Goal: Task Accomplishment & Management: Complete application form

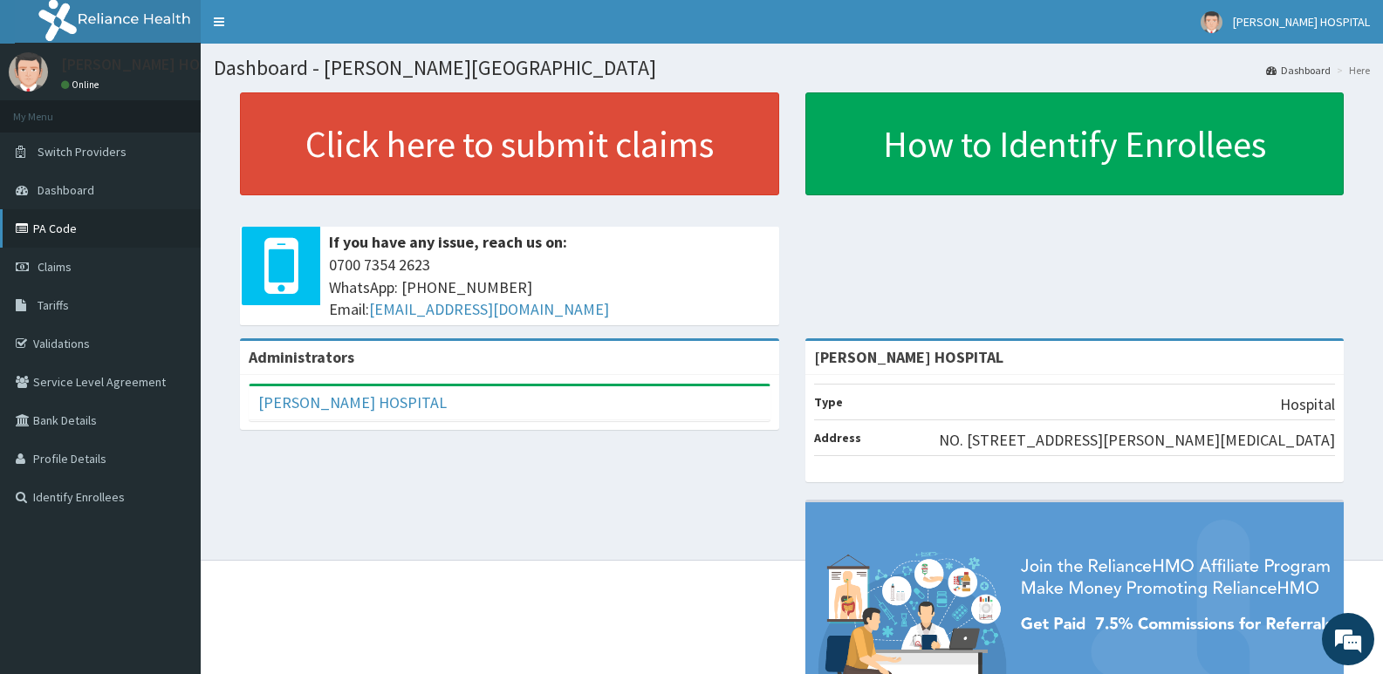
click at [50, 230] on link "PA Code" at bounding box center [100, 228] width 201 height 38
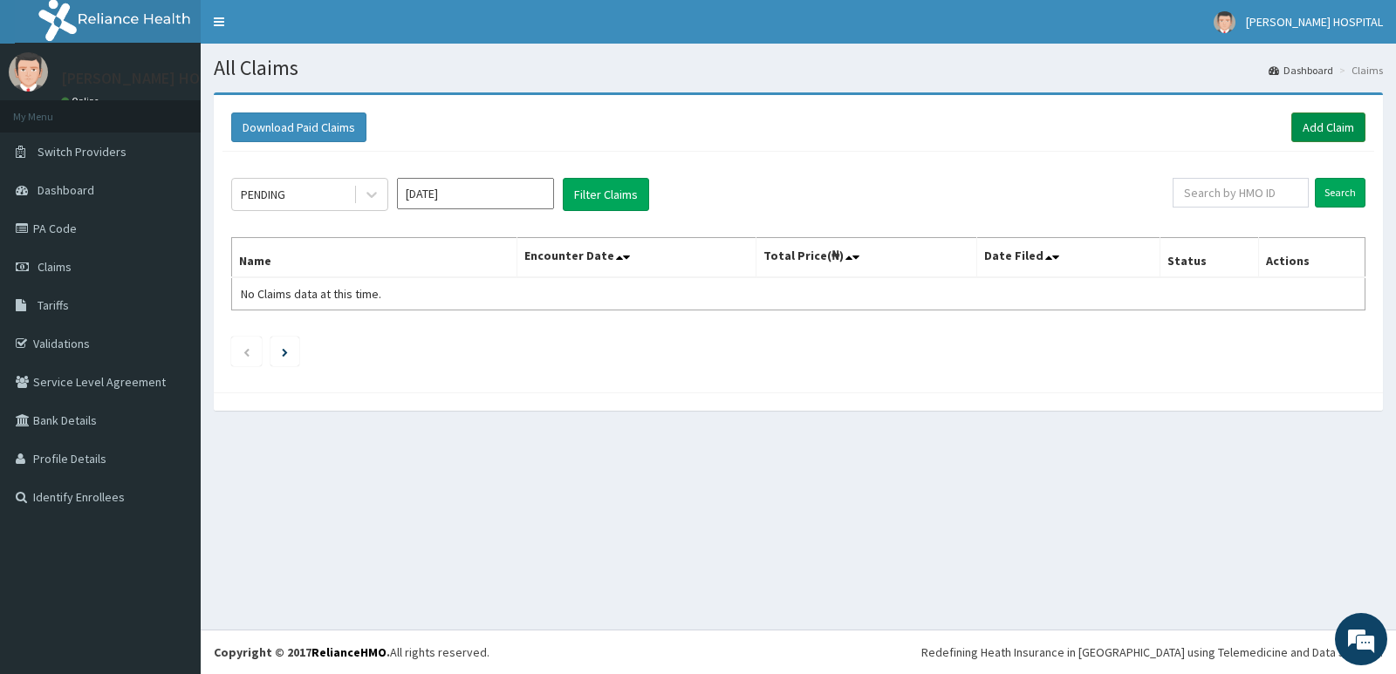
click at [1338, 123] on link "Add Claim" at bounding box center [1328, 128] width 74 height 30
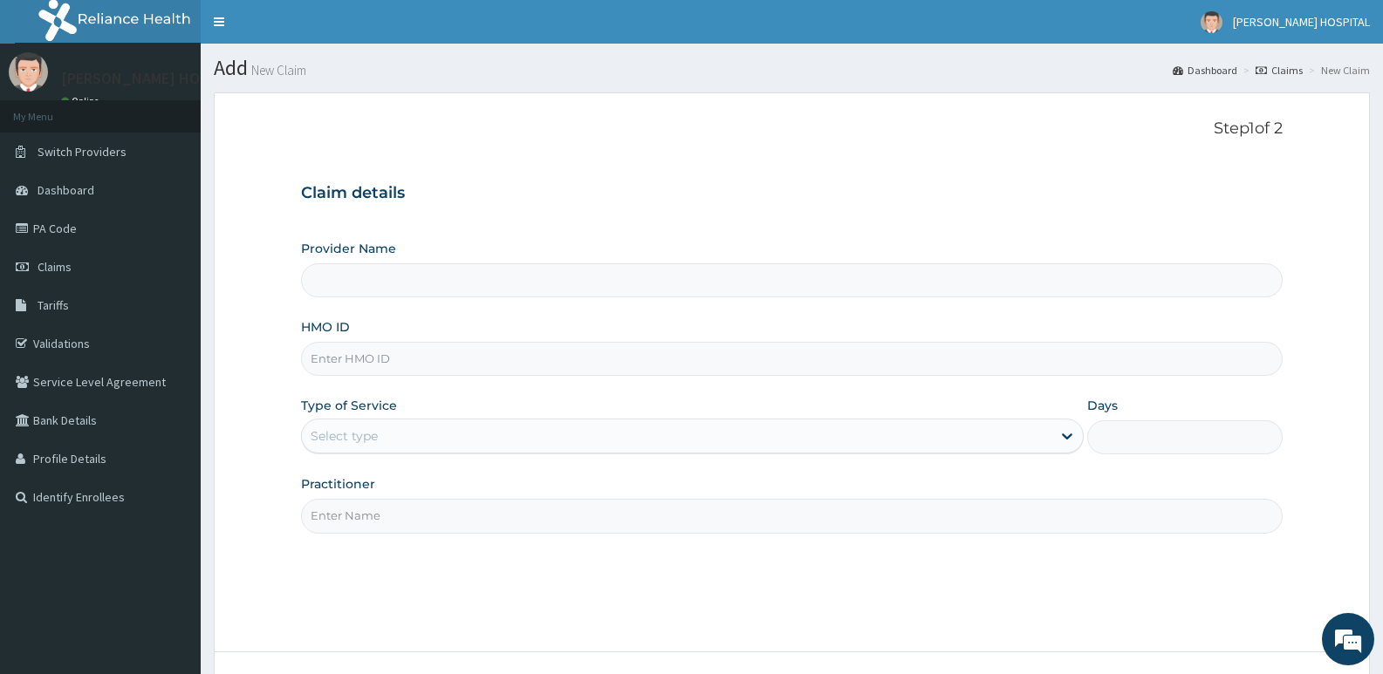
type input "[PERSON_NAME] HOSPITAL"
click at [1338, 123] on form "Step 1 of 2 Claim details Provider Name SANDRA HOSPITAL HMO ID Type of Service …" at bounding box center [792, 421] width 1156 height 659
drag, startPoint x: 0, startPoint y: 0, endPoint x: 1338, endPoint y: 123, distance: 1344.1
click at [1338, 123] on form "Step 1 of 2 Claim details Provider Name SANDRA HOSPITAL HMO ID Type of Service …" at bounding box center [792, 421] width 1156 height 659
click at [431, 359] on input "HMO ID" at bounding box center [792, 359] width 982 height 34
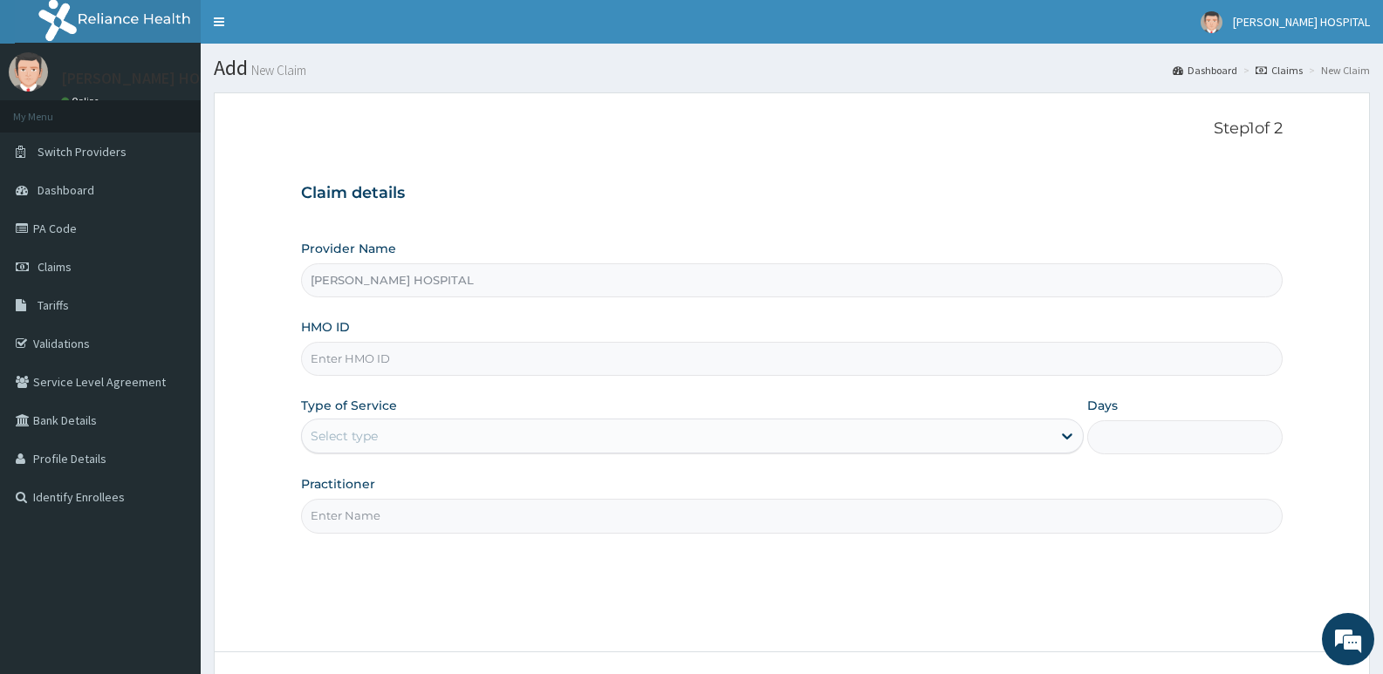
paste input "GSV/10028/E"
type input "GSV/10028/E"
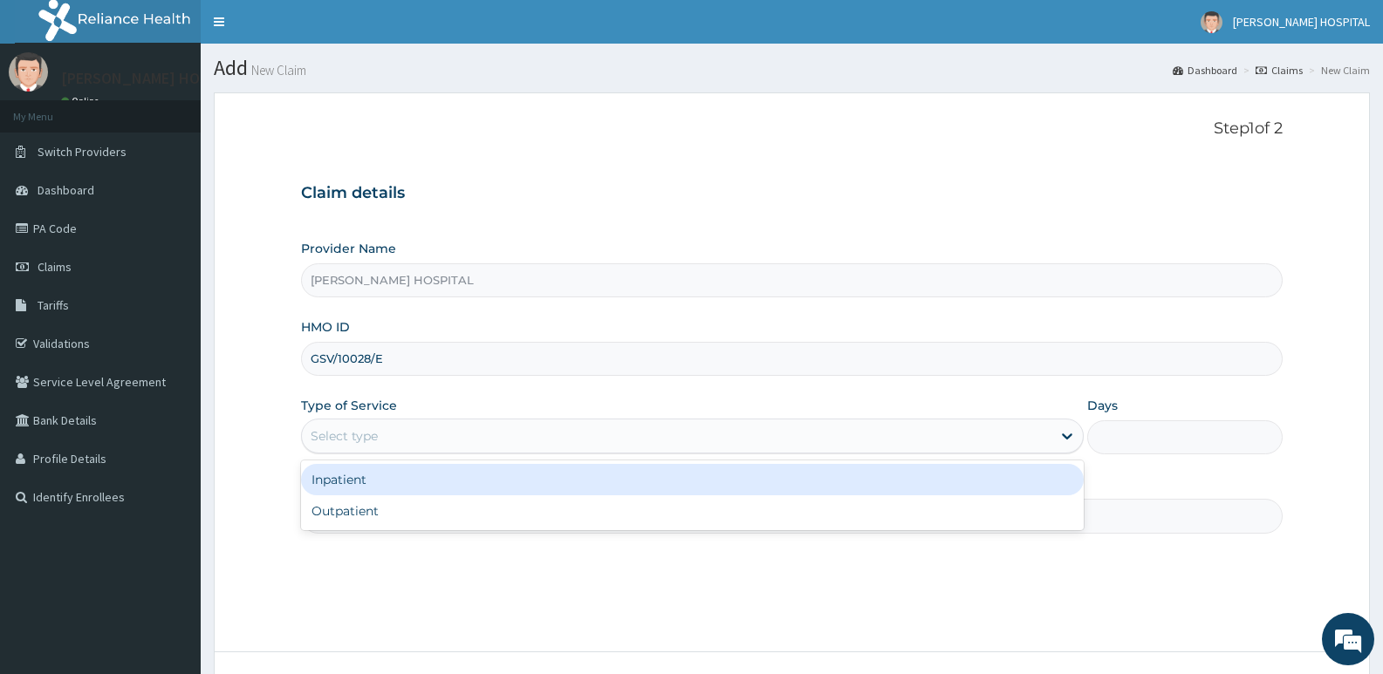
click at [546, 437] on div "Select type" at bounding box center [676, 436] width 749 height 28
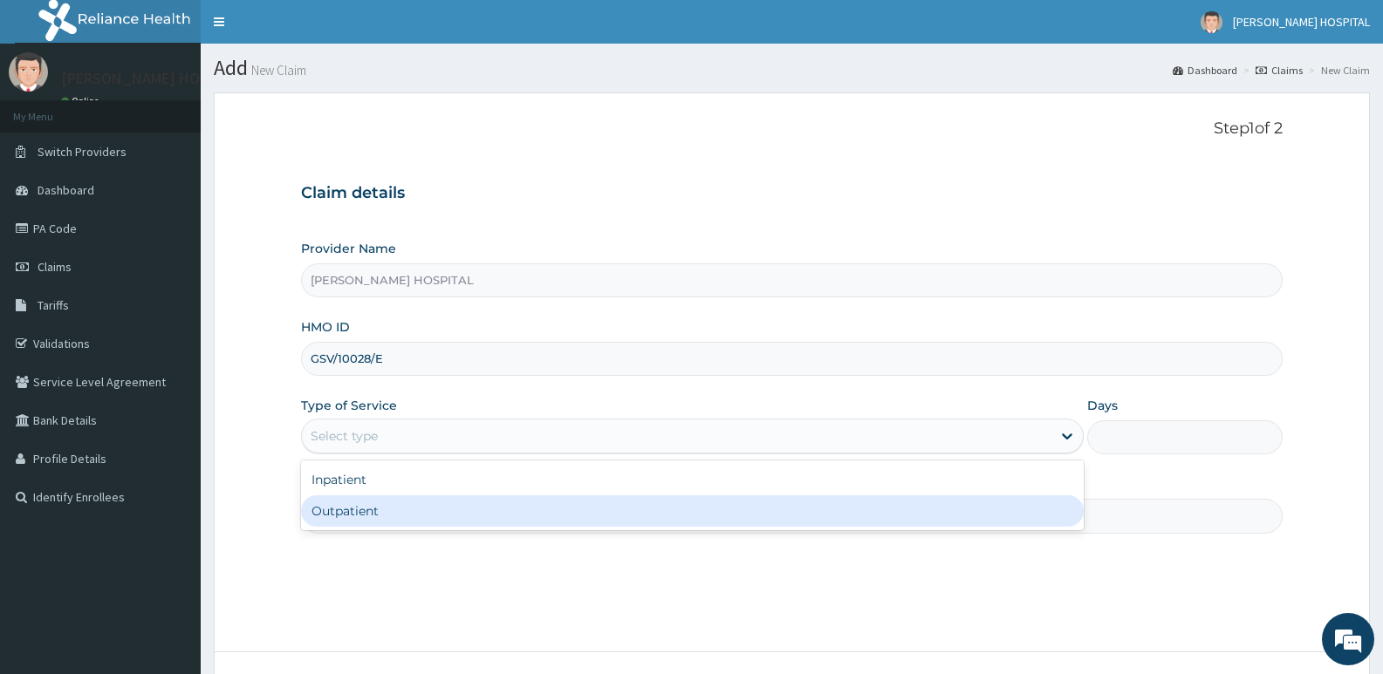
click at [544, 524] on div "Outpatient" at bounding box center [692, 511] width 782 height 31
type input "1"
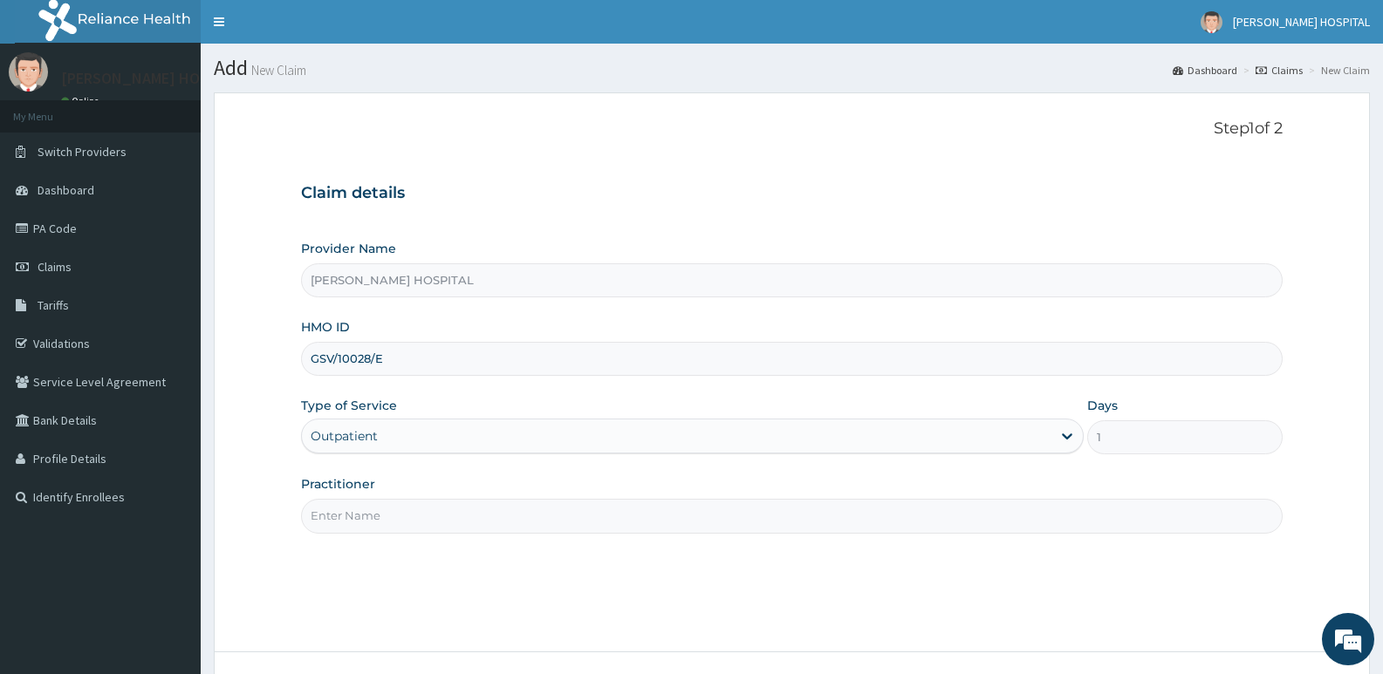
click at [619, 507] on input "Practitioner" at bounding box center [792, 516] width 982 height 34
type input "d"
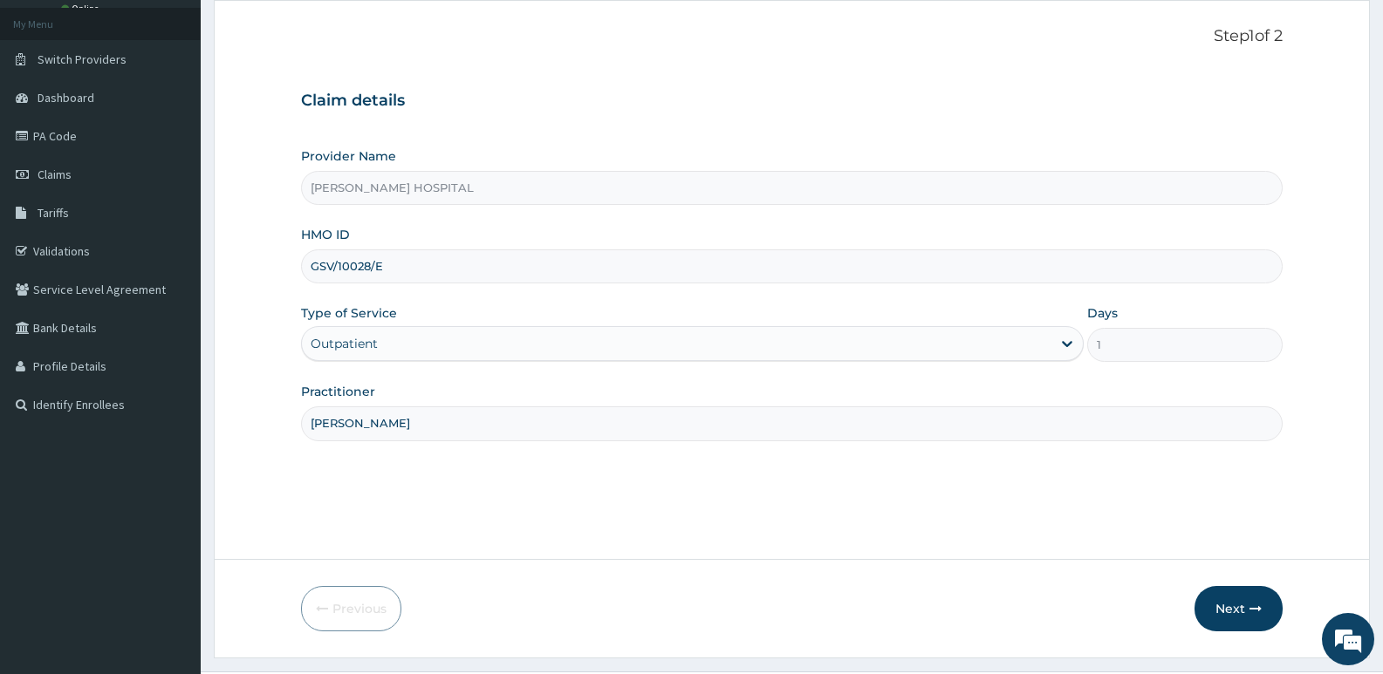
scroll to position [134, 0]
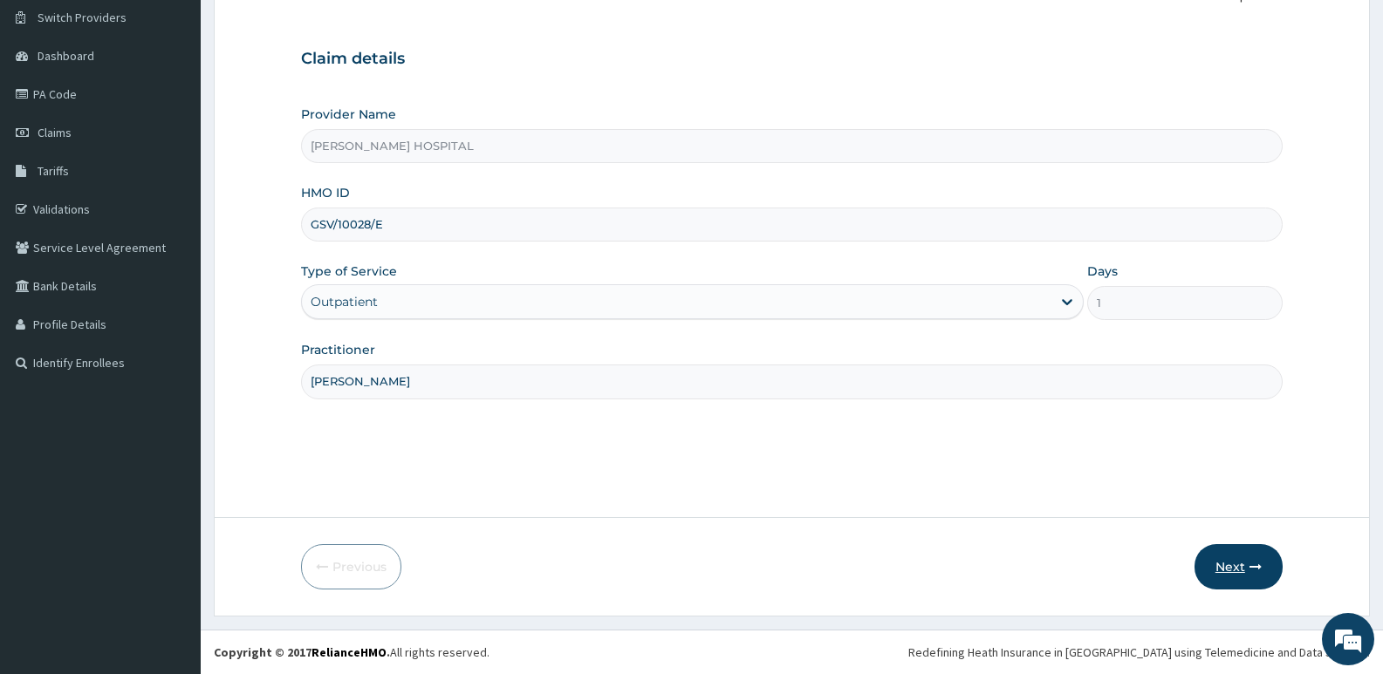
type input "DR TOBY"
click at [1225, 575] on button "Next" at bounding box center [1238, 566] width 88 height 45
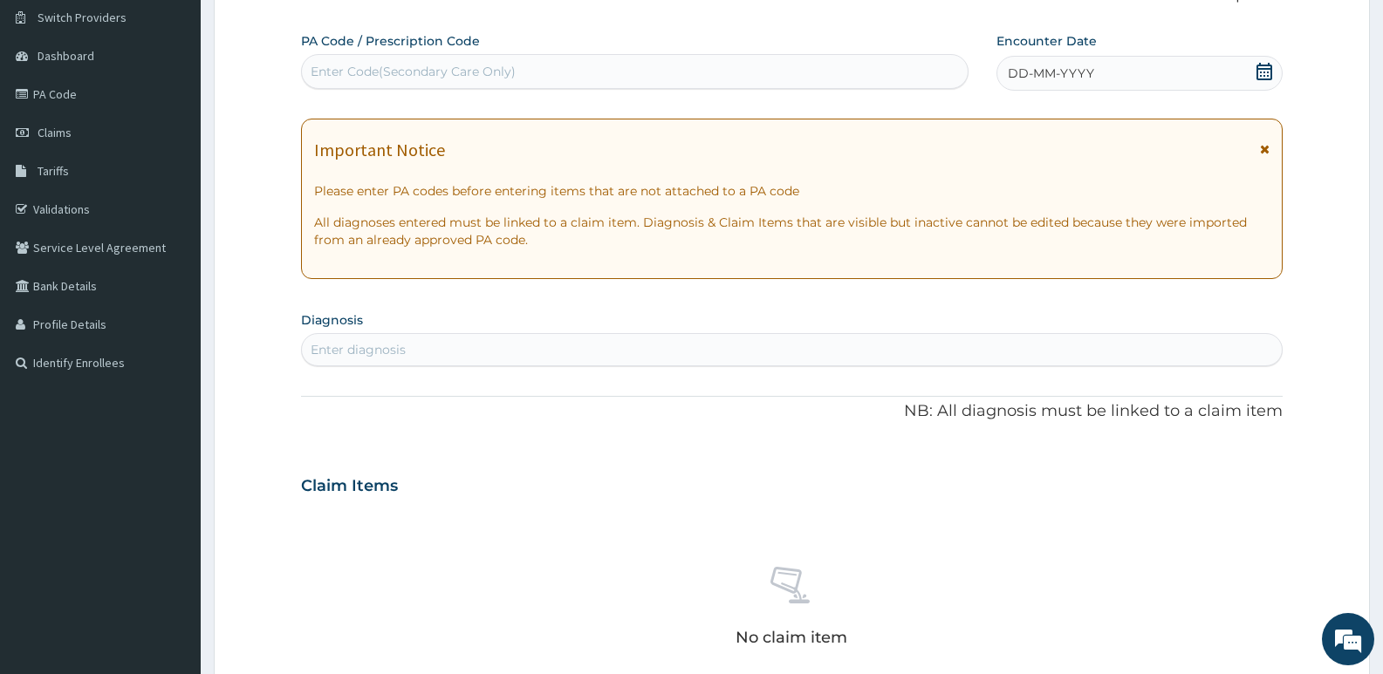
click at [1266, 73] on icon at bounding box center [1264, 71] width 17 height 17
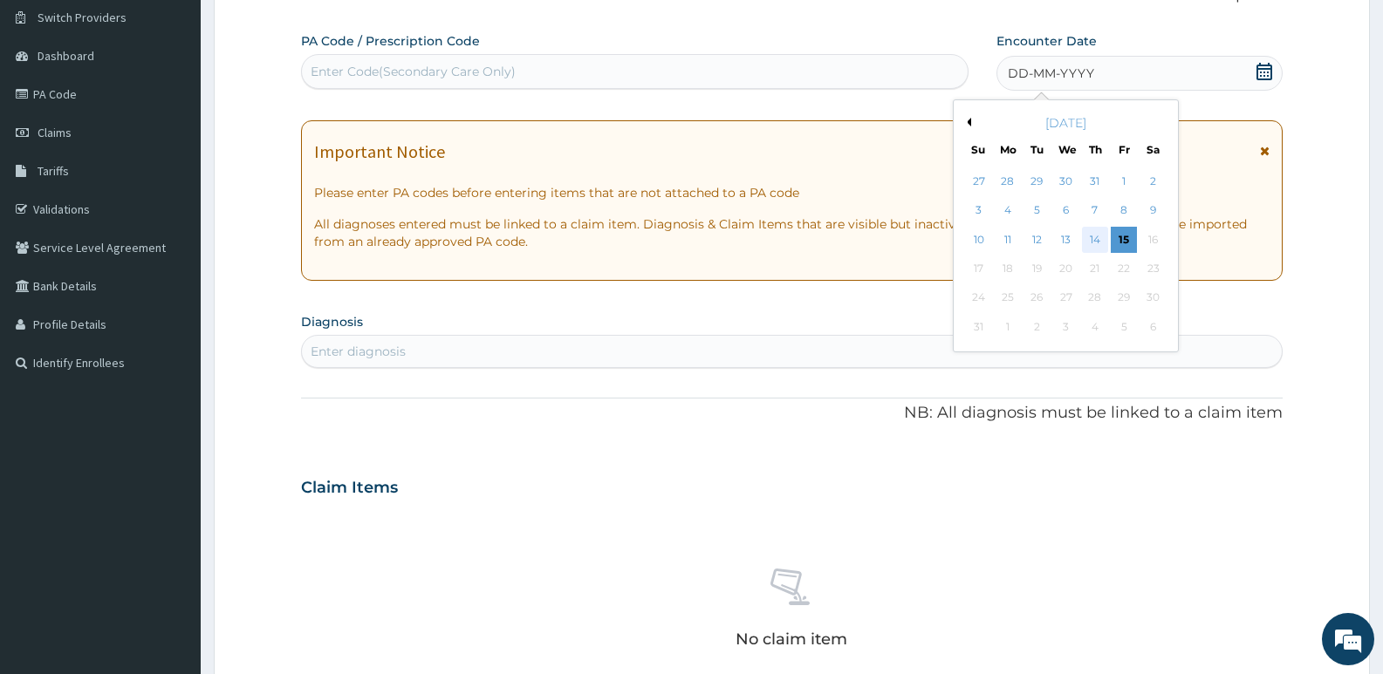
click at [1096, 244] on div "14" at bounding box center [1095, 240] width 26 height 26
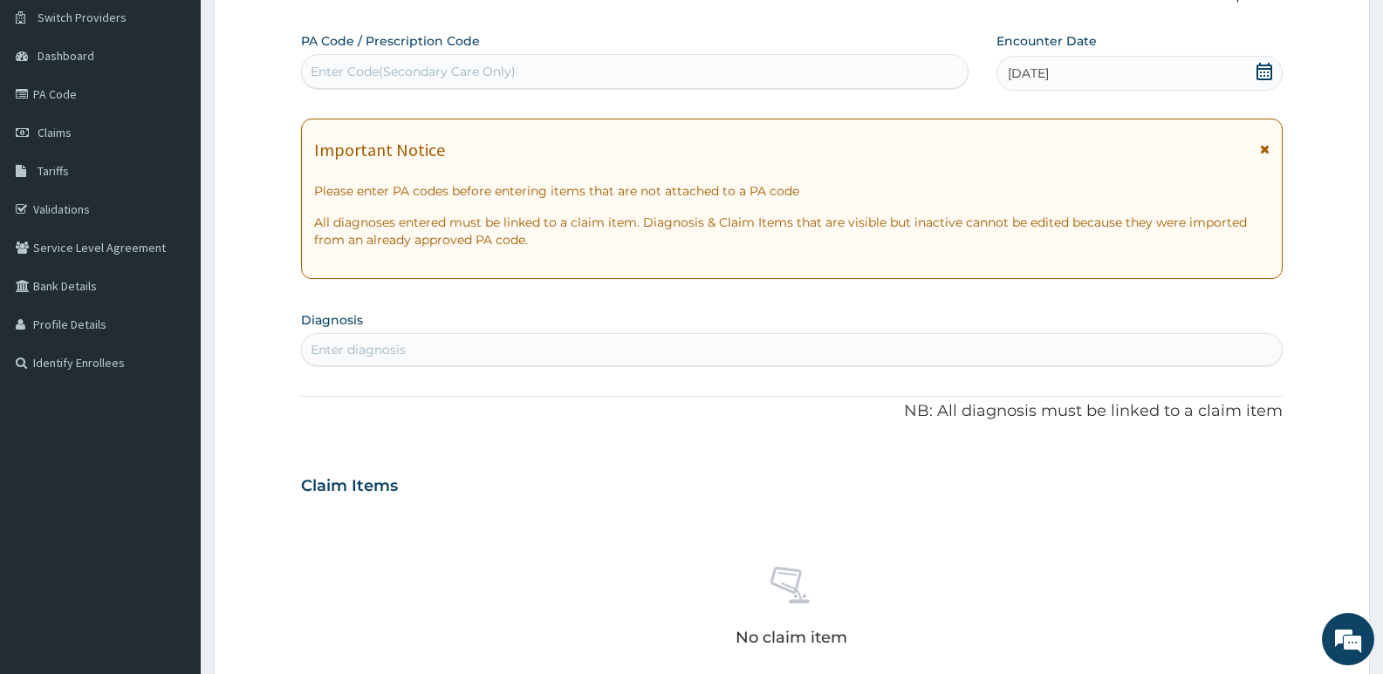
click at [471, 342] on div "Enter diagnosis" at bounding box center [792, 350] width 980 height 28
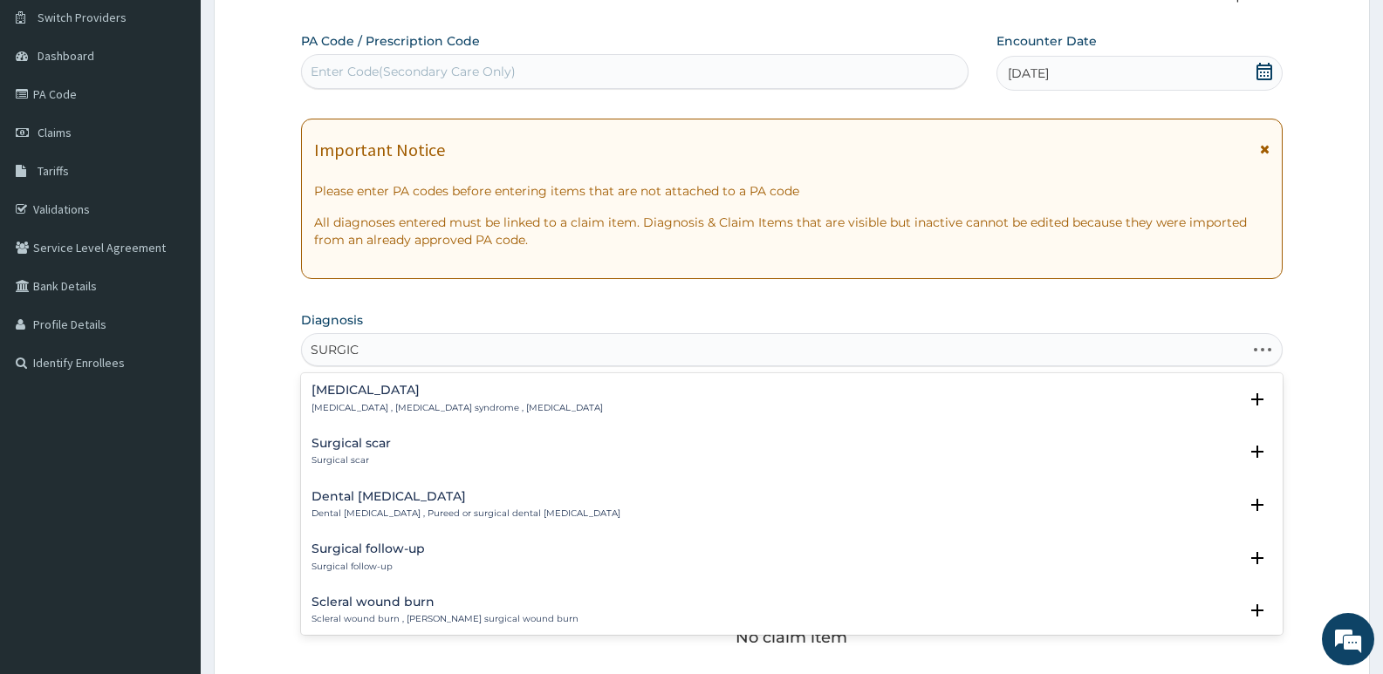
type input "SURGICA"
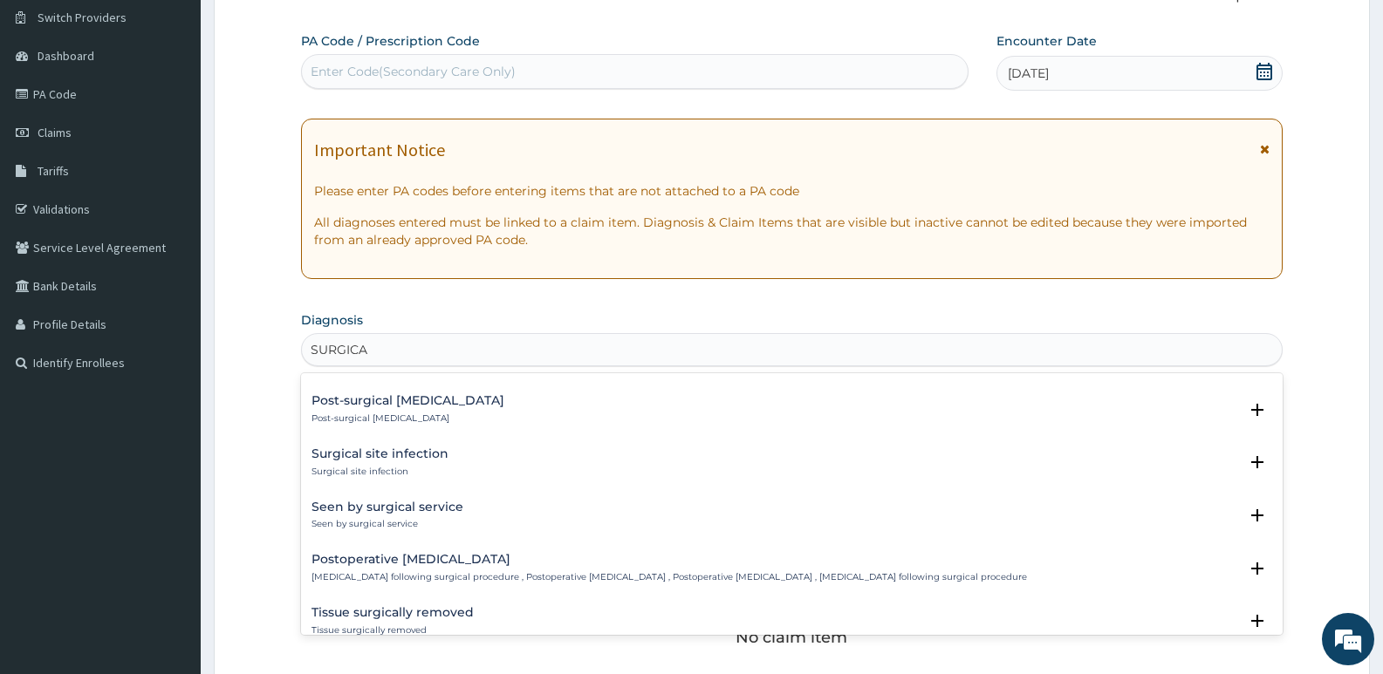
scroll to position [1105, 0]
click at [405, 451] on h4 "Surgical site infection" at bounding box center [379, 450] width 137 height 13
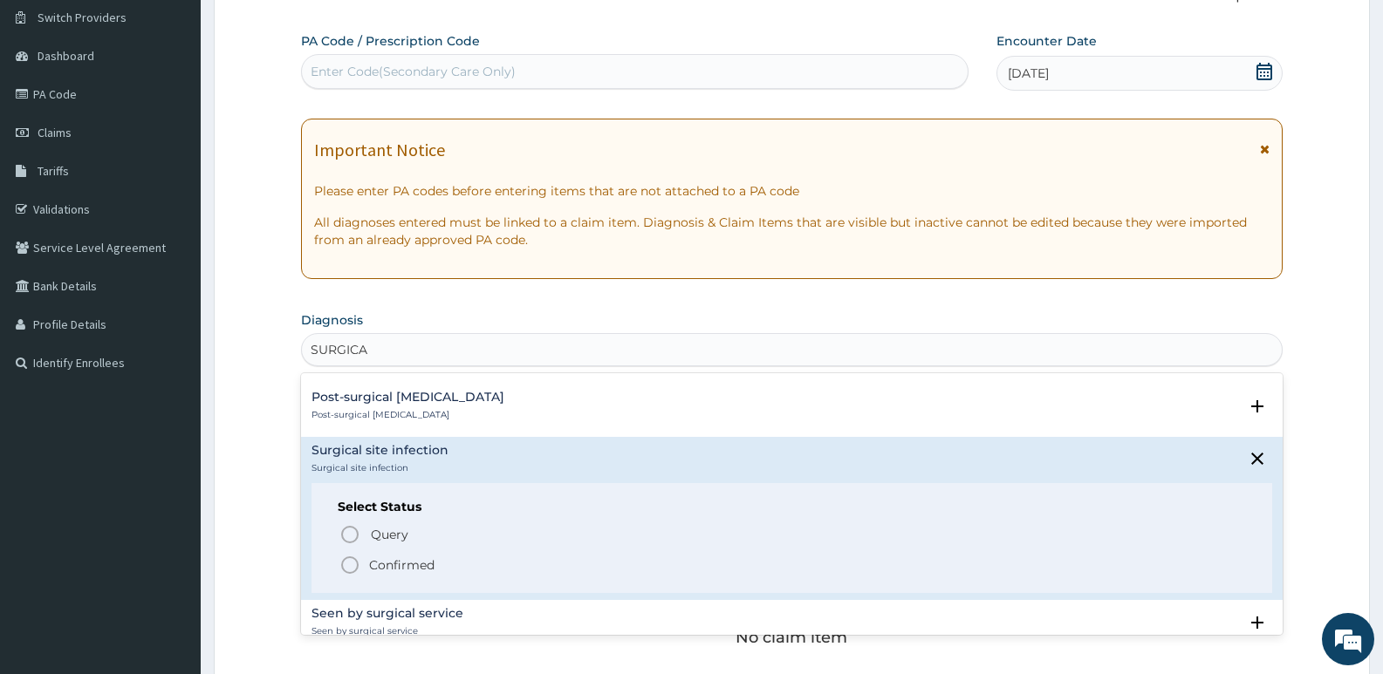
click at [350, 565] on icon "status option filled" at bounding box center [349, 565] width 21 height 21
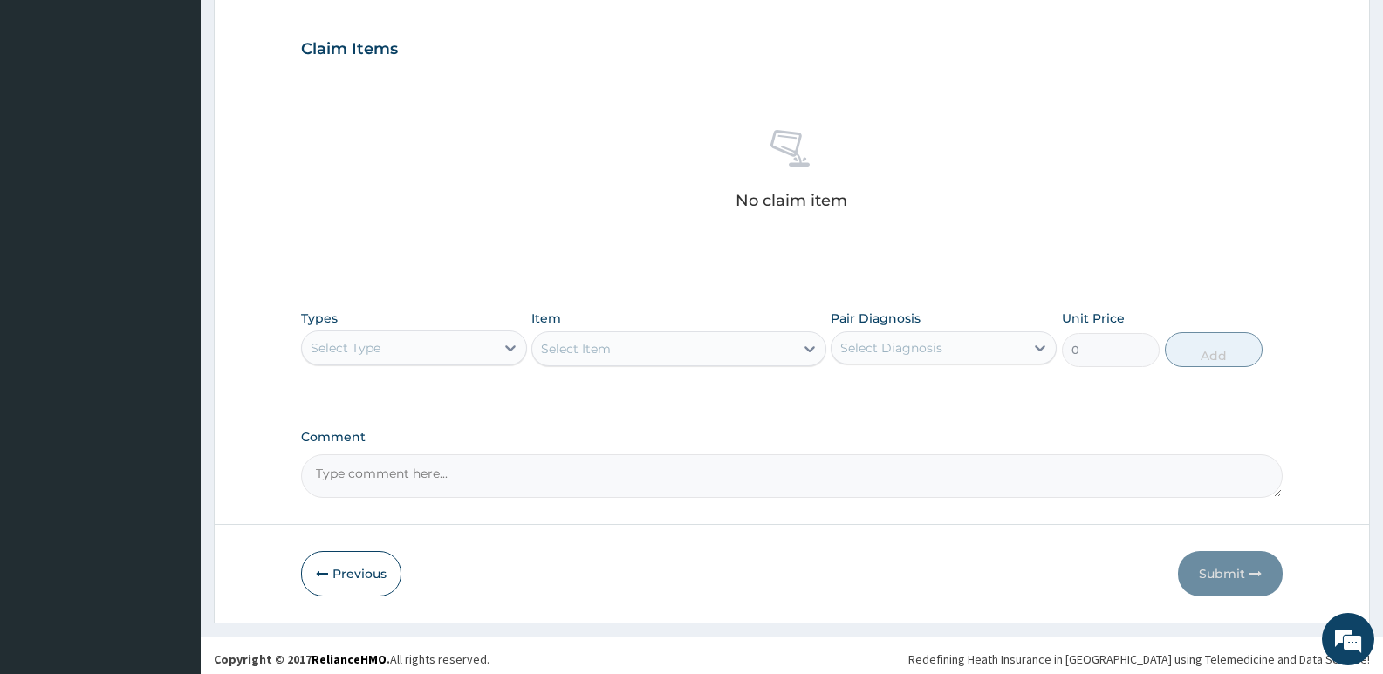
scroll to position [582, 0]
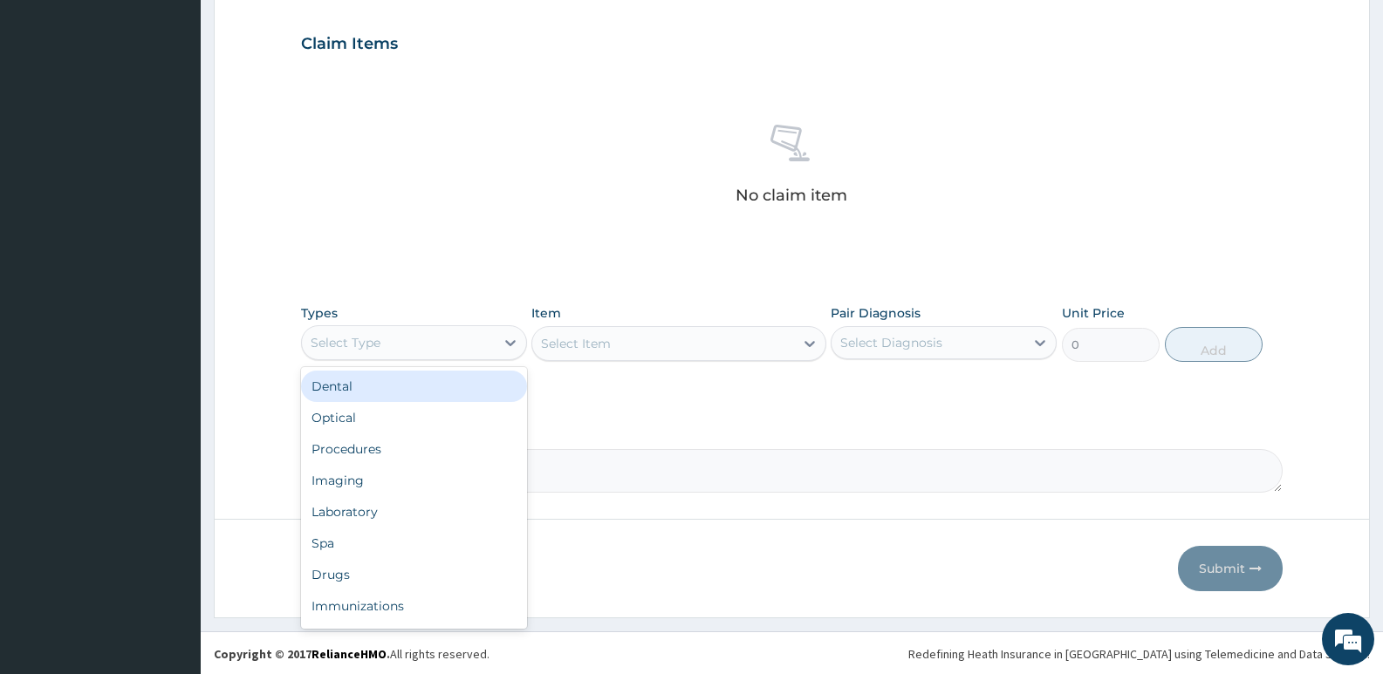
click at [479, 348] on div "Select Type" at bounding box center [398, 343] width 193 height 28
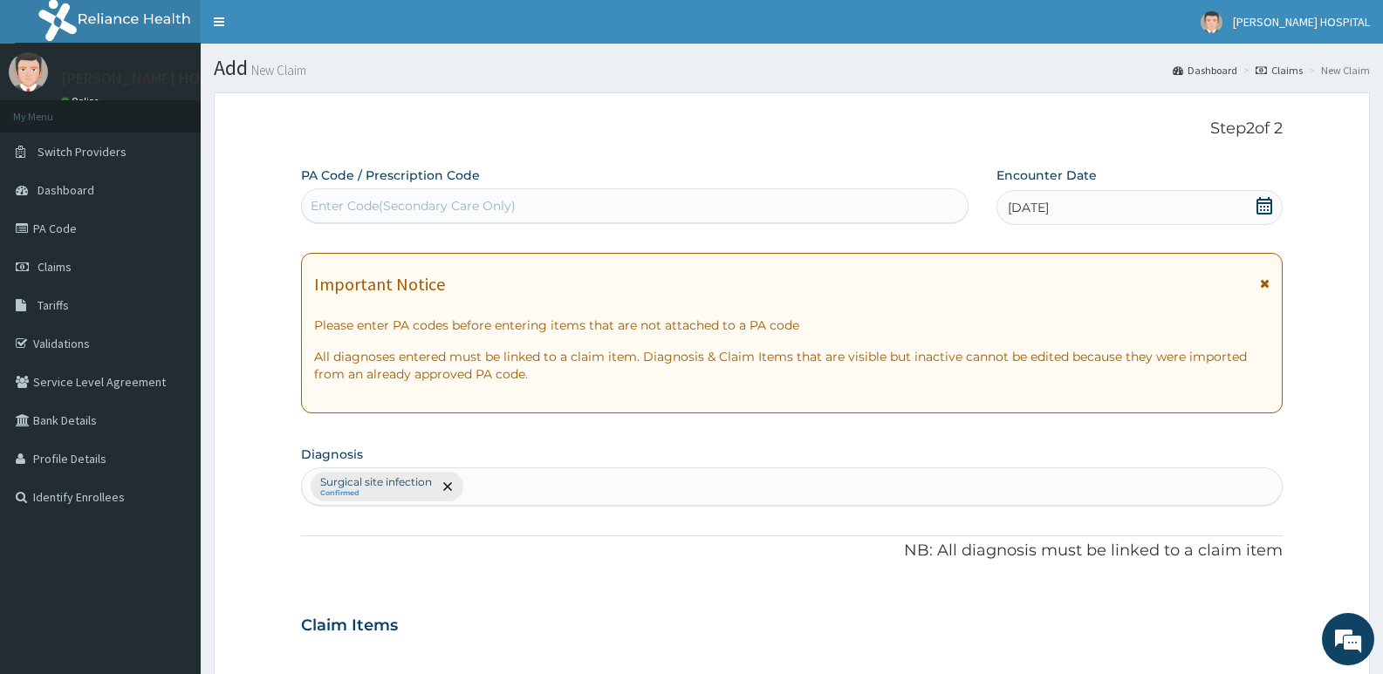
scroll to position [584, 0]
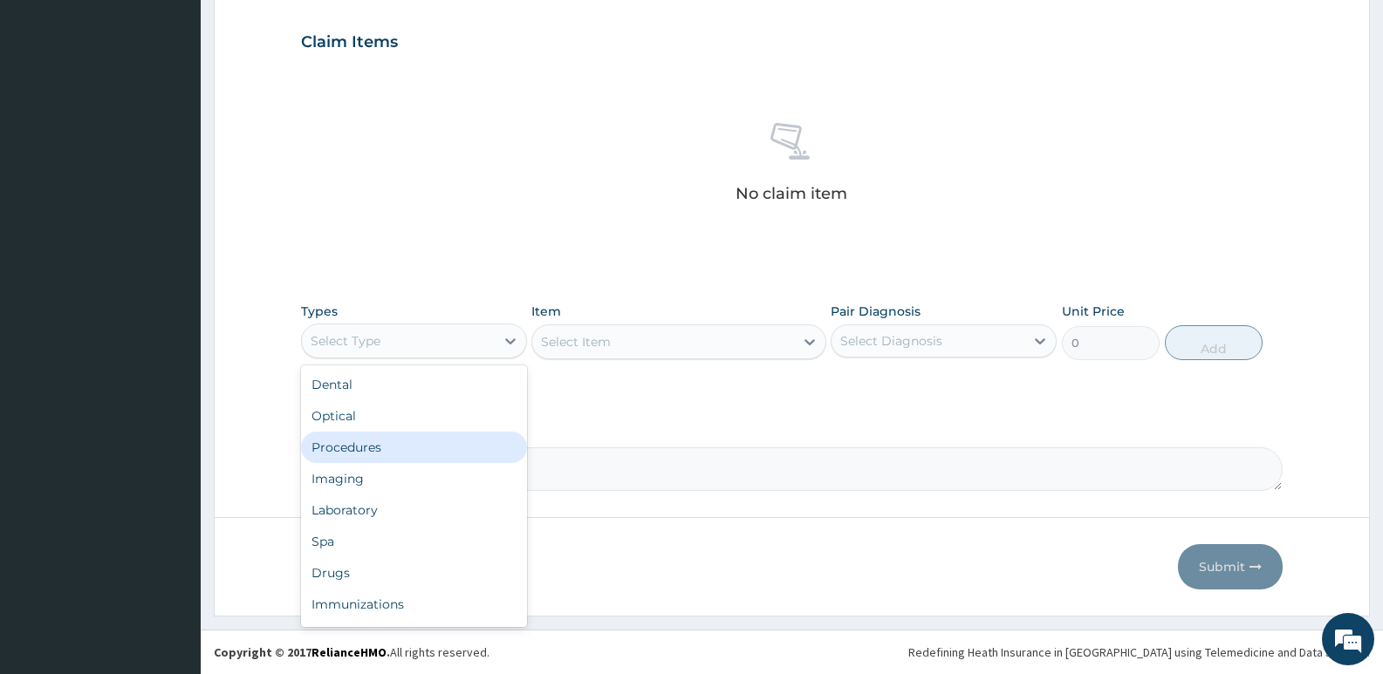
click at [425, 453] on div "Procedures" at bounding box center [414, 447] width 226 height 31
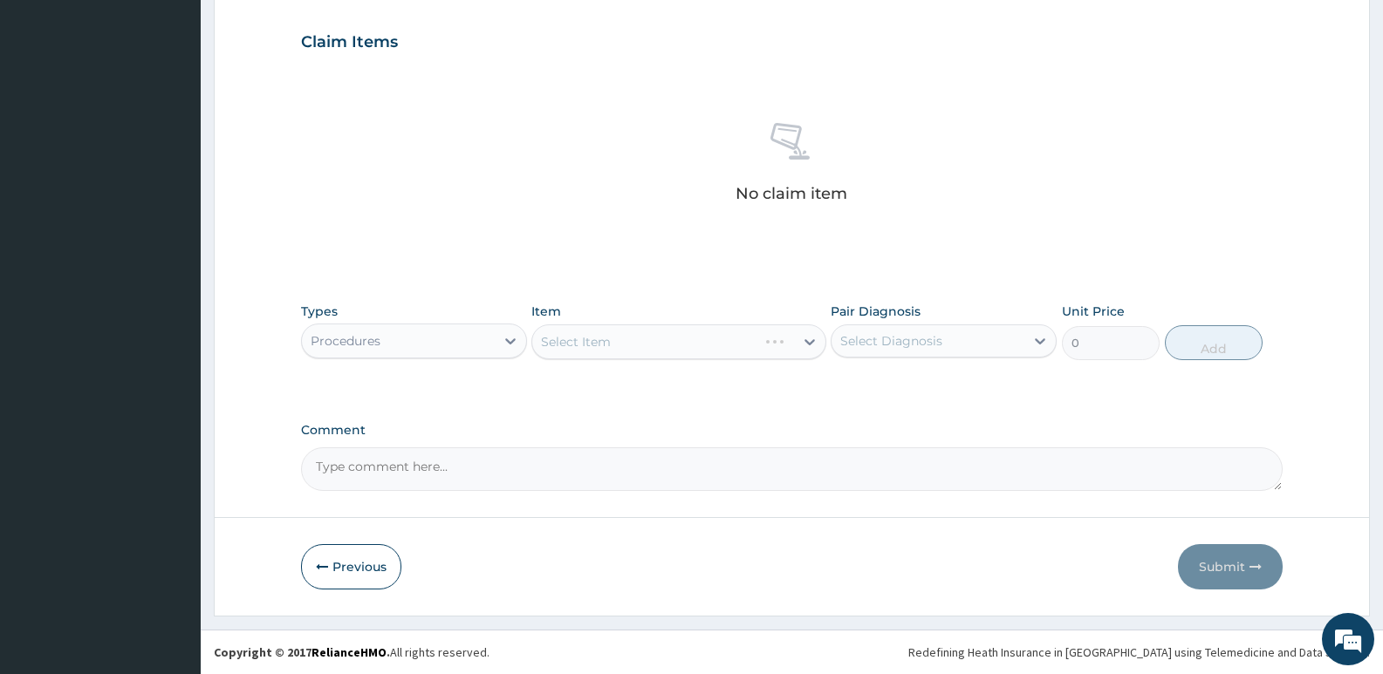
click at [629, 346] on div "Select Item" at bounding box center [678, 342] width 294 height 35
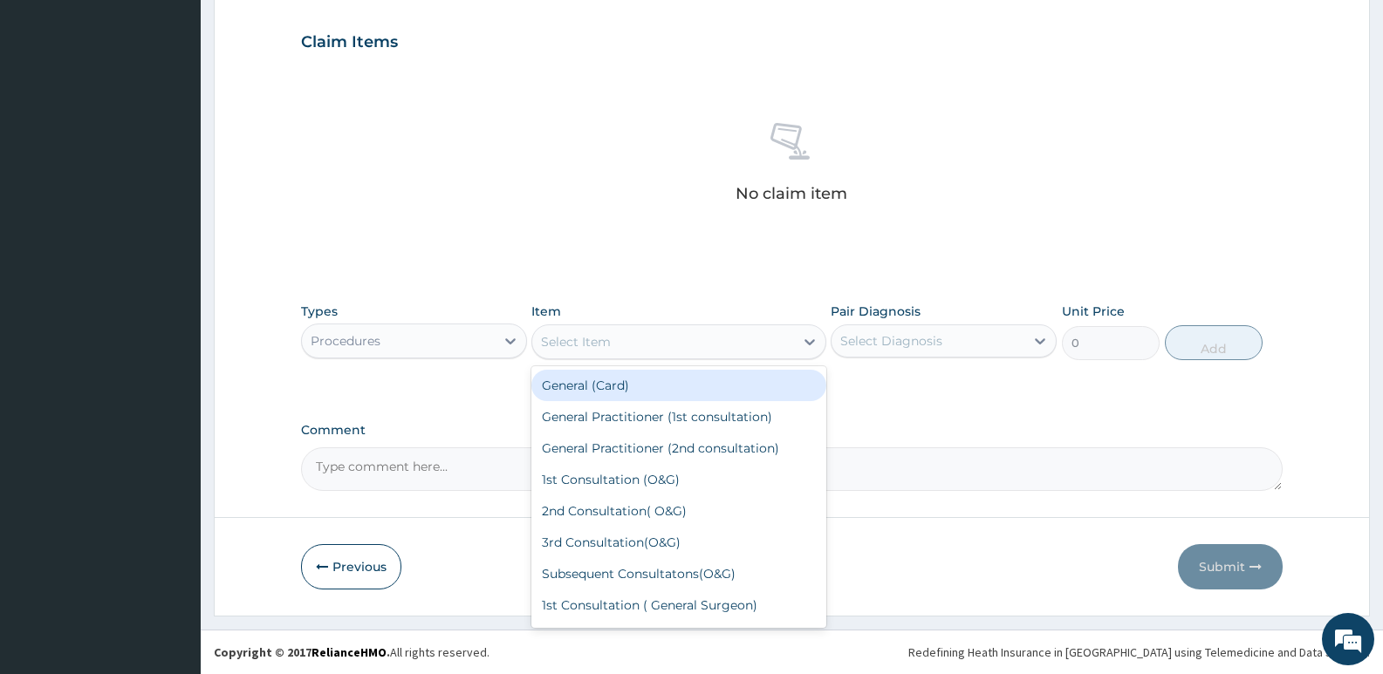
click at [629, 346] on div "Select Item" at bounding box center [662, 342] width 261 height 28
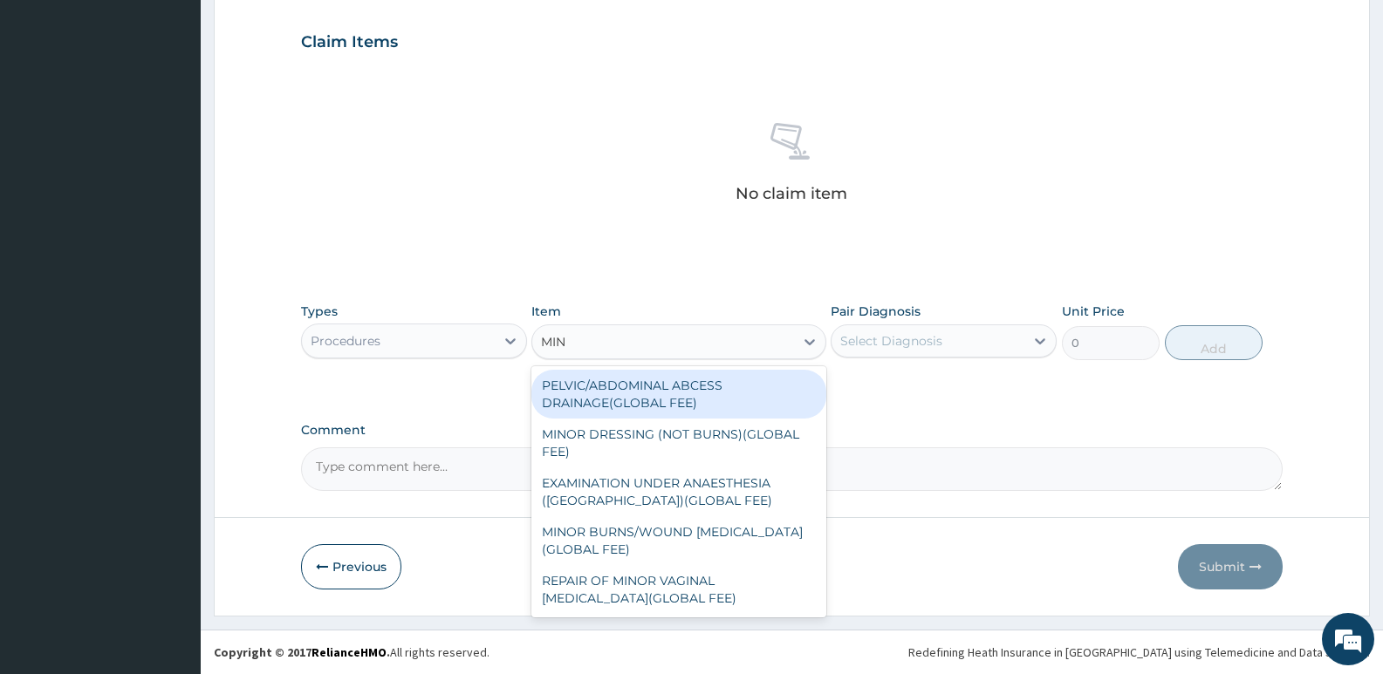
type input "MINO"
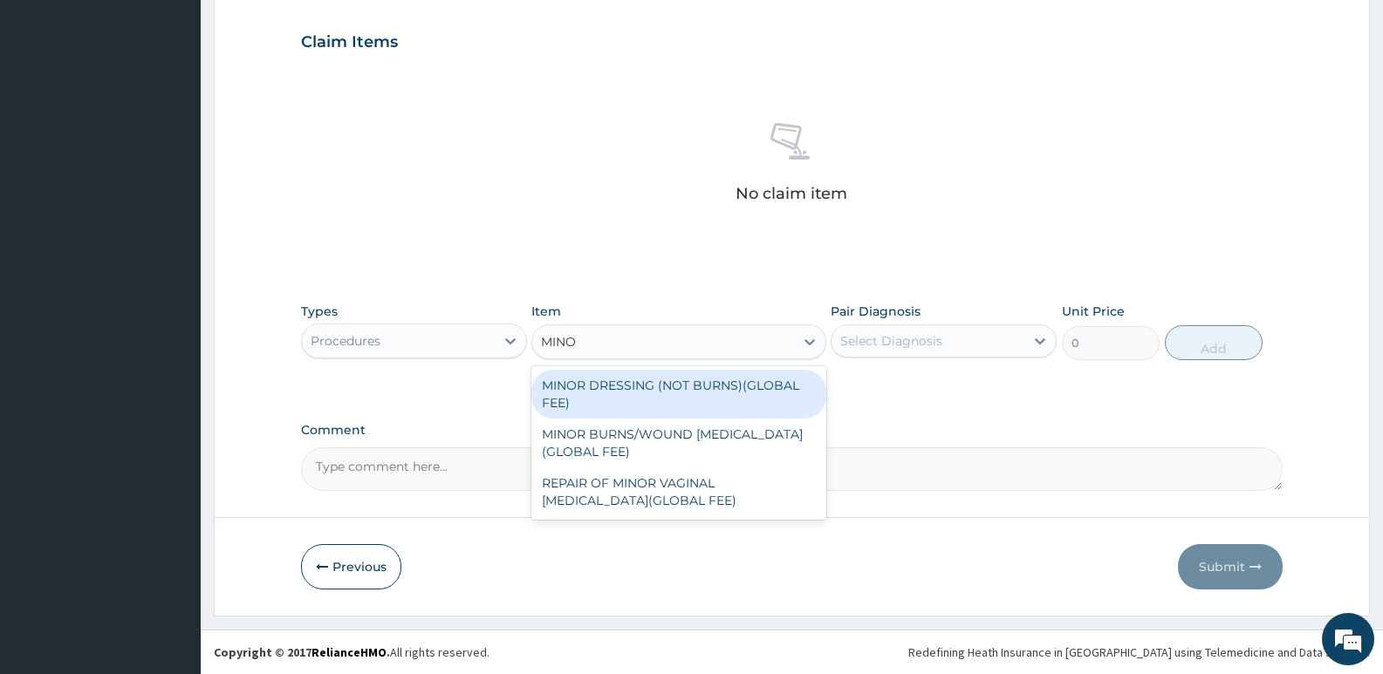
click at [687, 392] on div "MINOR DRESSING (NOT BURNS)(GLOBAL FEE)" at bounding box center [678, 394] width 294 height 49
type input "1500"
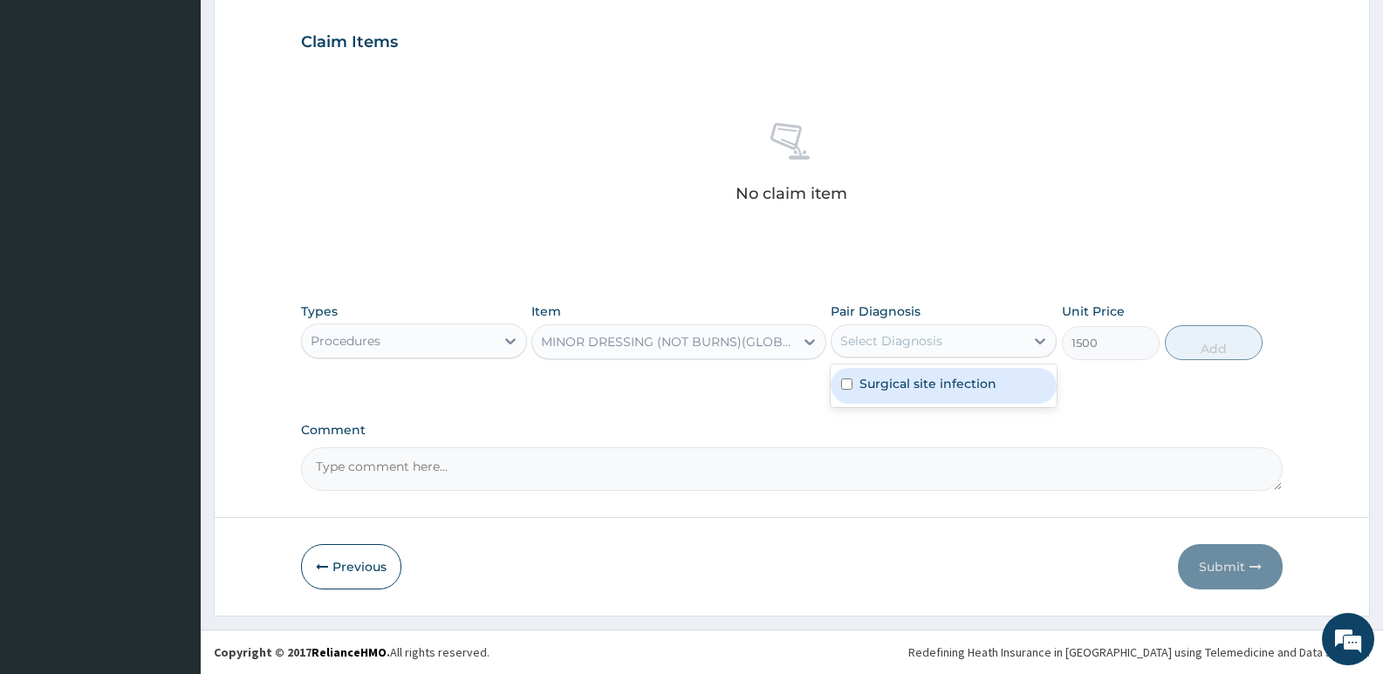
click at [939, 330] on div "Select Diagnosis" at bounding box center [928, 341] width 193 height 28
click at [863, 387] on label "Surgical site infection" at bounding box center [927, 383] width 137 height 17
checkbox input "true"
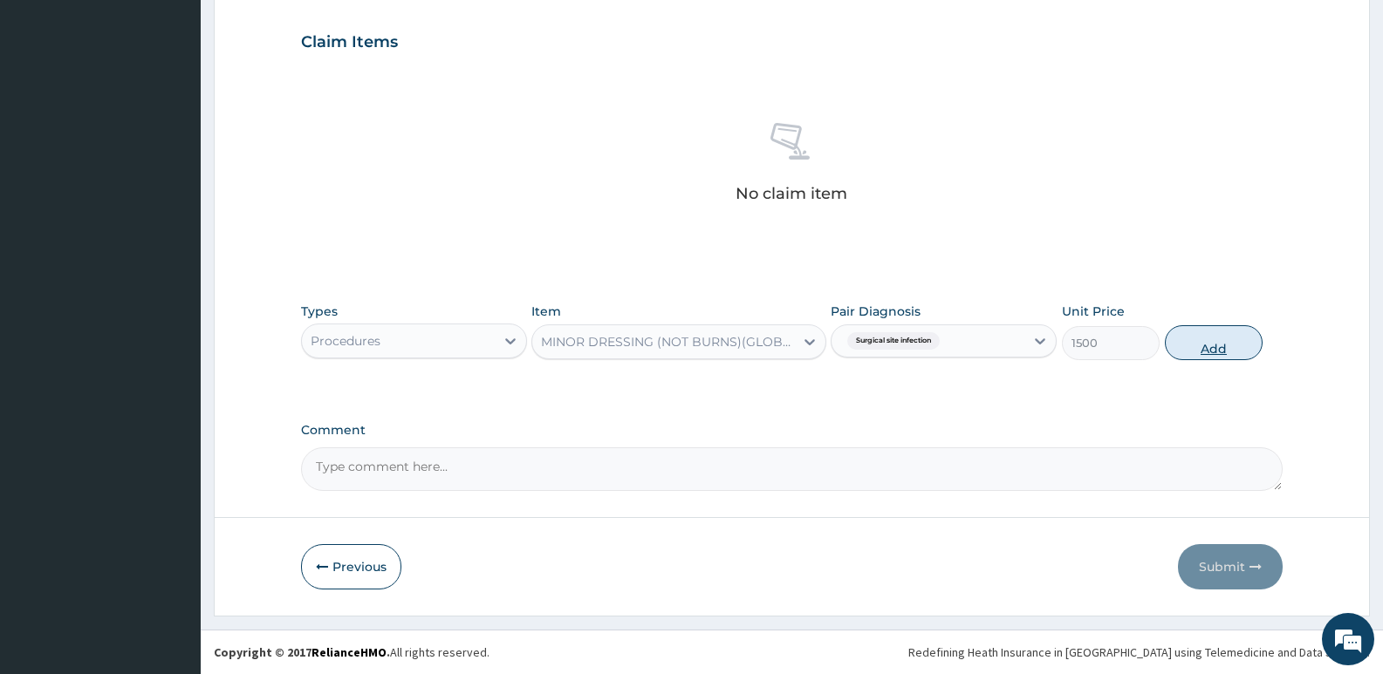
click at [1229, 343] on button "Add" at bounding box center [1214, 342] width 98 height 35
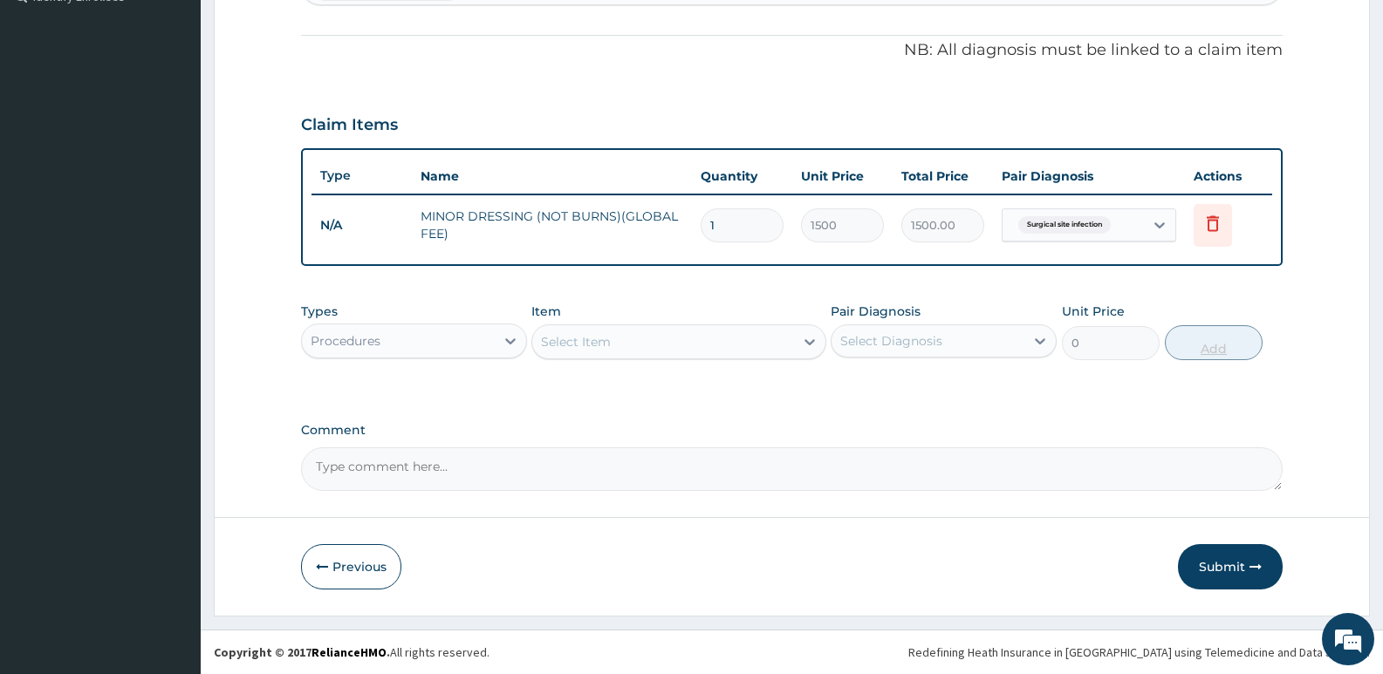
scroll to position [501, 0]
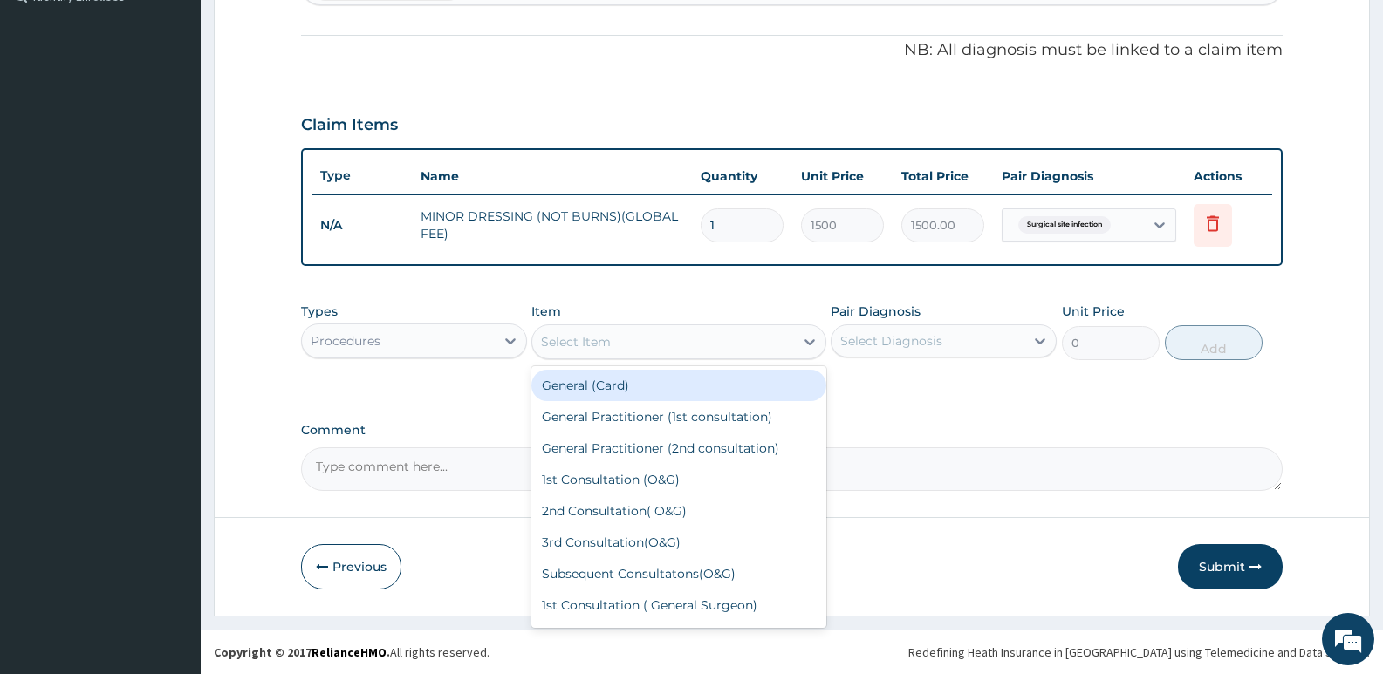
click at [601, 344] on div "Select Item" at bounding box center [576, 341] width 70 height 17
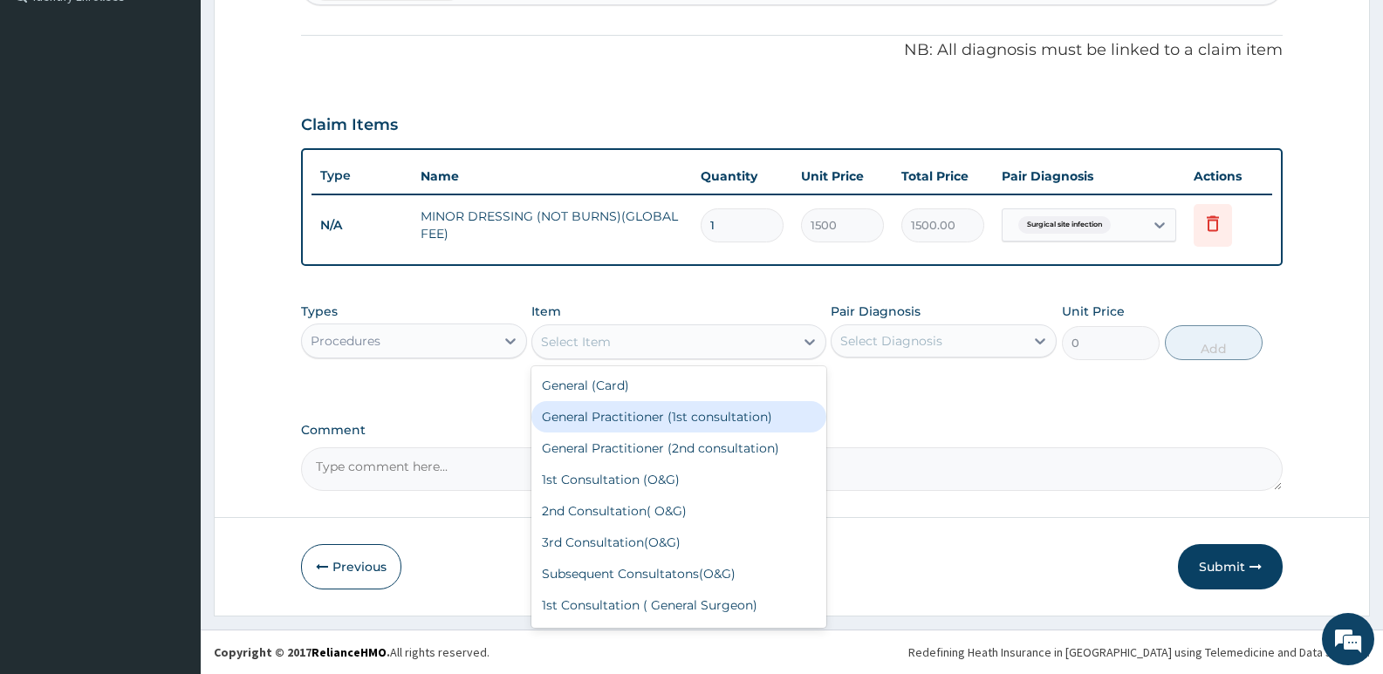
click at [633, 418] on div "General Practitioner (1st consultation)" at bounding box center [678, 416] width 294 height 31
type input "2500"
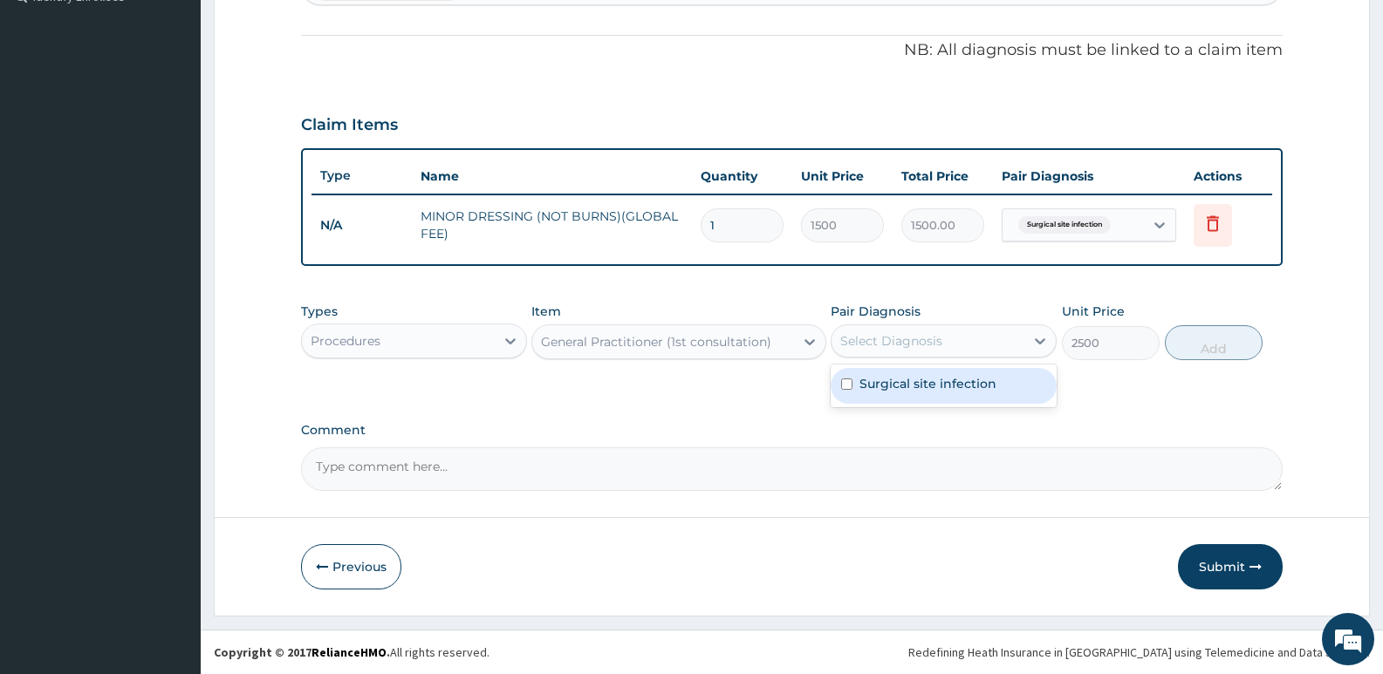
click at [867, 341] on div "Select Diagnosis" at bounding box center [891, 340] width 102 height 17
click at [842, 385] on input "checkbox" at bounding box center [846, 384] width 11 height 11
checkbox input "true"
click at [1203, 347] on button "Add" at bounding box center [1214, 342] width 98 height 35
type input "0"
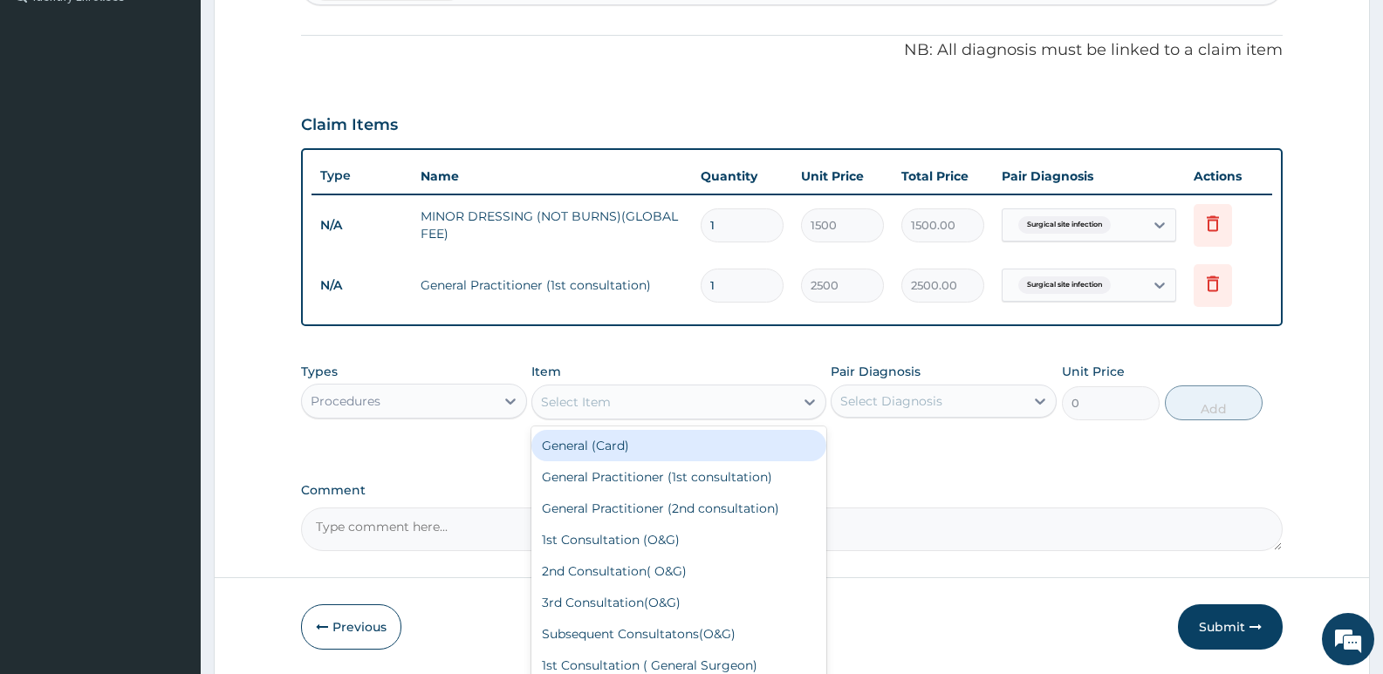
click at [709, 407] on div "Select Item" at bounding box center [662, 402] width 261 height 28
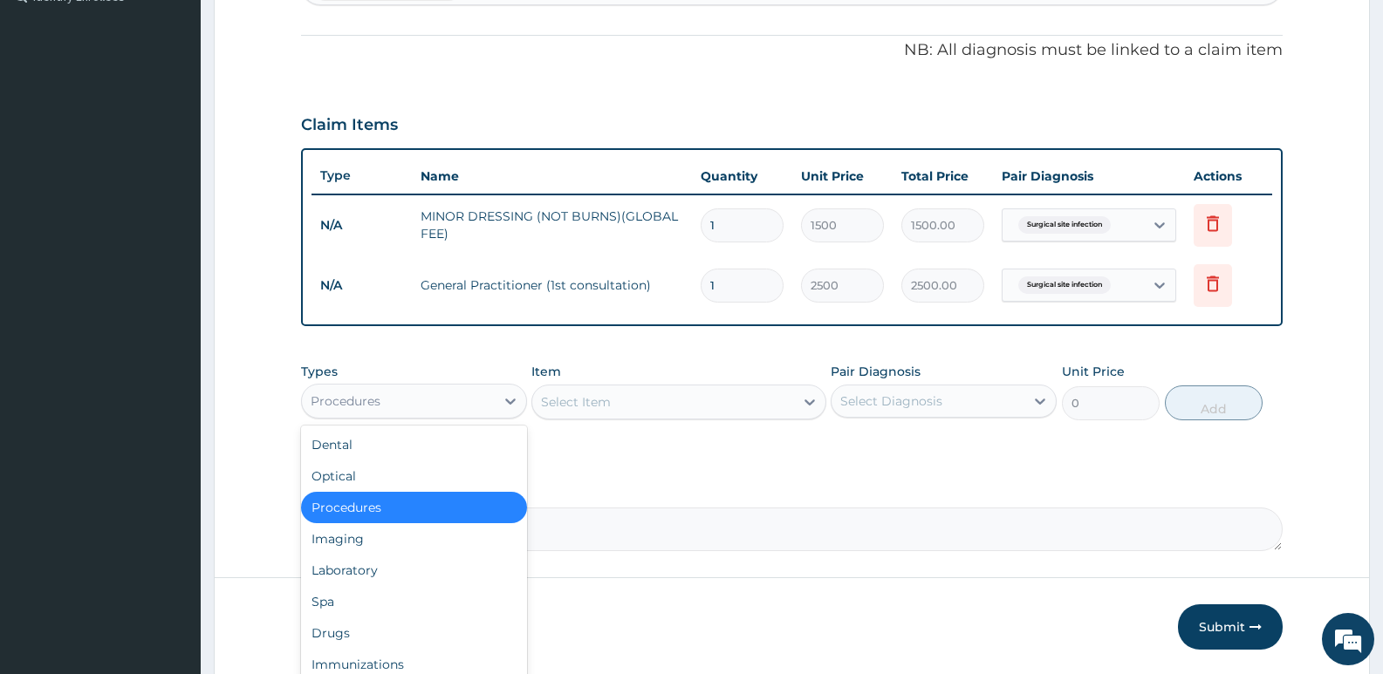
click at [405, 409] on div "Procedures" at bounding box center [398, 401] width 193 height 28
click at [383, 629] on div "Drugs" at bounding box center [414, 633] width 226 height 31
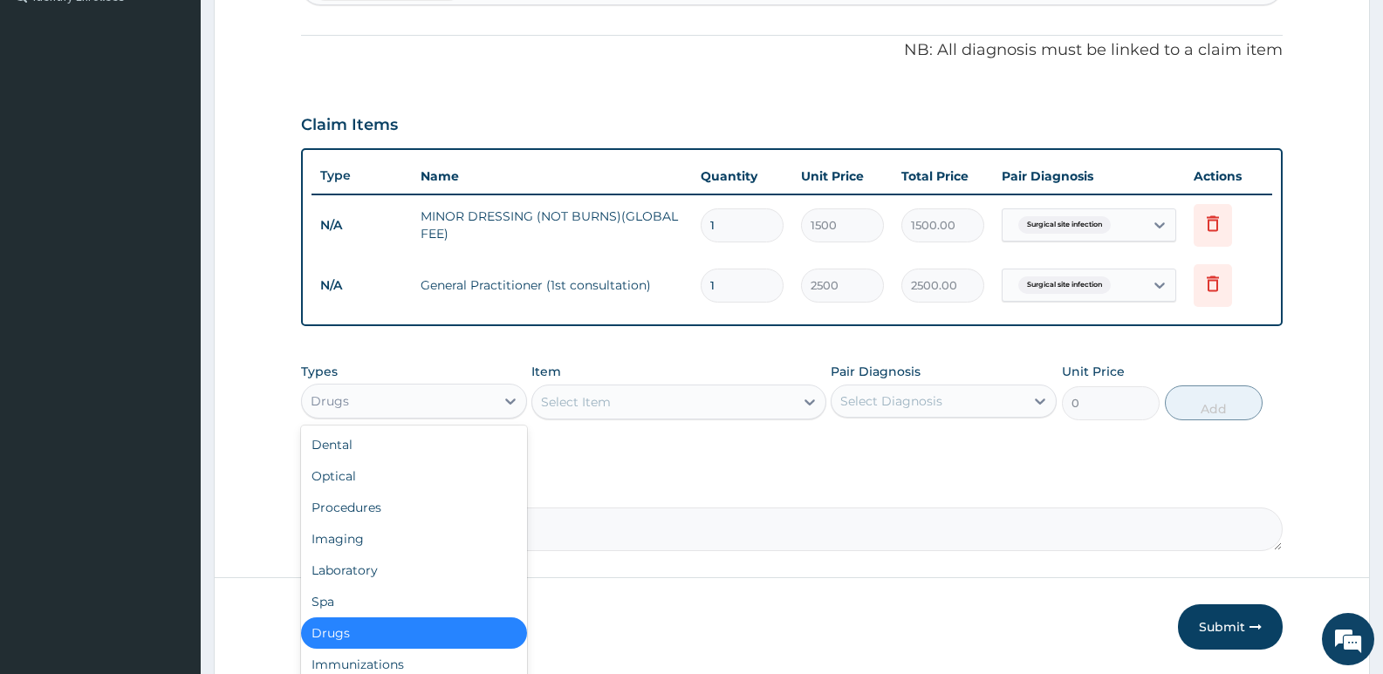
click at [440, 407] on div "Drugs" at bounding box center [398, 401] width 193 height 28
click at [366, 569] on div "Laboratory" at bounding box center [414, 570] width 226 height 31
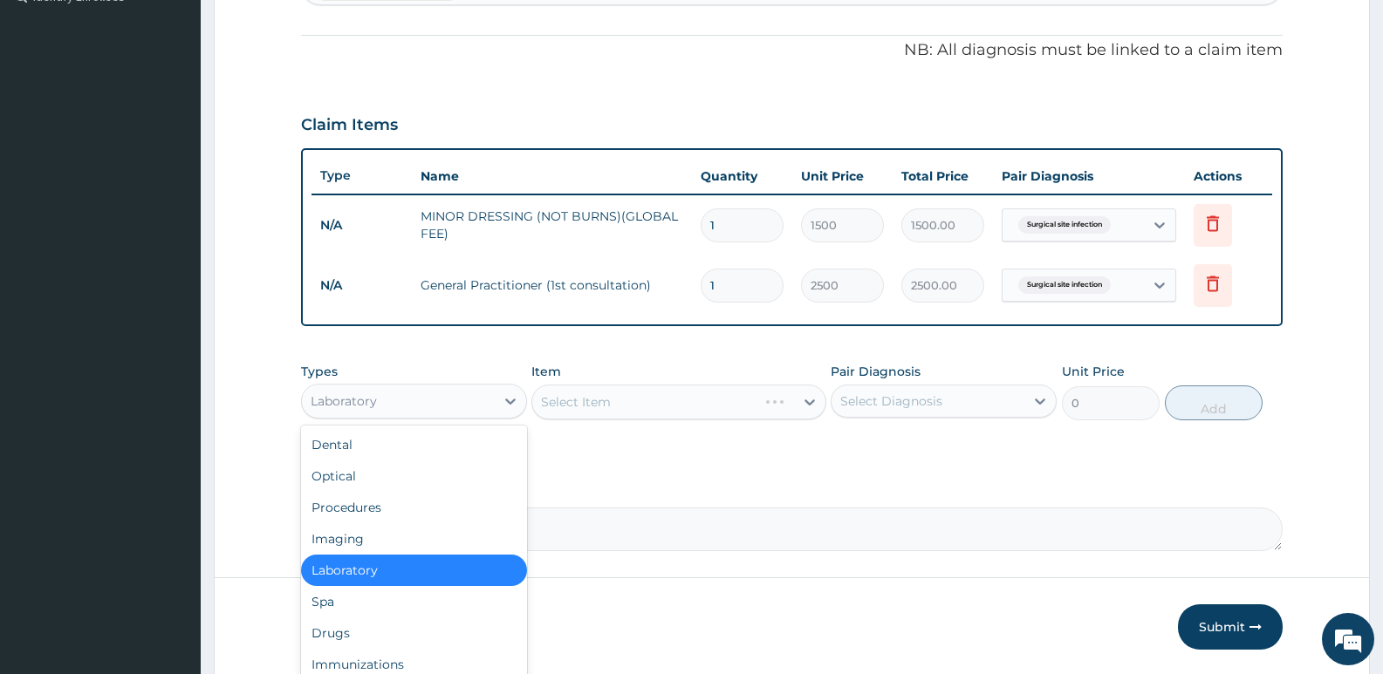
drag, startPoint x: 407, startPoint y: 403, endPoint x: 411, endPoint y: 420, distance: 16.9
click at [410, 405] on div "Laboratory" at bounding box center [398, 401] width 193 height 28
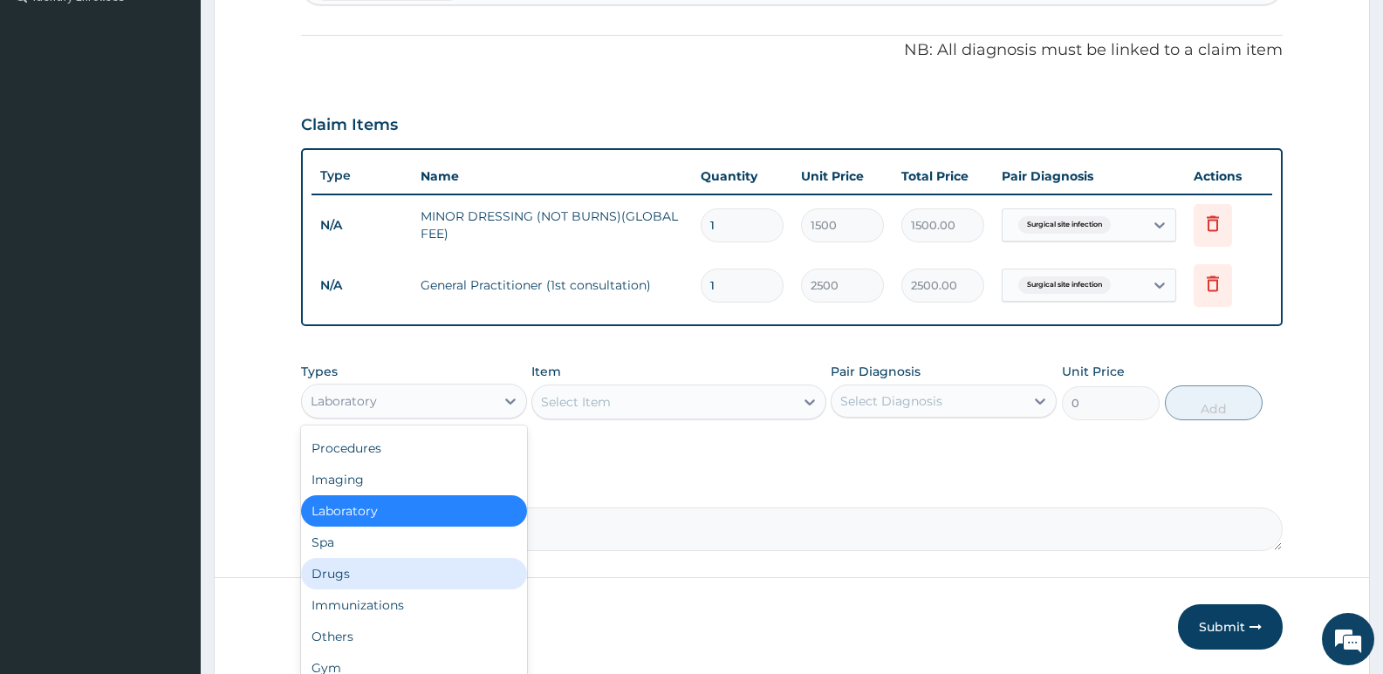
click at [356, 568] on div "Drugs" at bounding box center [414, 573] width 226 height 31
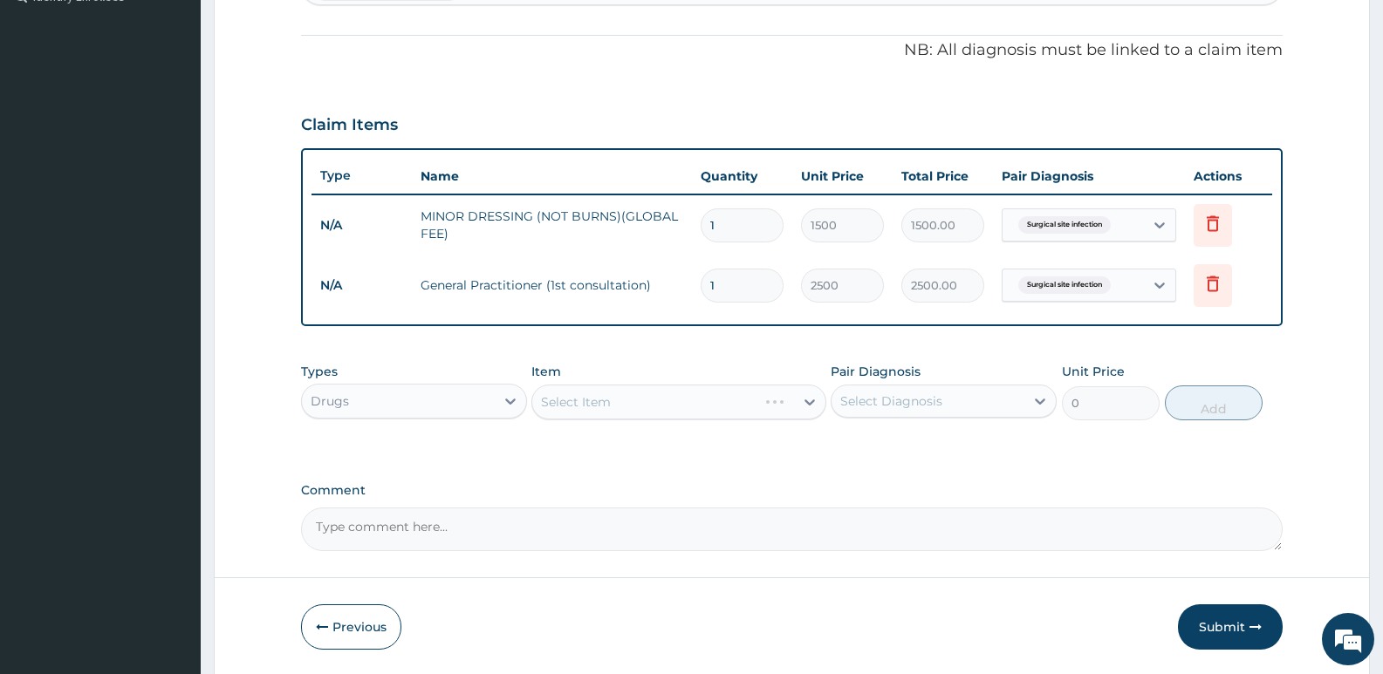
click at [610, 393] on div "Select Item" at bounding box center [678, 402] width 294 height 35
click at [613, 400] on div "Select Item" at bounding box center [678, 402] width 294 height 35
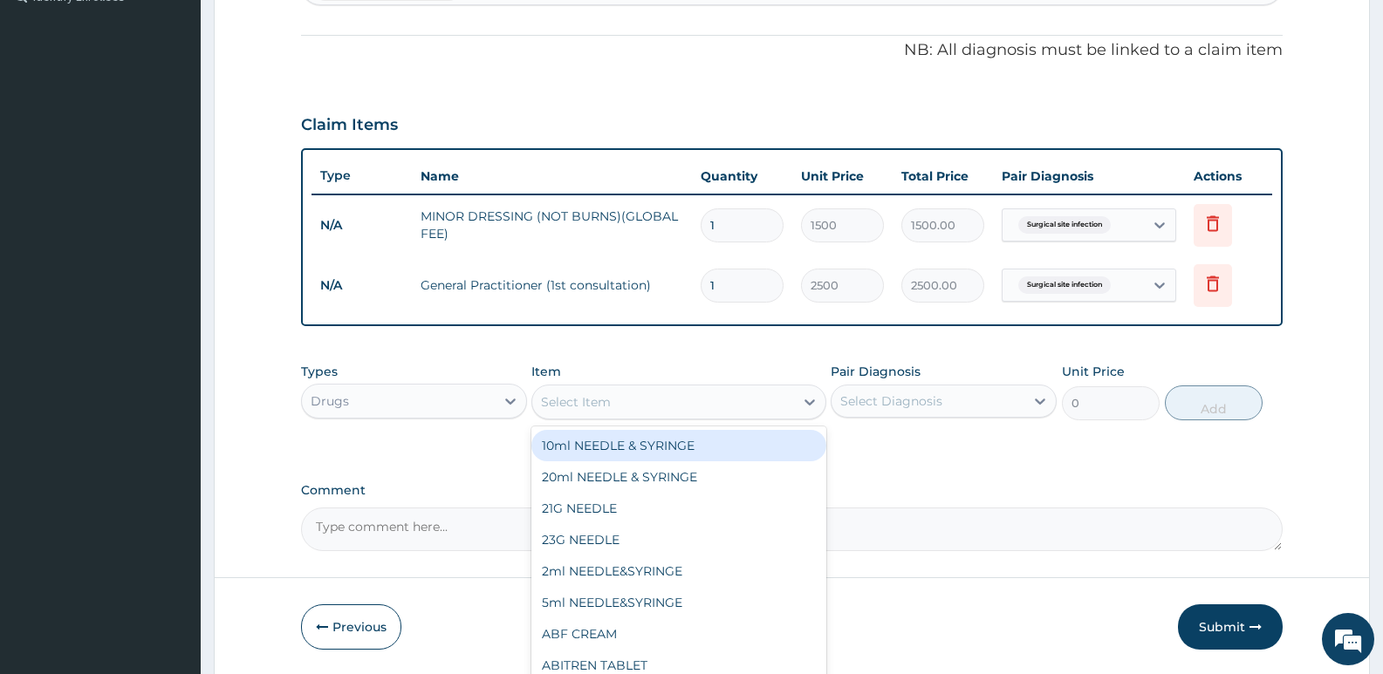
click at [613, 404] on div "Select Item" at bounding box center [662, 402] width 261 height 28
type input "FLAG"
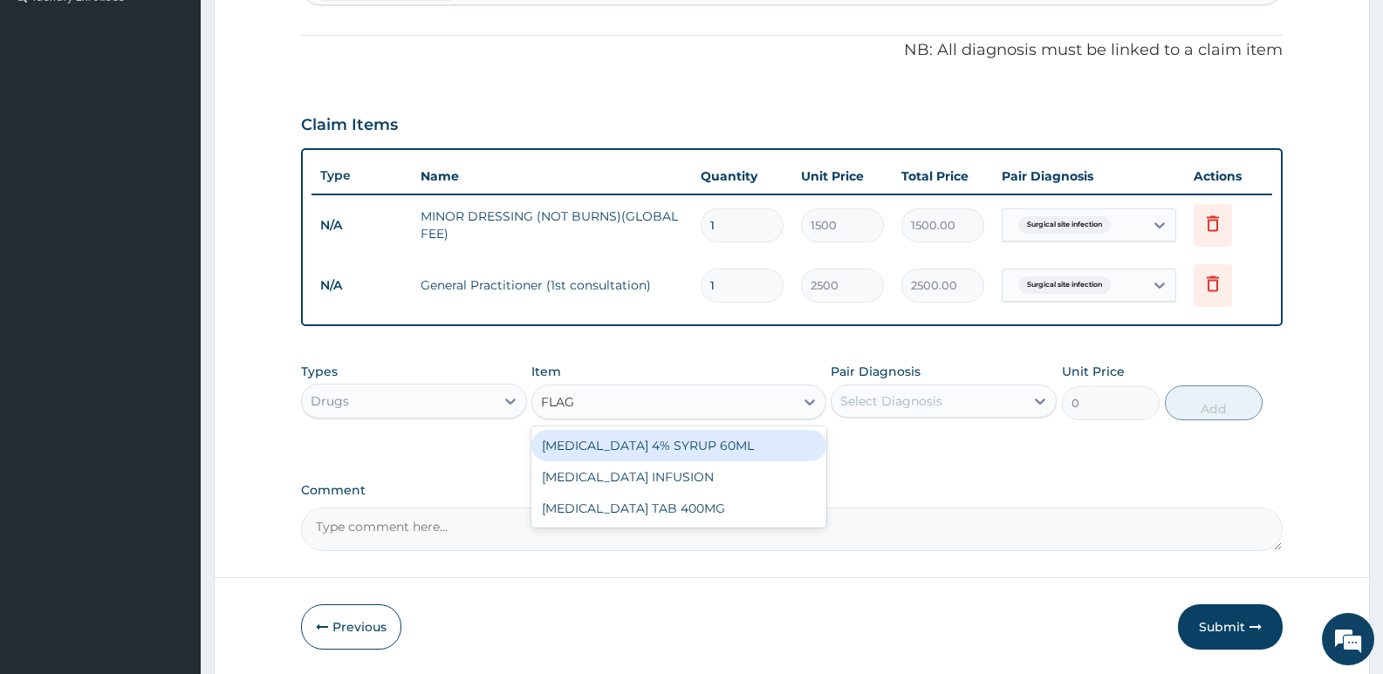
click at [593, 450] on div "FLAGYL 4% SYRUP 60ML" at bounding box center [678, 445] width 294 height 31
type input "668"
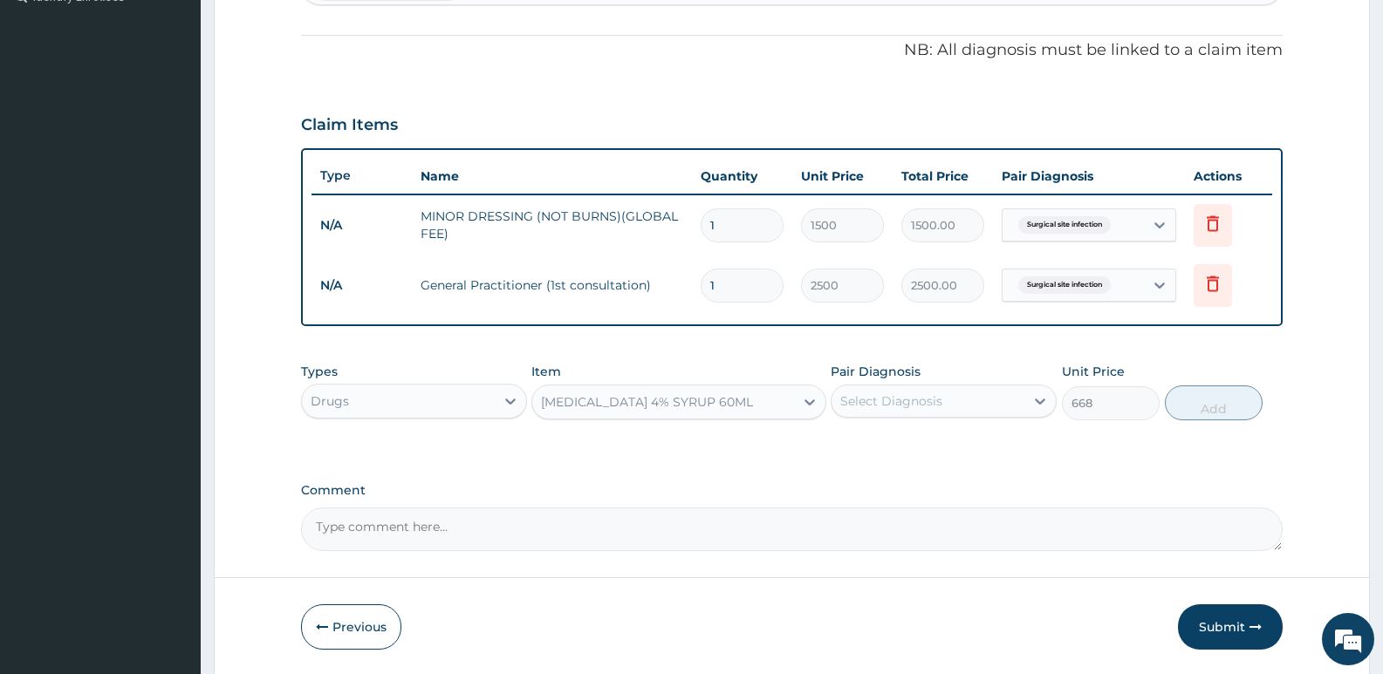
click at [613, 401] on div "FLAGYL 4% SYRUP 60ML" at bounding box center [647, 402] width 212 height 17
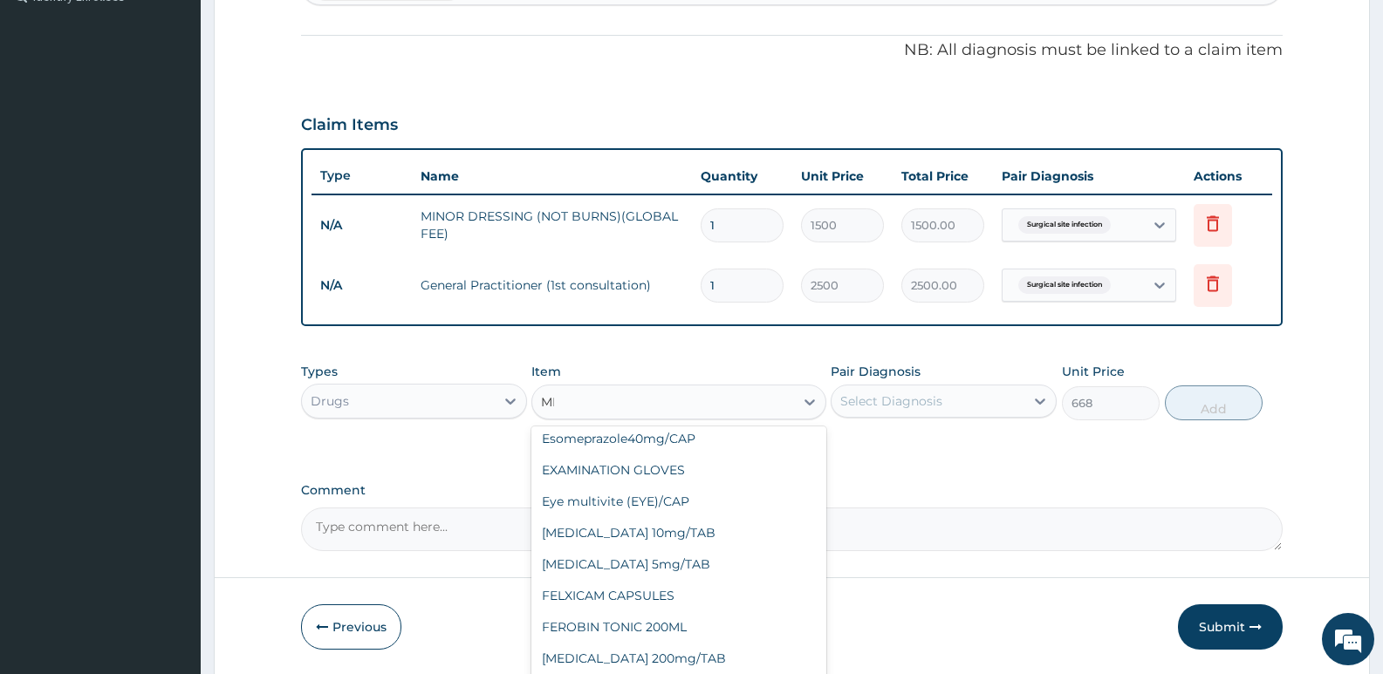
scroll to position [0, 0]
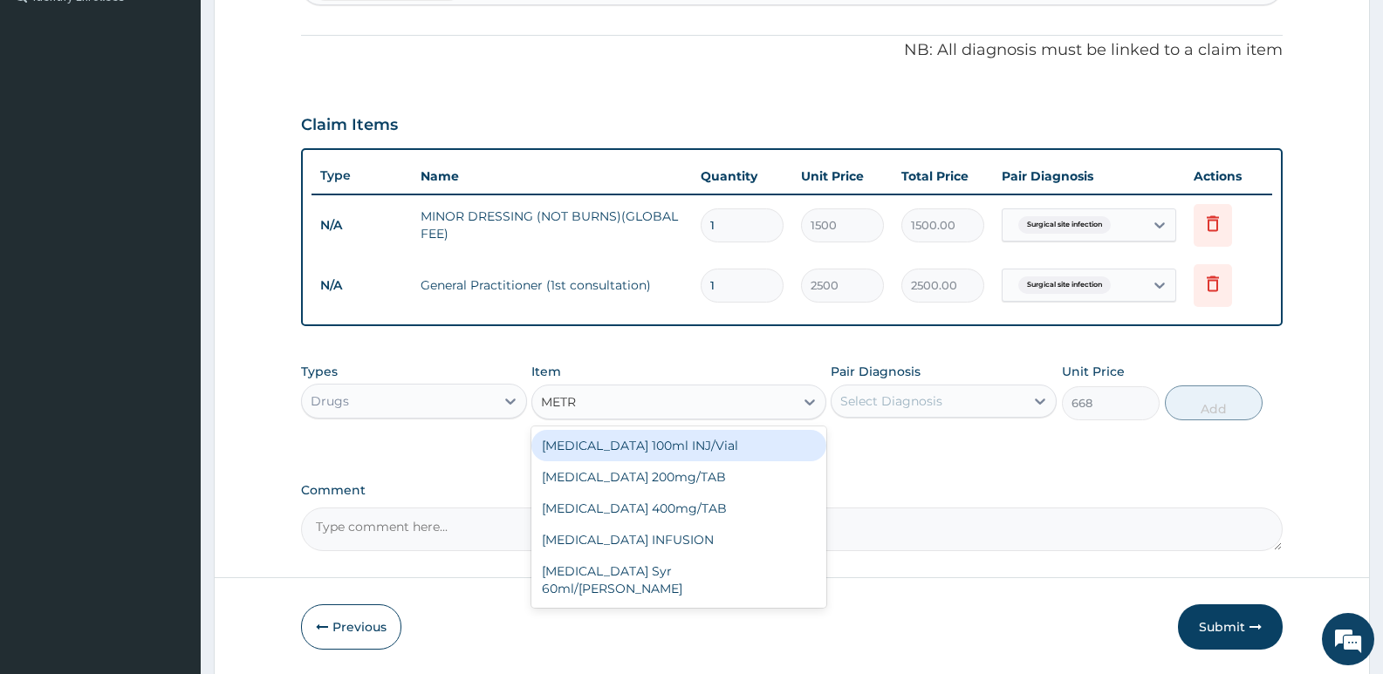
type input "METRO"
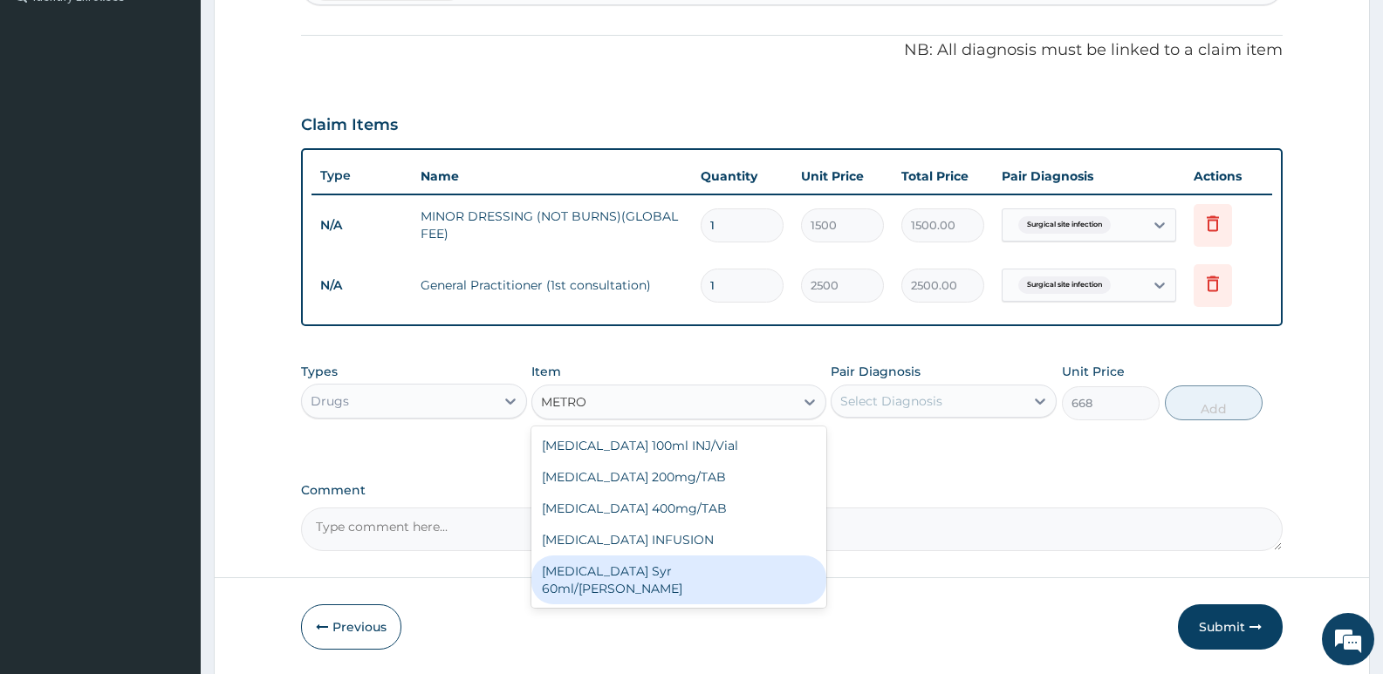
click at [624, 573] on div "Metronidazole Syr 60ml/bott" at bounding box center [678, 580] width 294 height 49
type input "139"
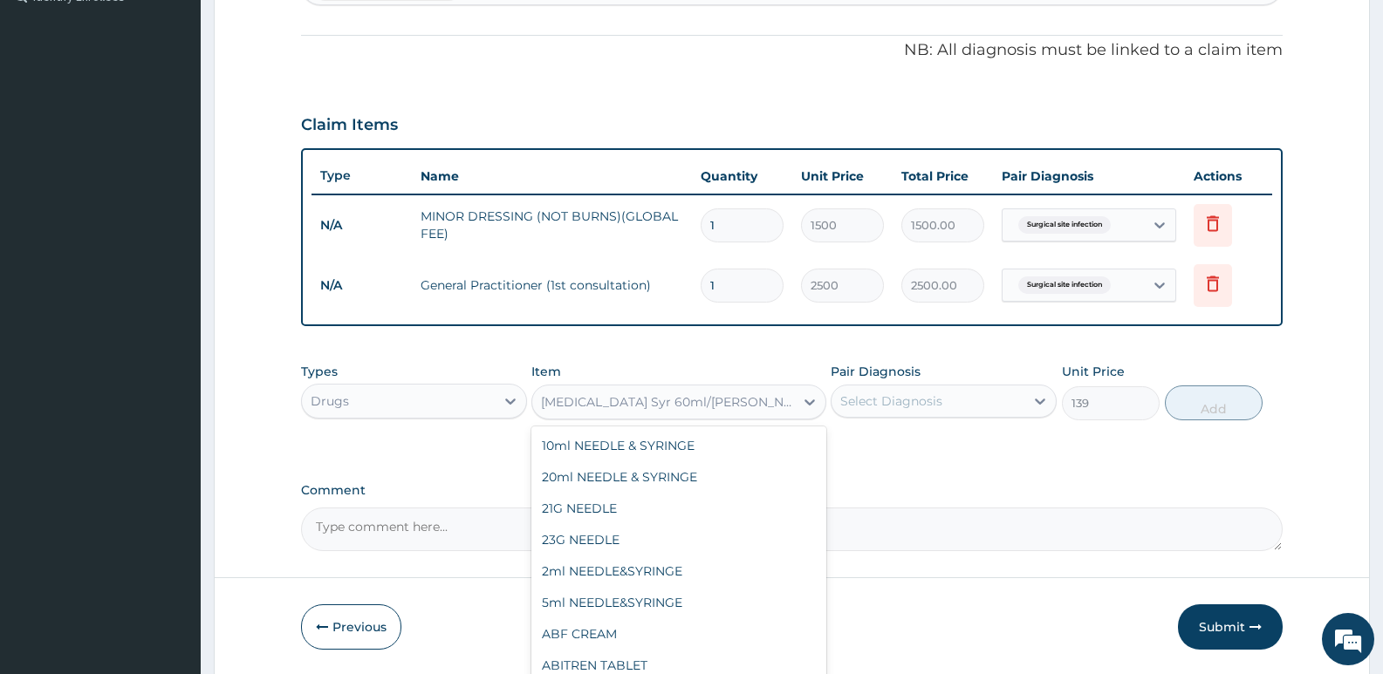
click at [742, 407] on div "Metronidazole Syr 60ml/bott" at bounding box center [662, 402] width 261 height 28
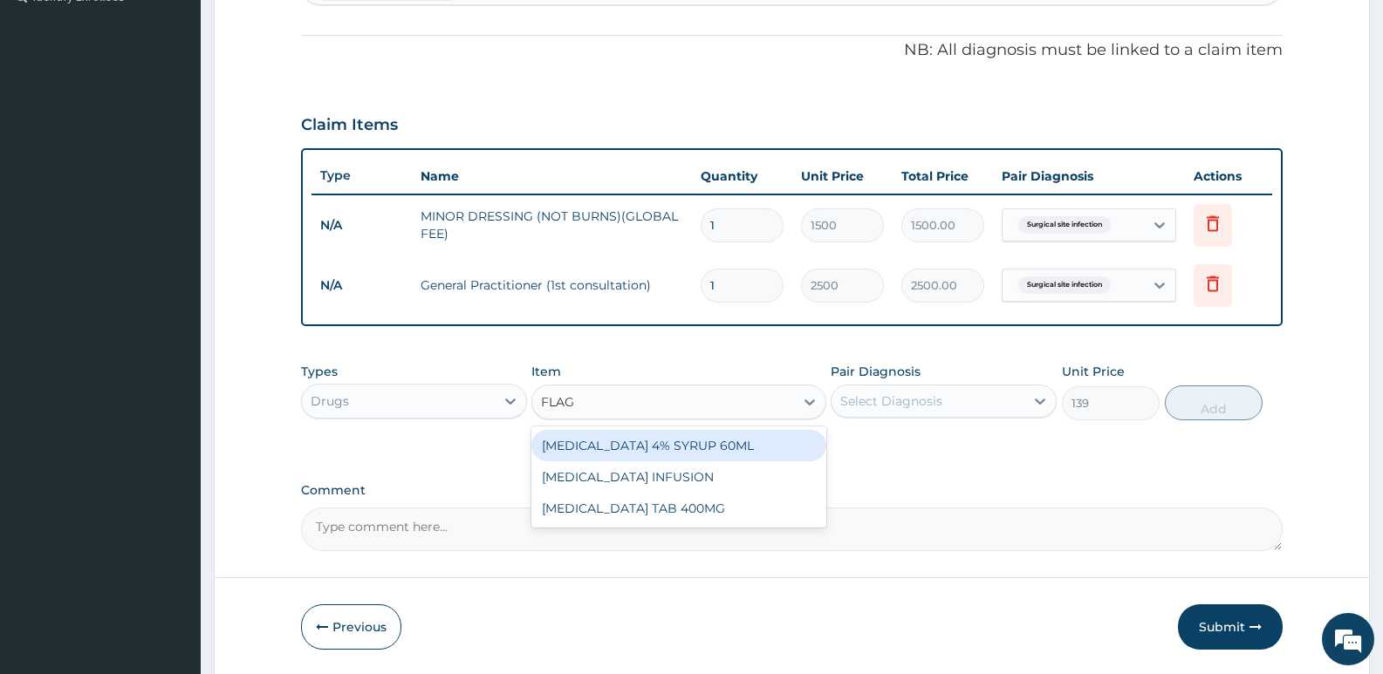
type input "FLAGY"
click at [734, 442] on div "FLAGYL 4% SYRUP 60ML" at bounding box center [678, 445] width 294 height 31
type input "668"
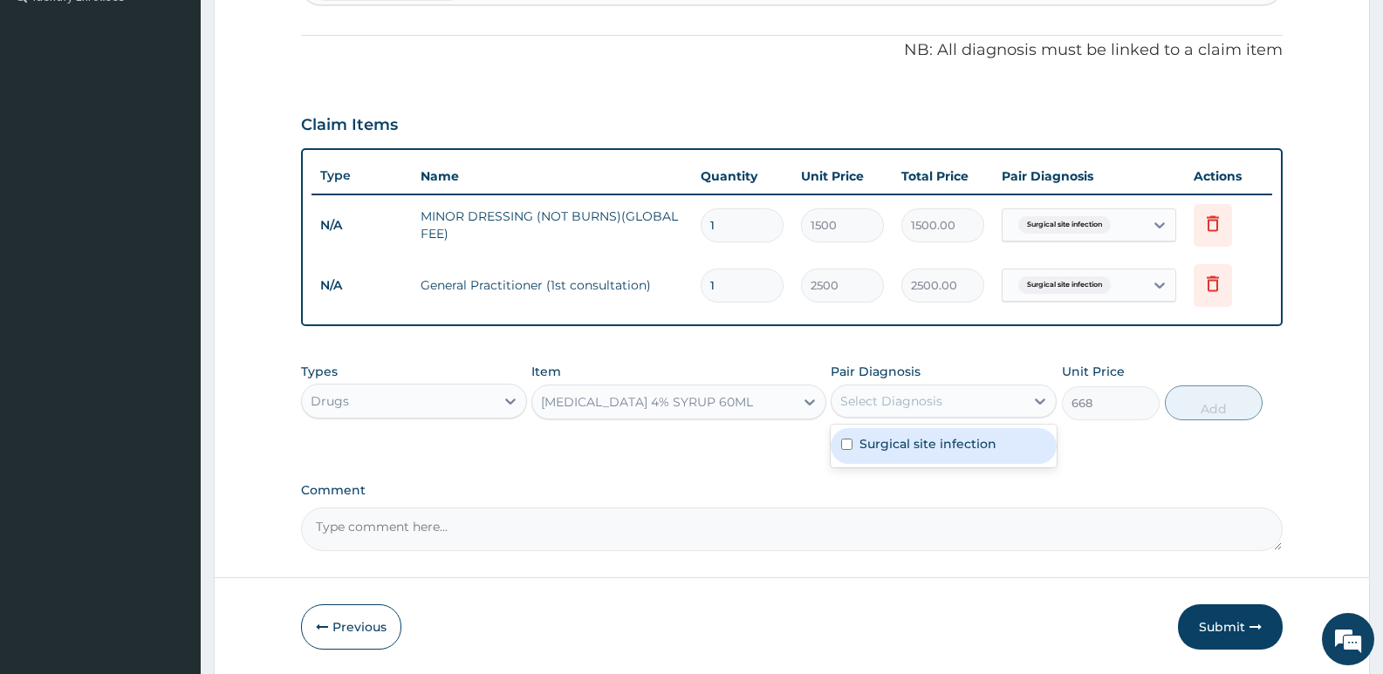
click at [910, 404] on div "Select Diagnosis" at bounding box center [891, 401] width 102 height 17
click at [843, 443] on input "checkbox" at bounding box center [846, 444] width 11 height 11
checkbox input "true"
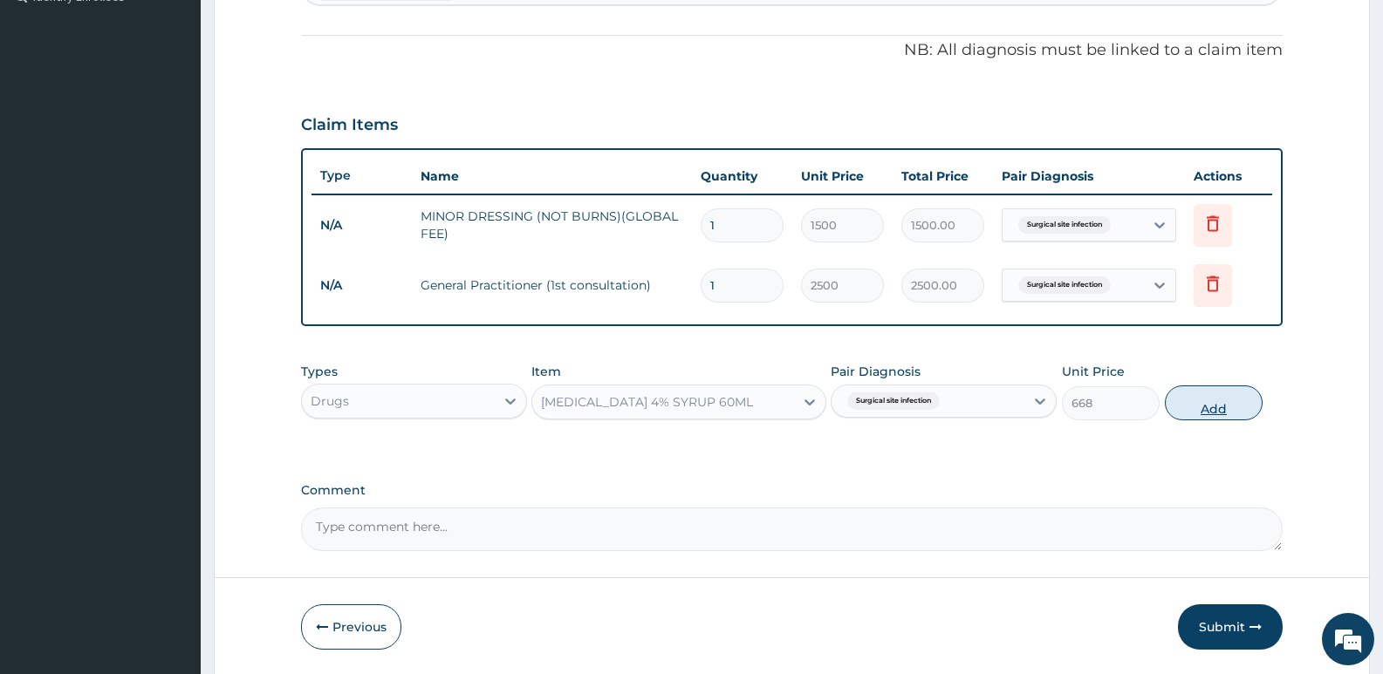
click at [1216, 405] on button "Add" at bounding box center [1214, 403] width 98 height 35
type input "0"
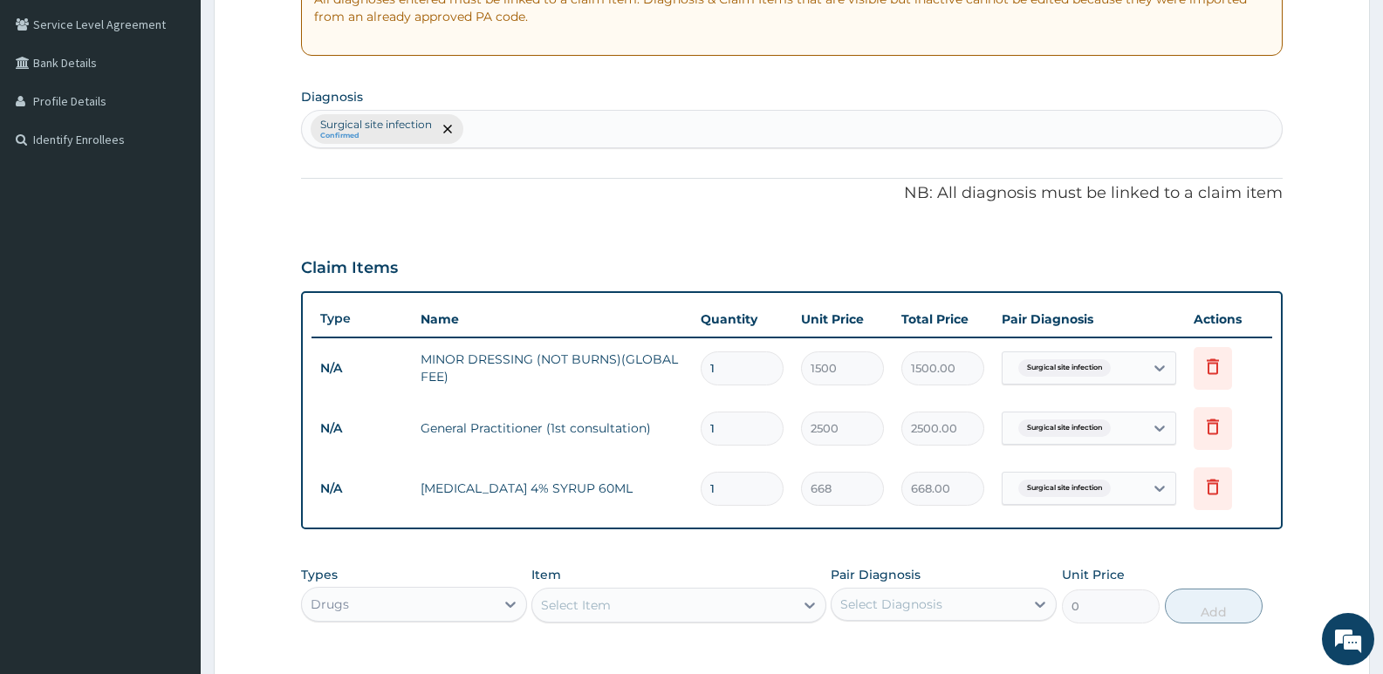
scroll to position [353, 0]
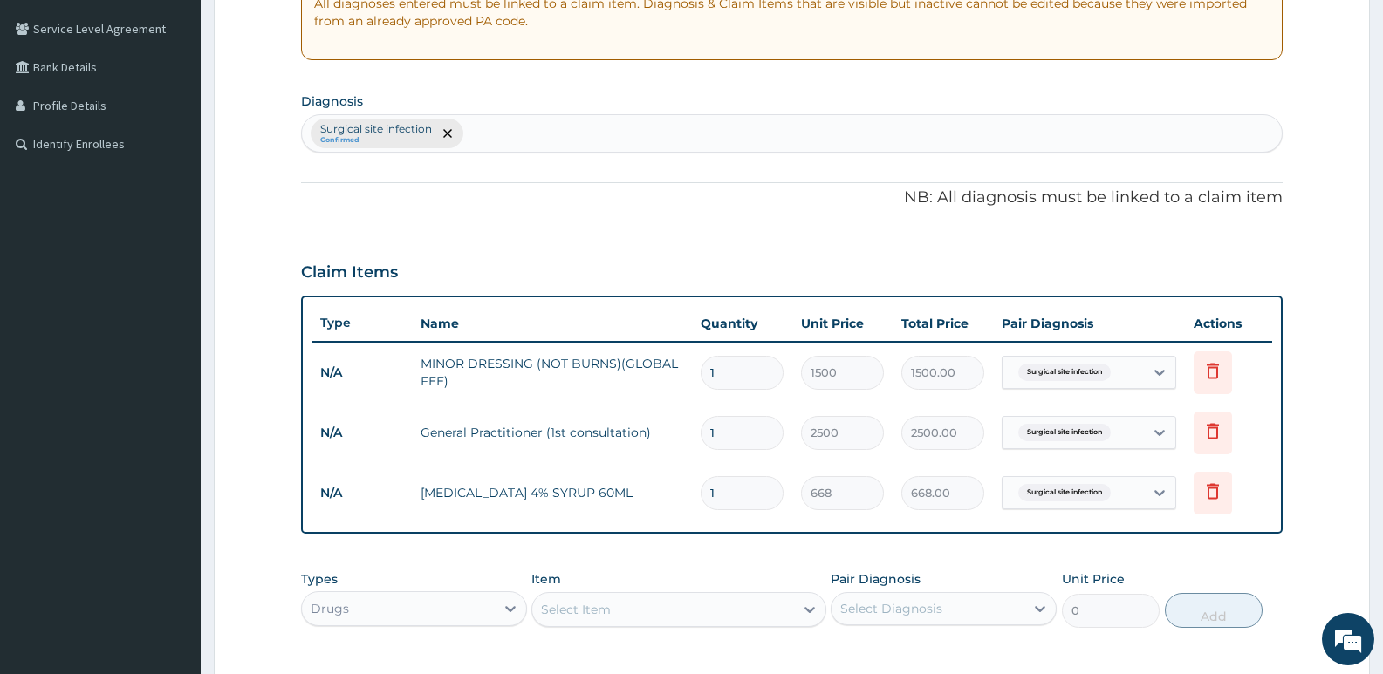
click at [482, 136] on div "Surgical site infection Confirmed" at bounding box center [792, 133] width 980 height 37
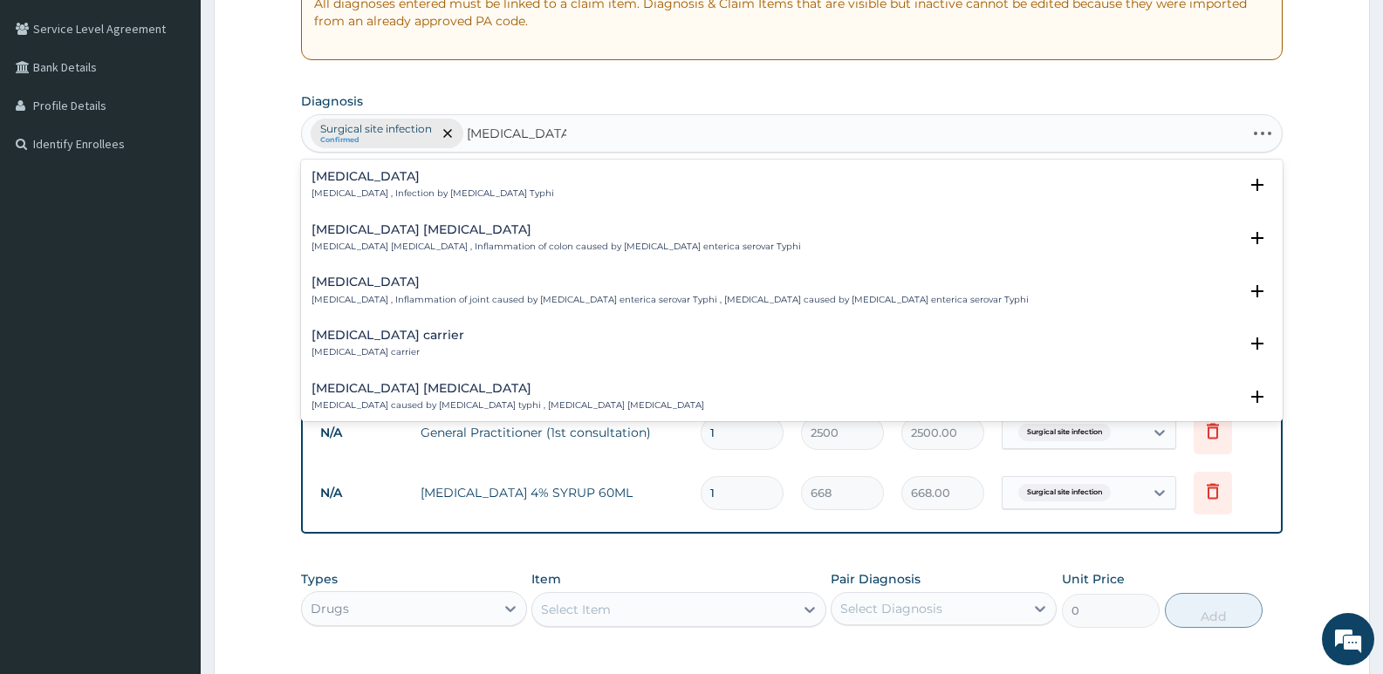
type input "SALMONELLA SE"
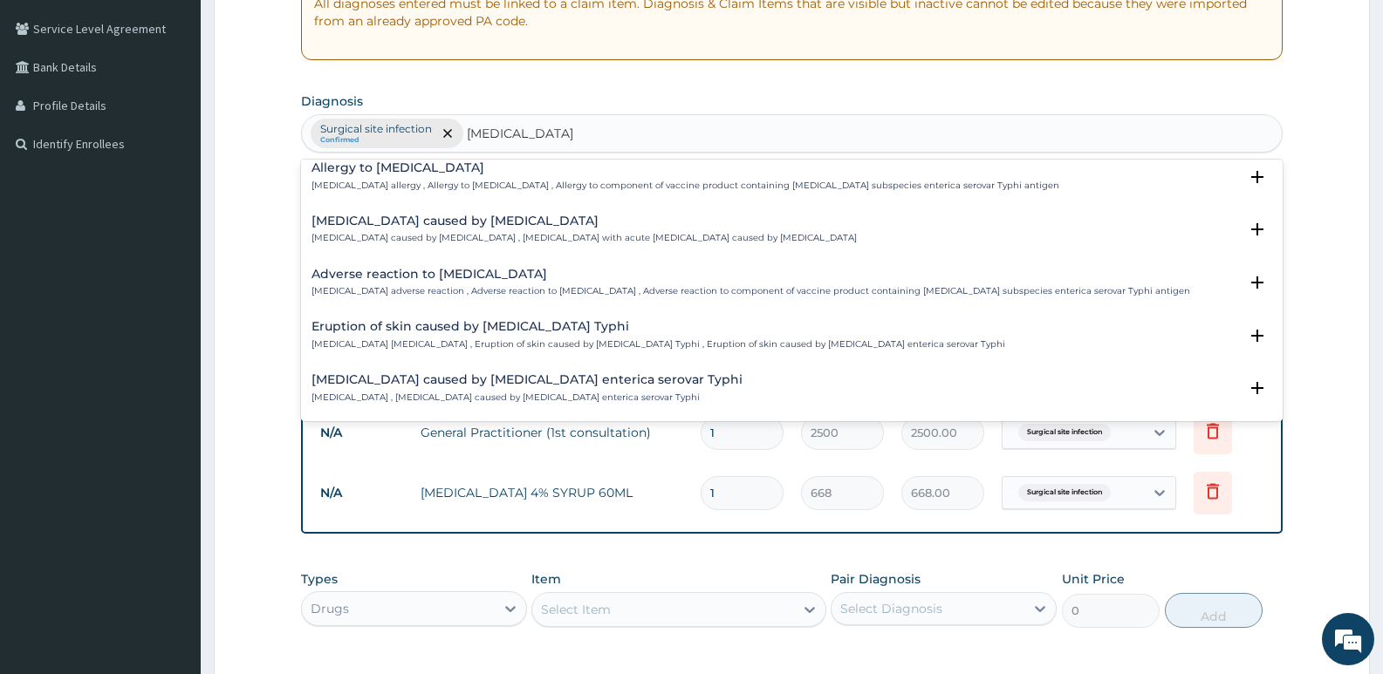
scroll to position [117, 0]
click at [399, 229] on div "Sepsis caused by Salmonella Sepsis caused by Salmonella , Severe sepsis with ac…" at bounding box center [583, 227] width 545 height 31
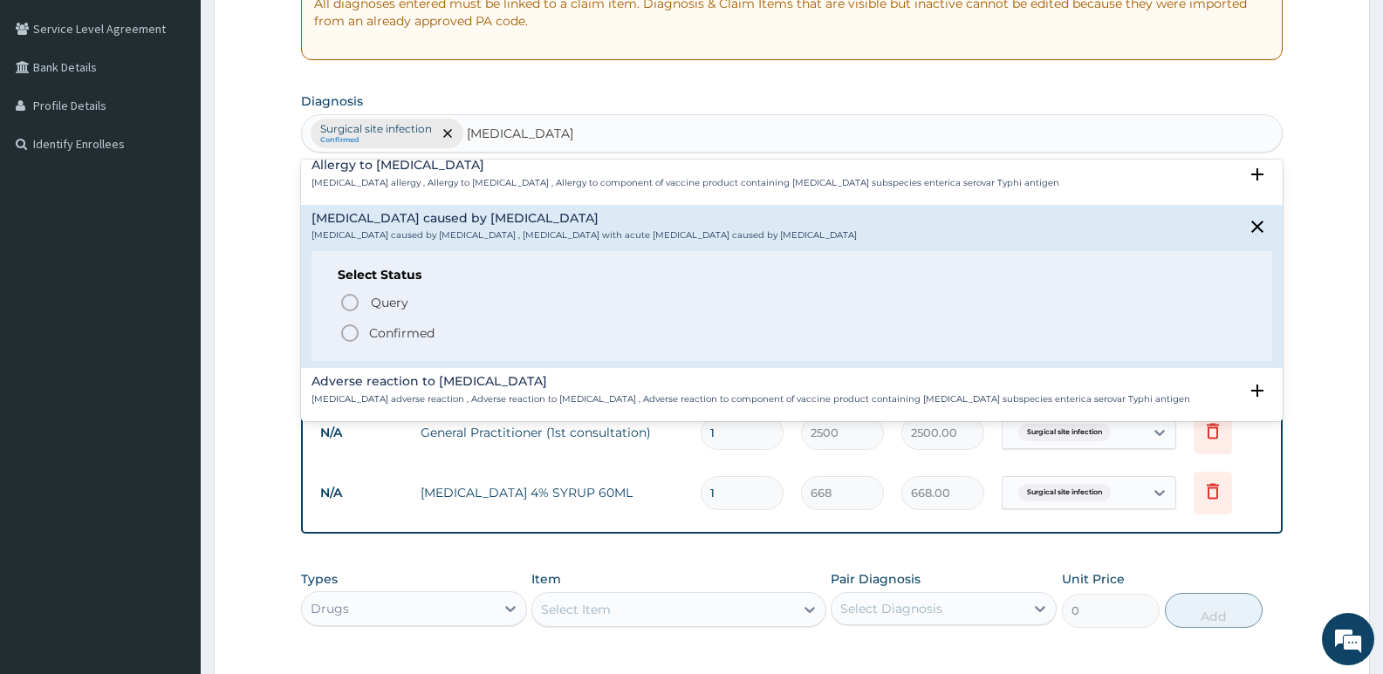
click at [348, 335] on icon "status option filled" at bounding box center [349, 333] width 21 height 21
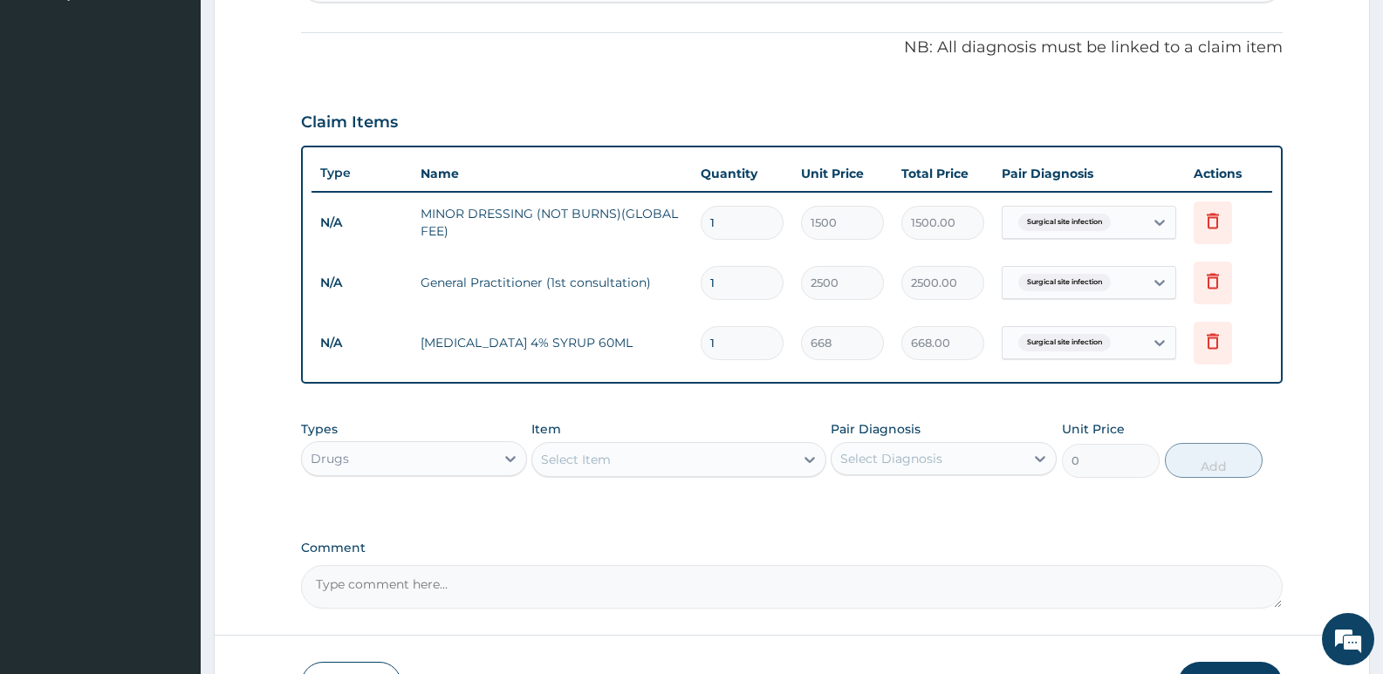
scroll to position [511, 0]
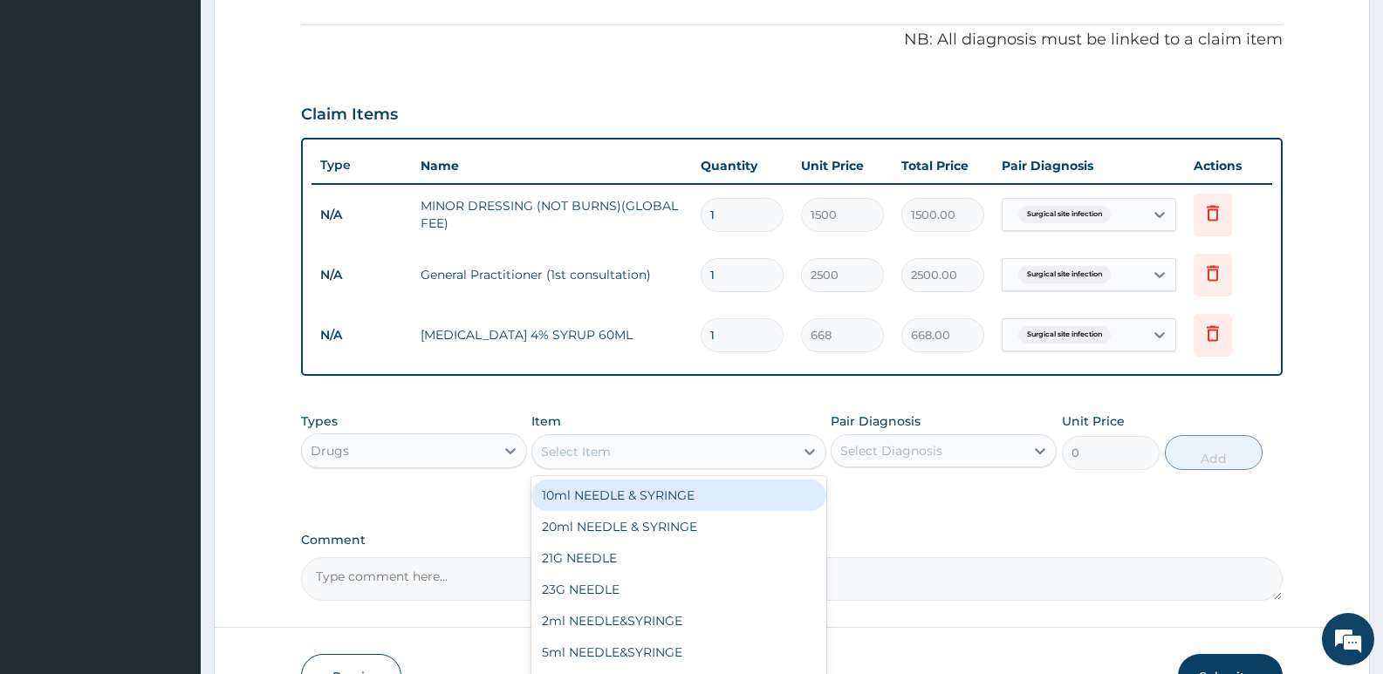
click at [674, 451] on div "Select Item" at bounding box center [662, 452] width 261 height 28
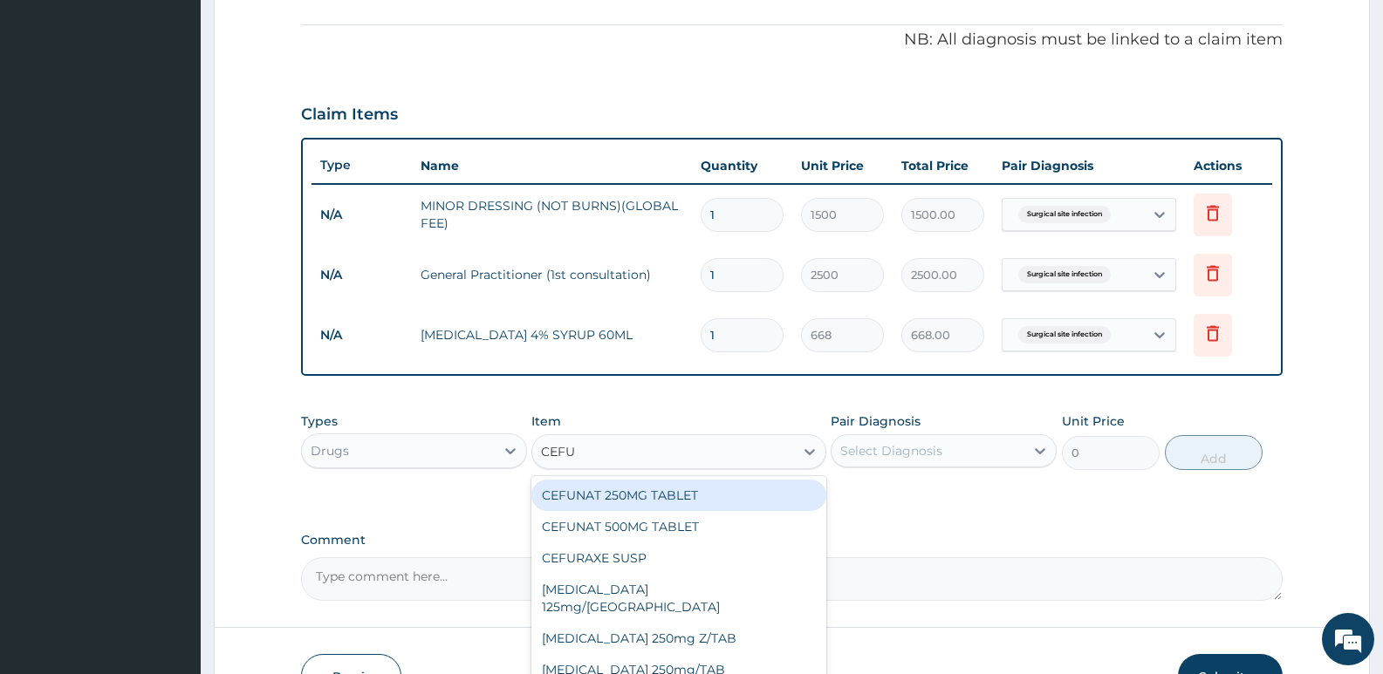
type input "CEF"
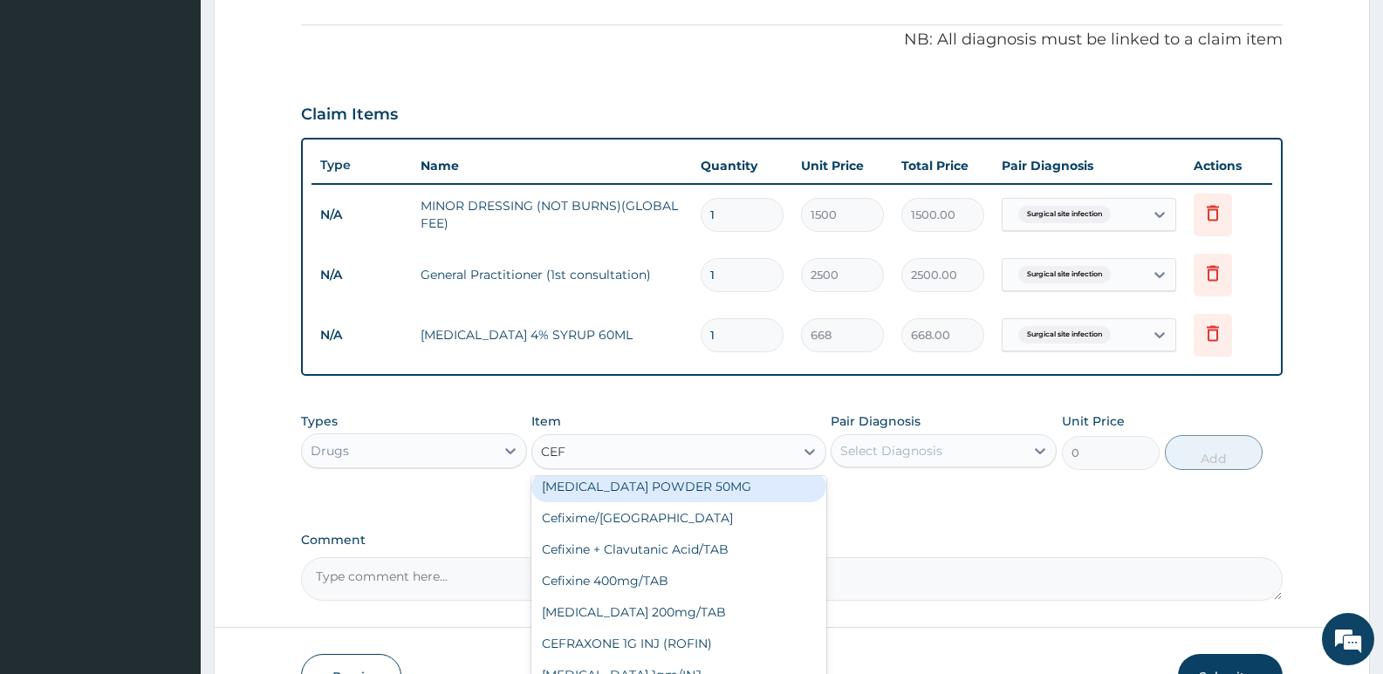
scroll to position [264, 0]
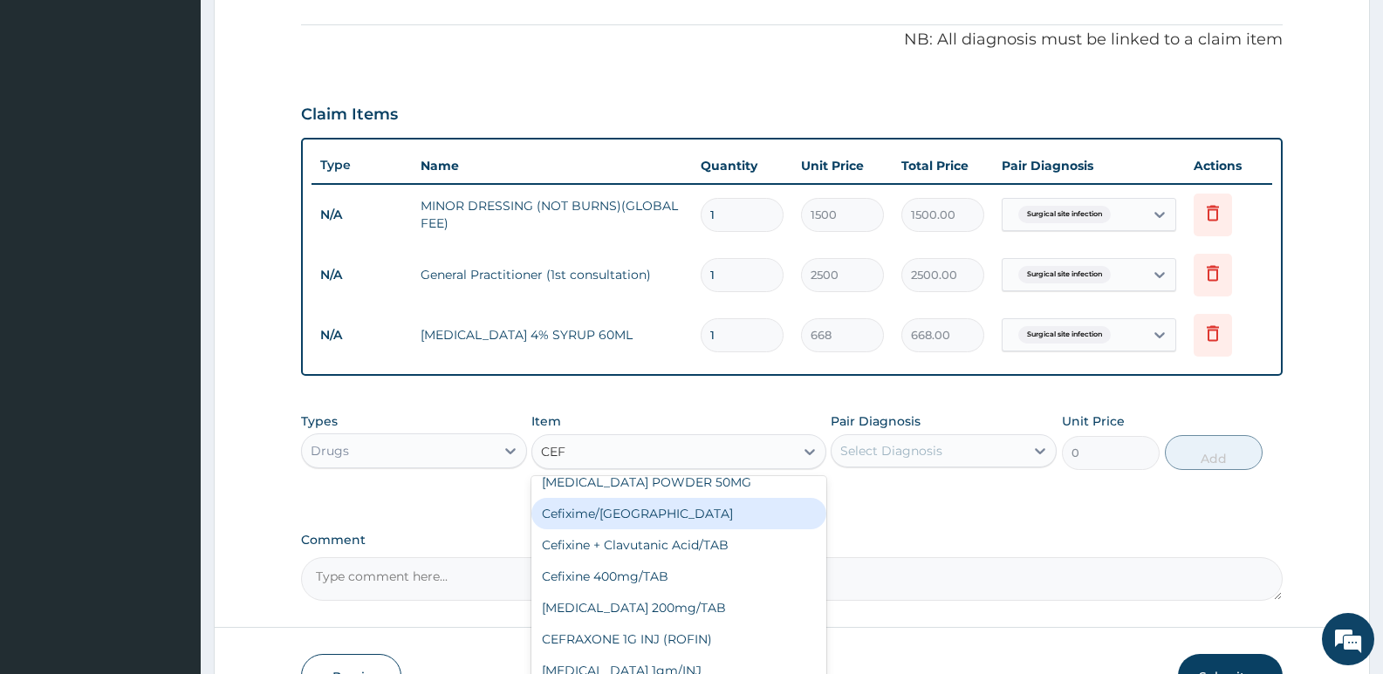
click at [615, 508] on div "Cefixime/SYR" at bounding box center [678, 513] width 294 height 31
type input "1890"
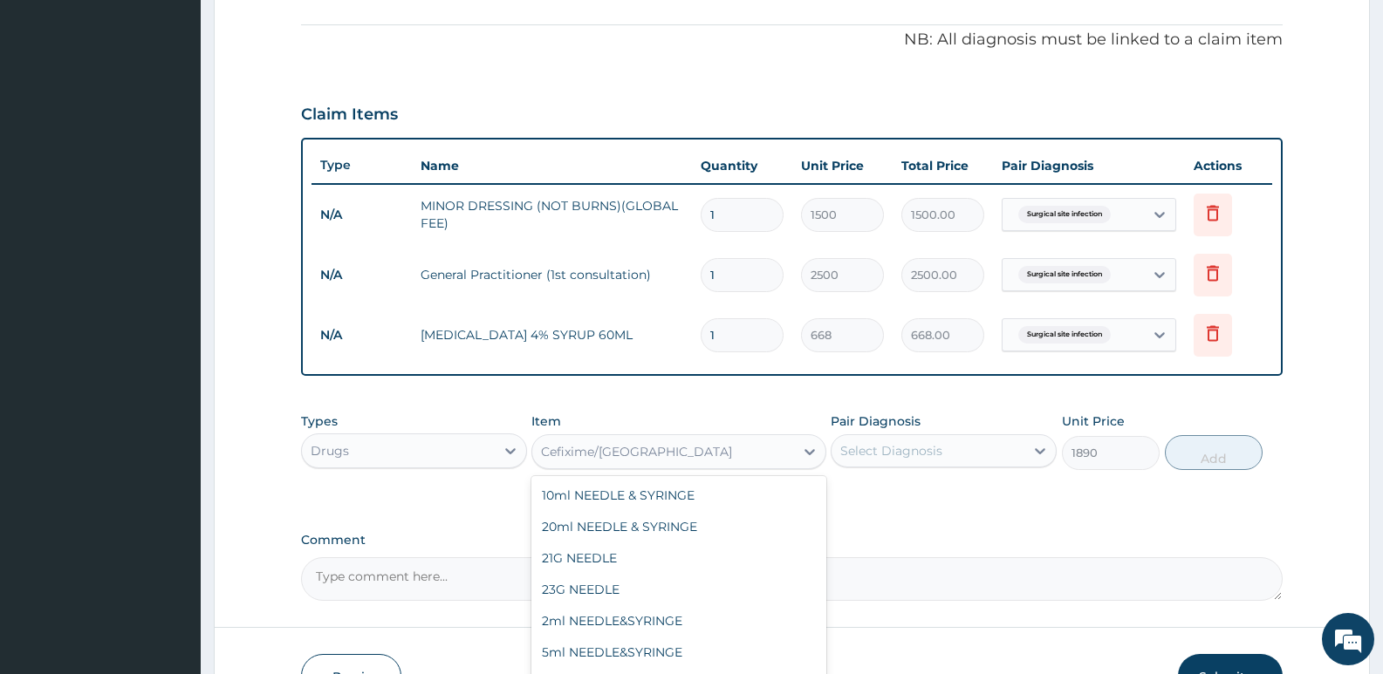
click at [647, 438] on div "Cefixime/SYR" at bounding box center [662, 452] width 261 height 28
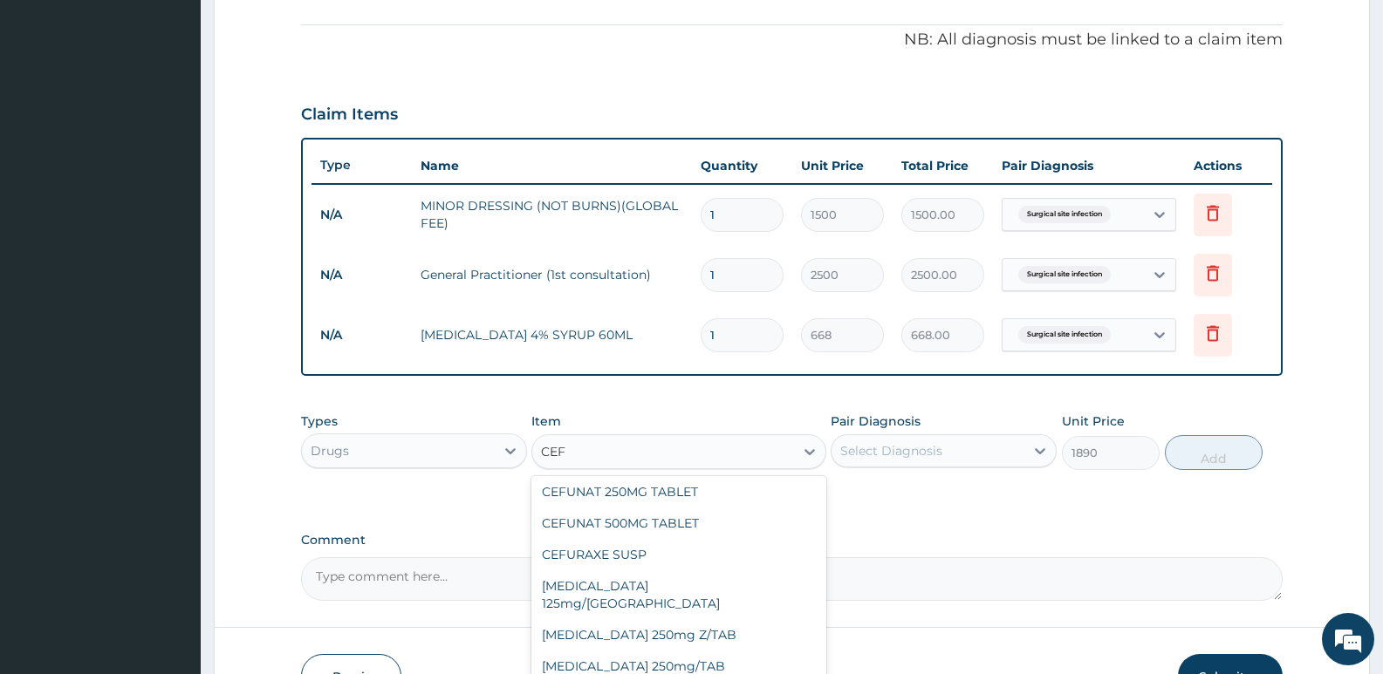
scroll to position [66, 0]
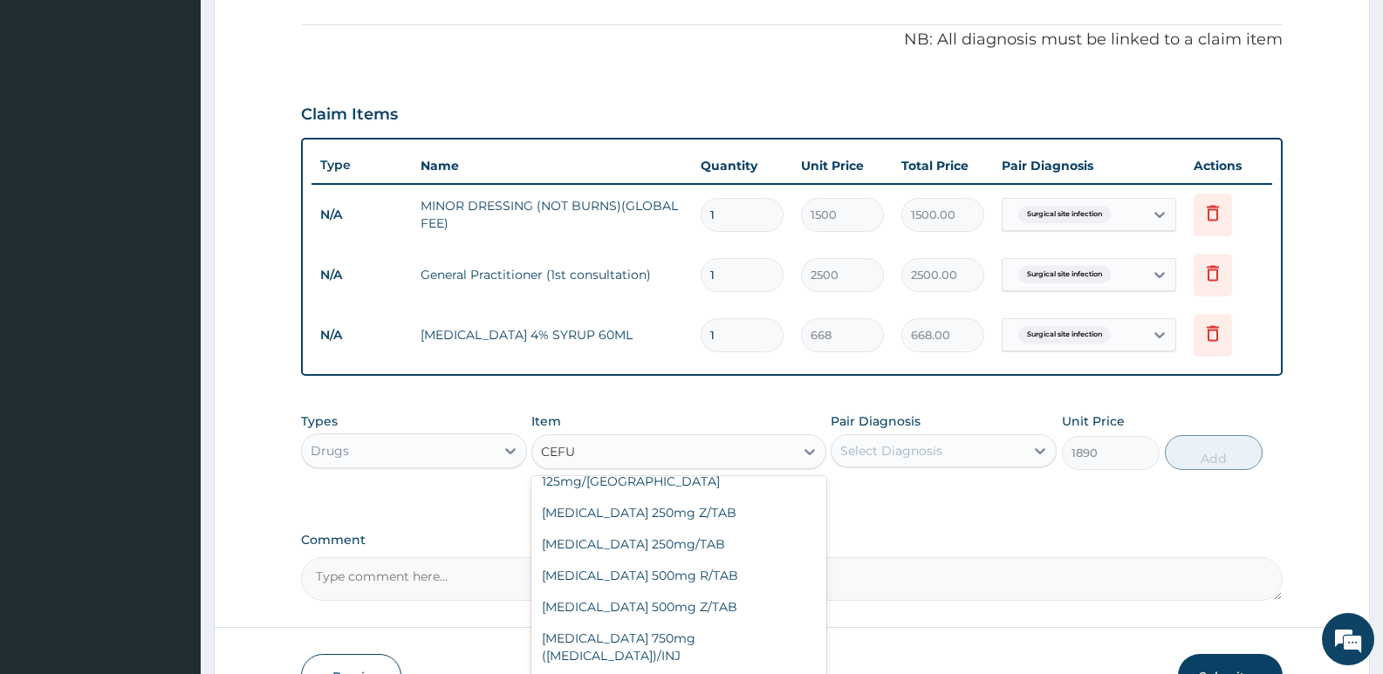
type input "CEFUR"
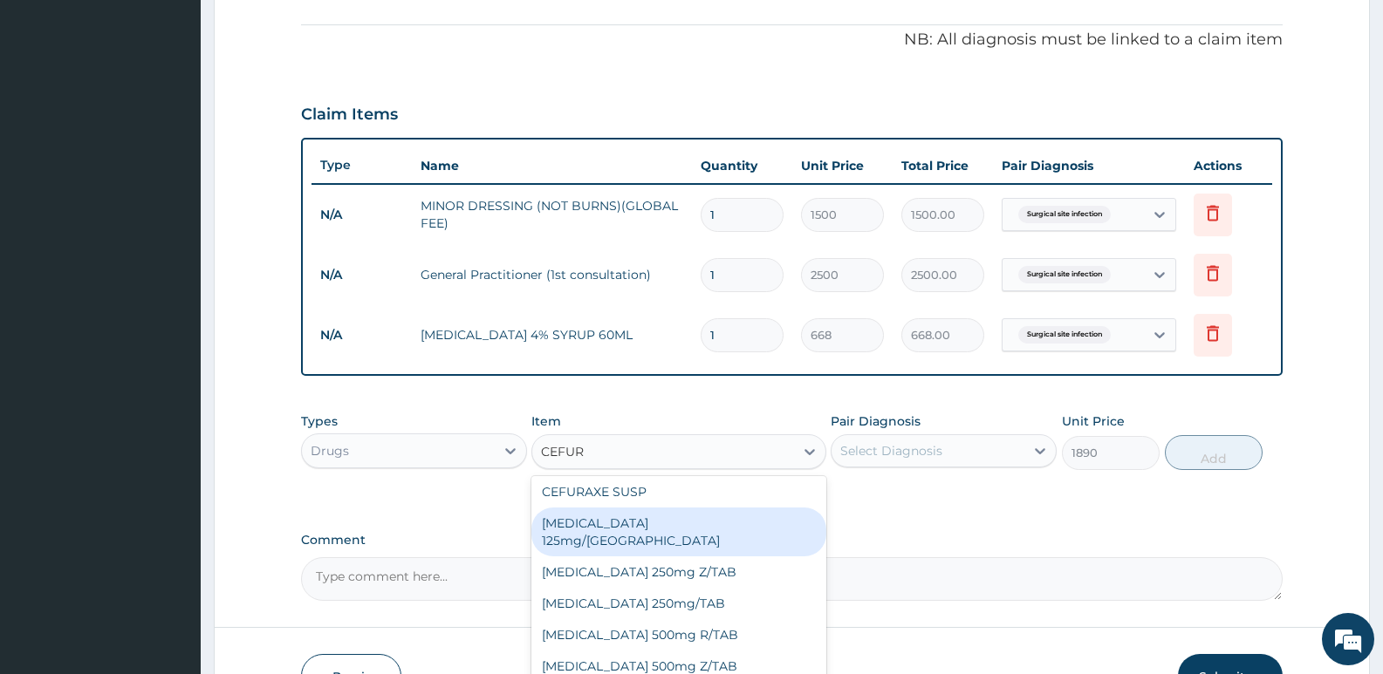
click at [640, 527] on div "Cefuroxime 125mg/SYR" at bounding box center [678, 532] width 294 height 49
type input "2000"
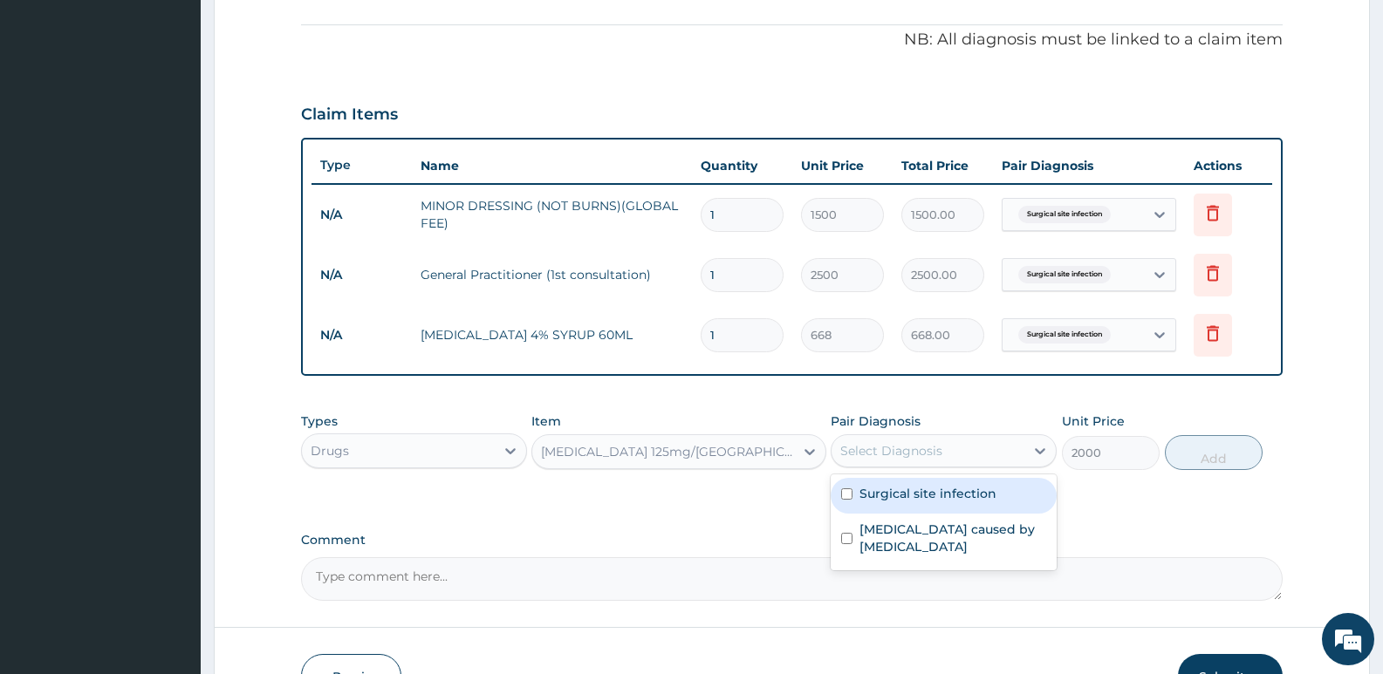
click at [928, 458] on div "Select Diagnosis" at bounding box center [891, 450] width 102 height 17
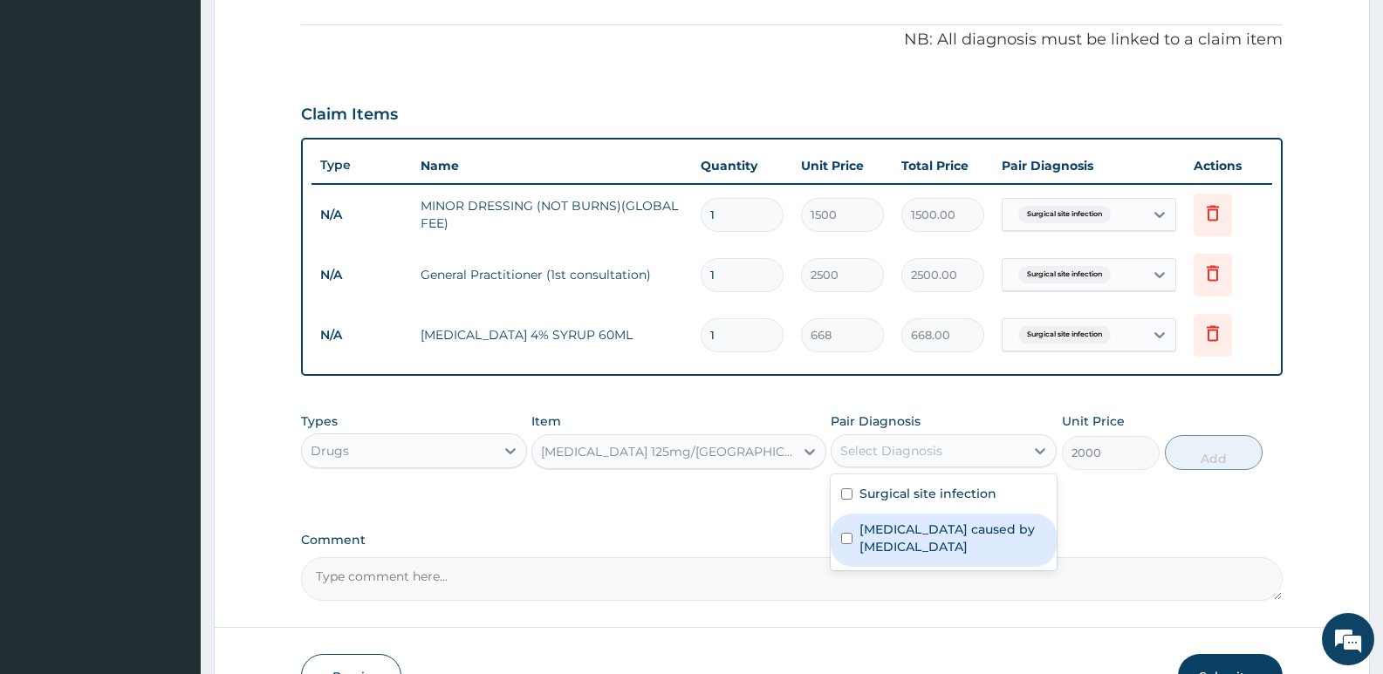
click at [849, 533] on input "checkbox" at bounding box center [846, 538] width 11 height 11
checkbox input "true"
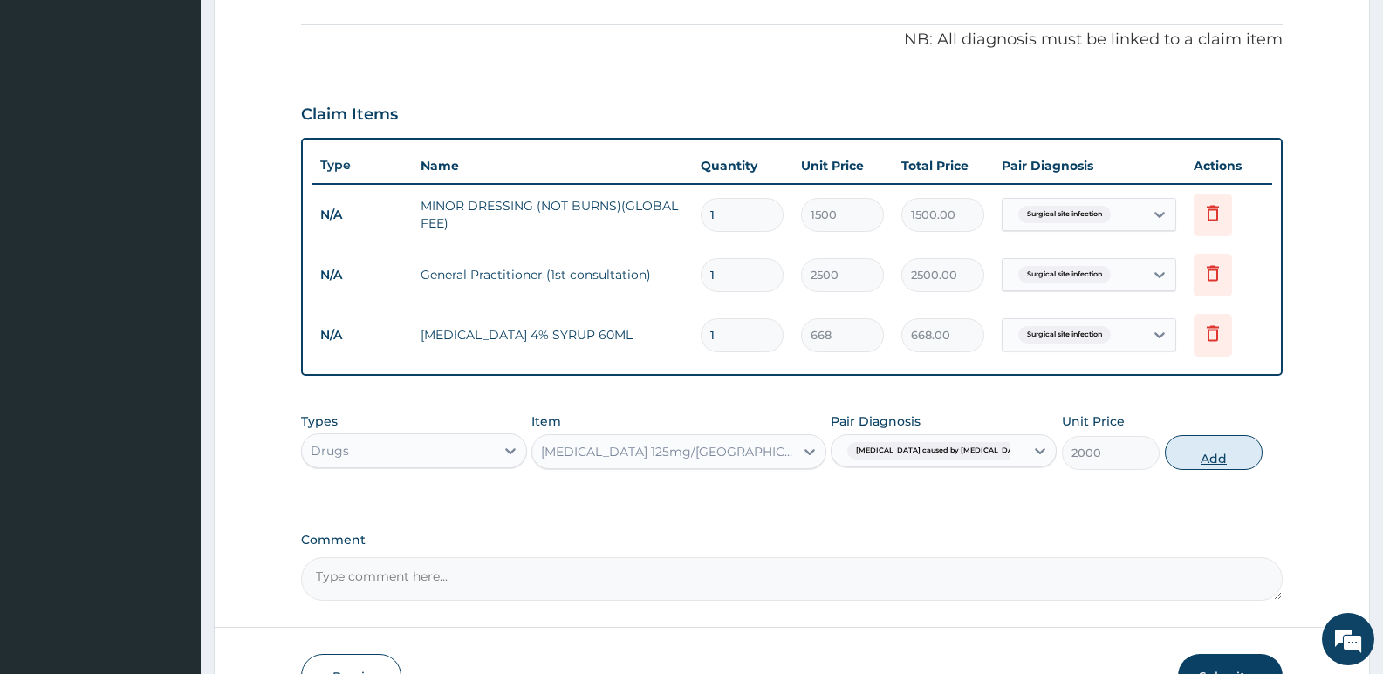
click at [1233, 450] on button "Add" at bounding box center [1214, 452] width 98 height 35
type input "0"
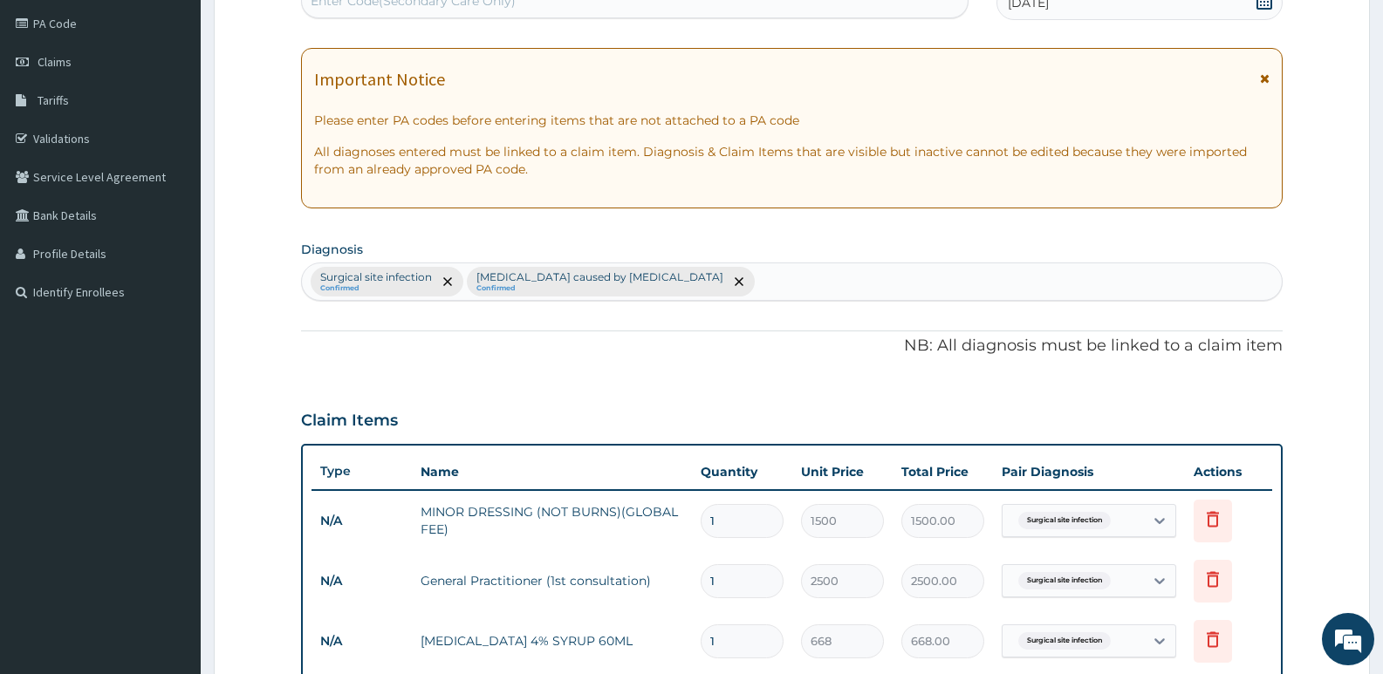
scroll to position [195, 0]
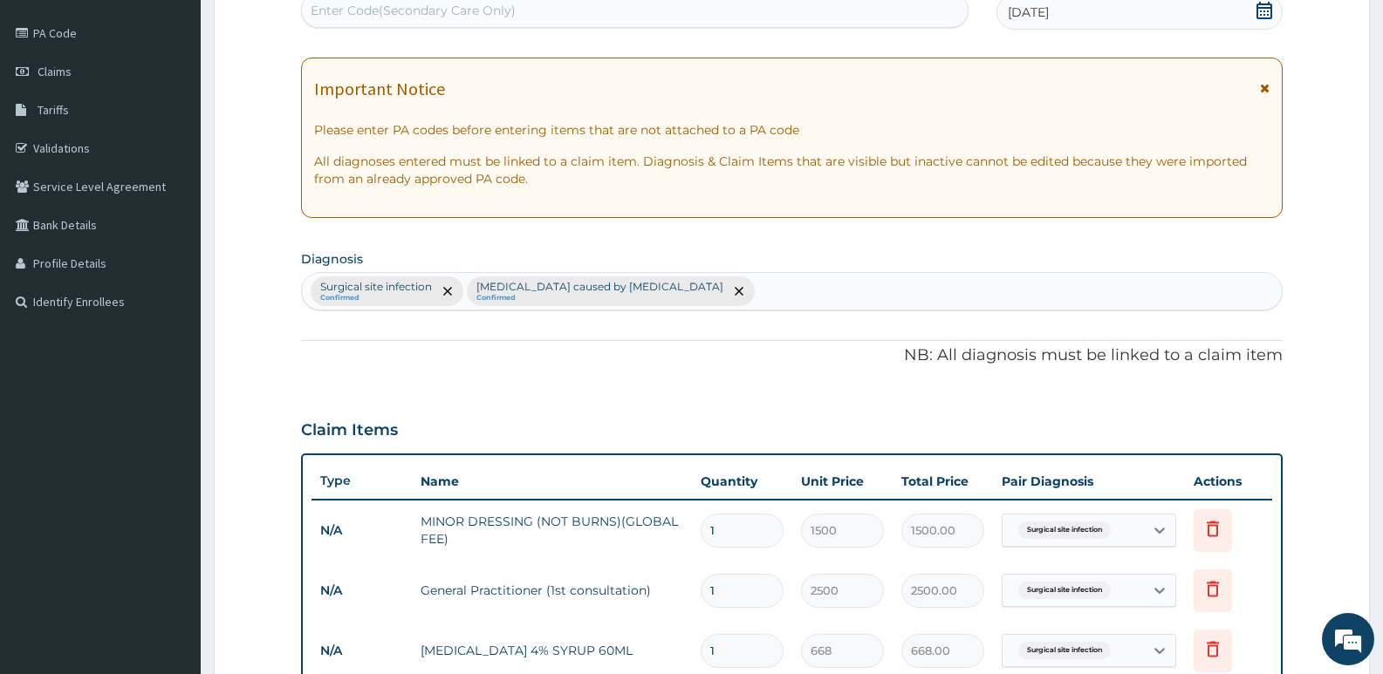
click at [687, 301] on div "Surgical site infection Confirmed Sepsis caused by Salmonella Confirmed" at bounding box center [792, 291] width 980 height 37
type input "P"
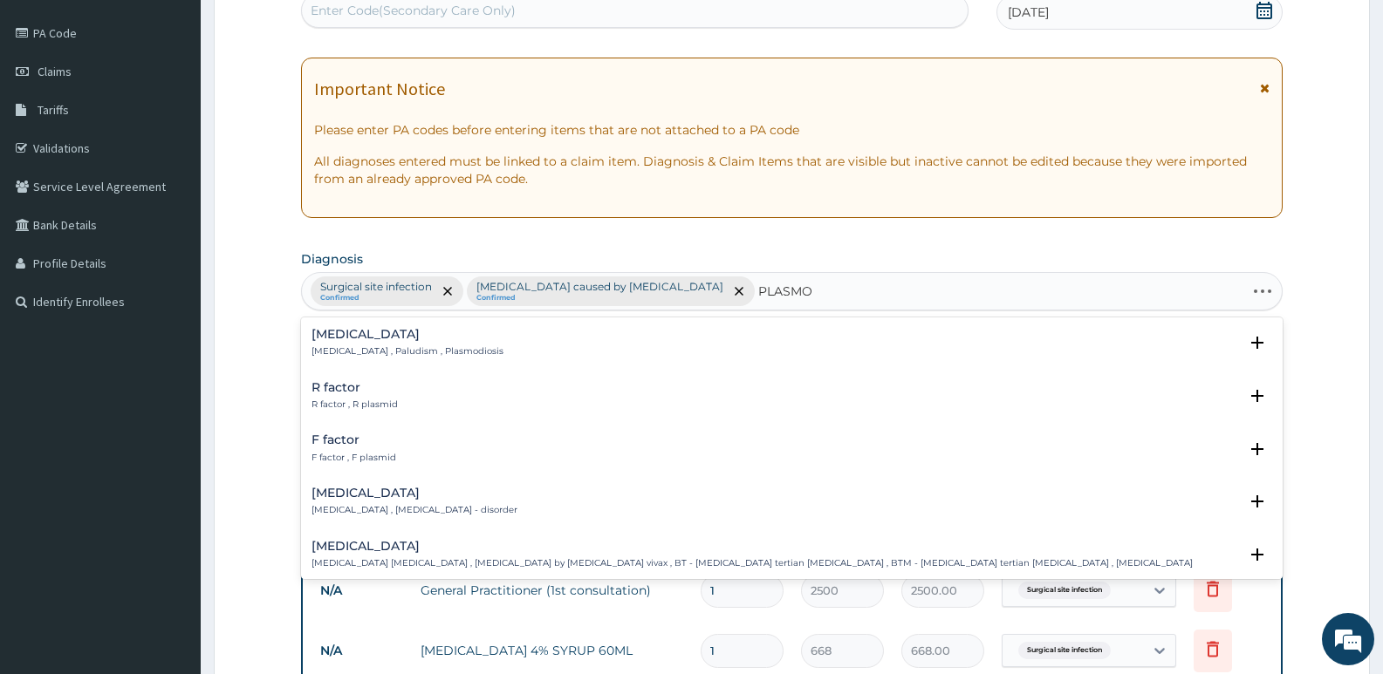
type input "PLASMOD"
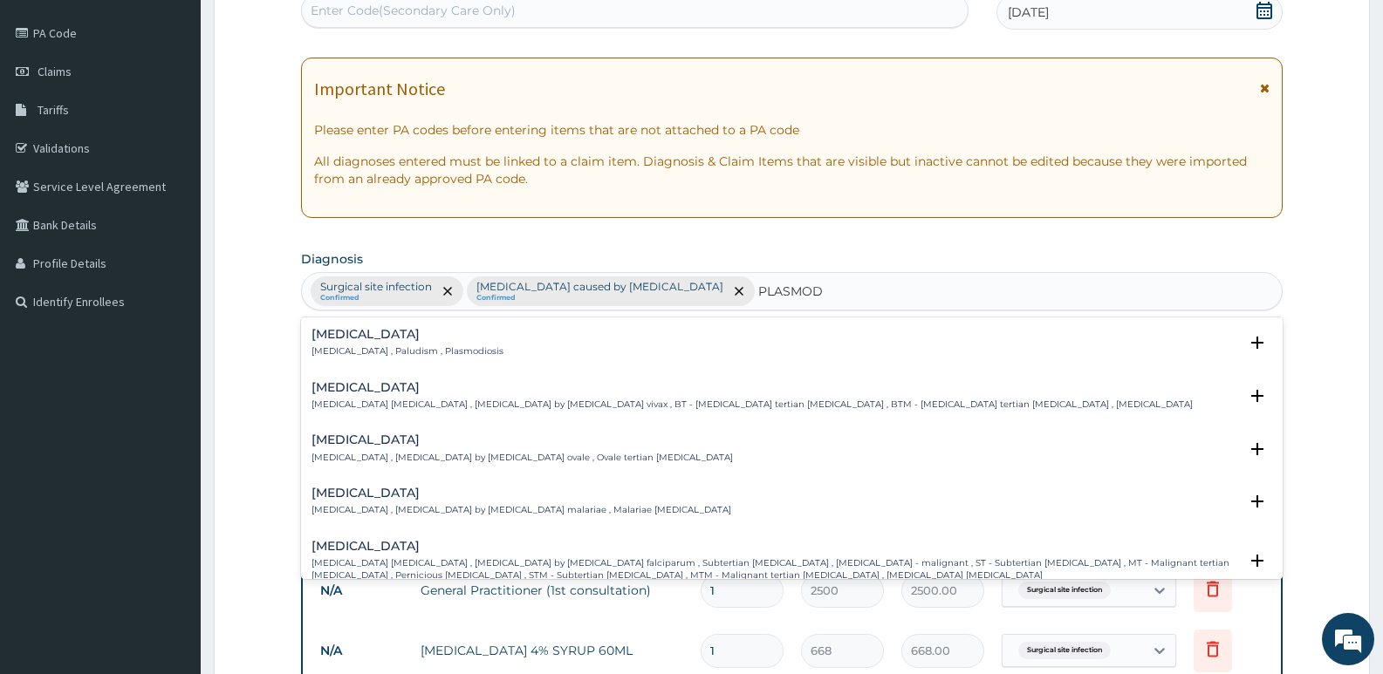
click at [362, 354] on p "Malaria , Paludism , Plasmodiosis" at bounding box center [407, 352] width 192 height 12
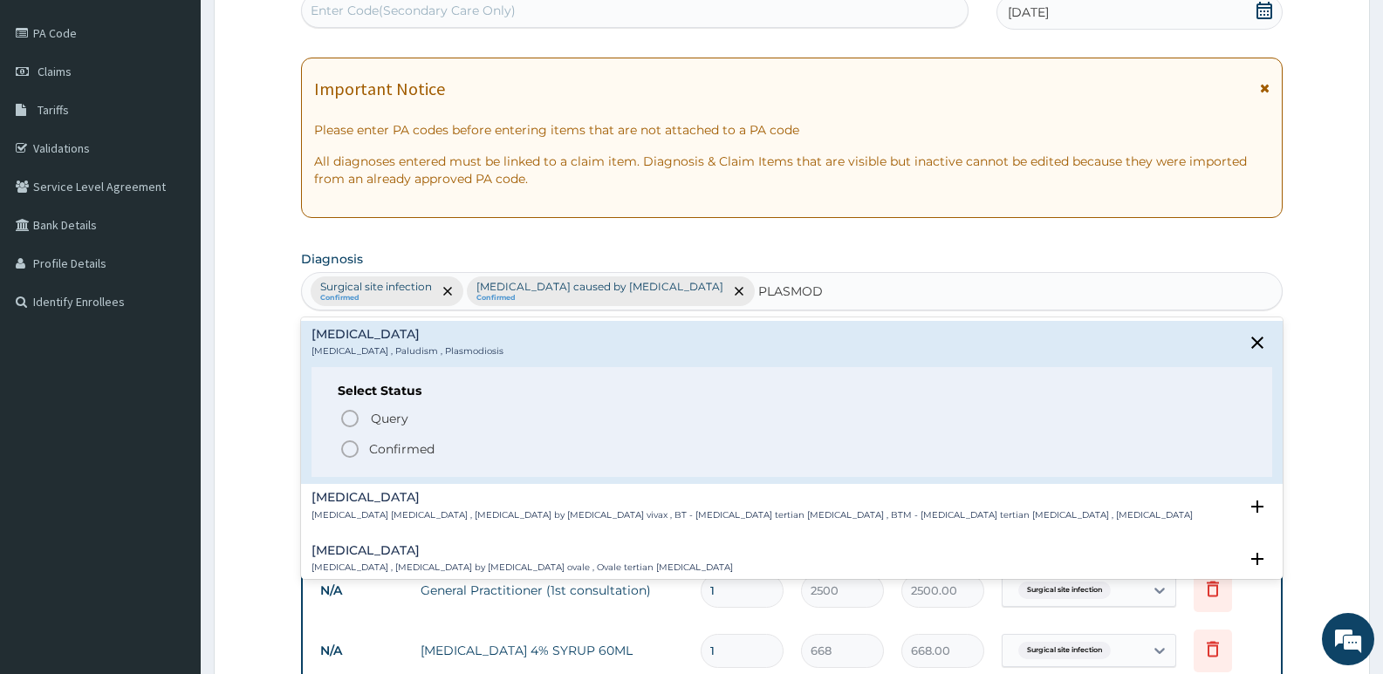
click at [349, 447] on icon "status option filled" at bounding box center [349, 449] width 21 height 21
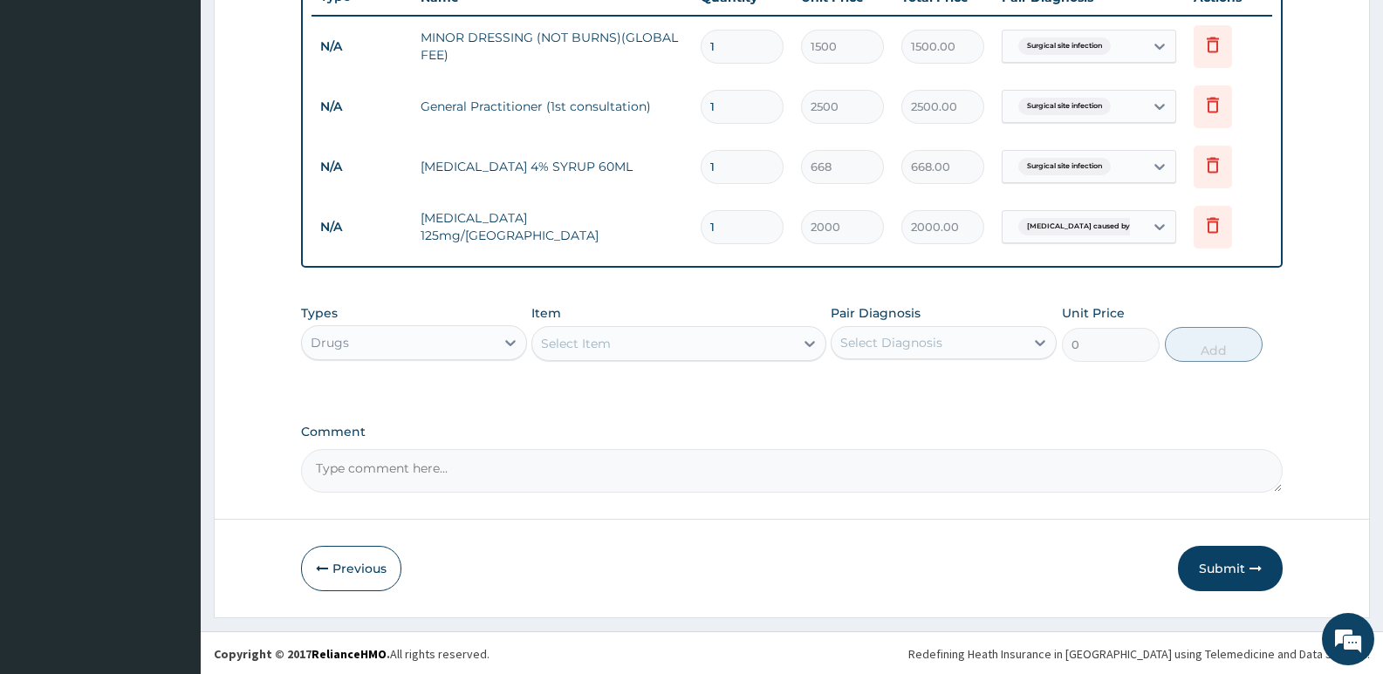
scroll to position [681, 0]
click at [596, 349] on div "Select Item" at bounding box center [576, 341] width 70 height 17
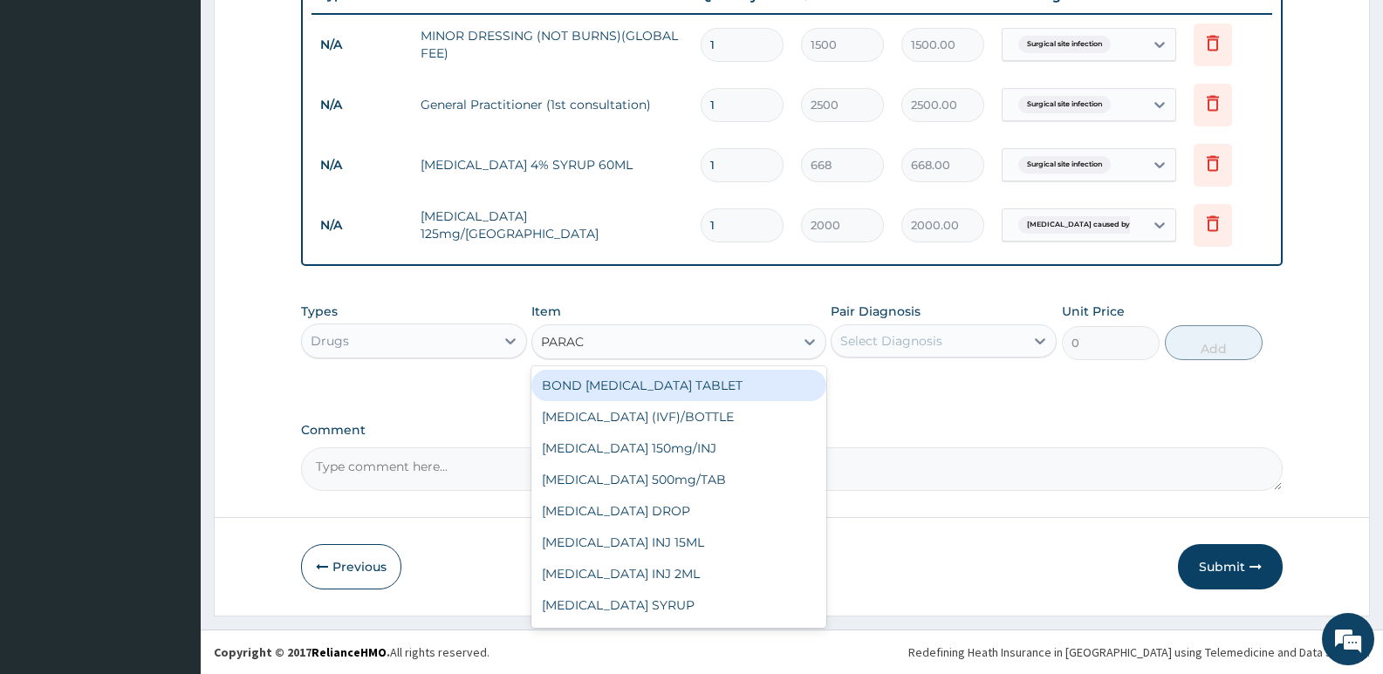
type input "PARACE"
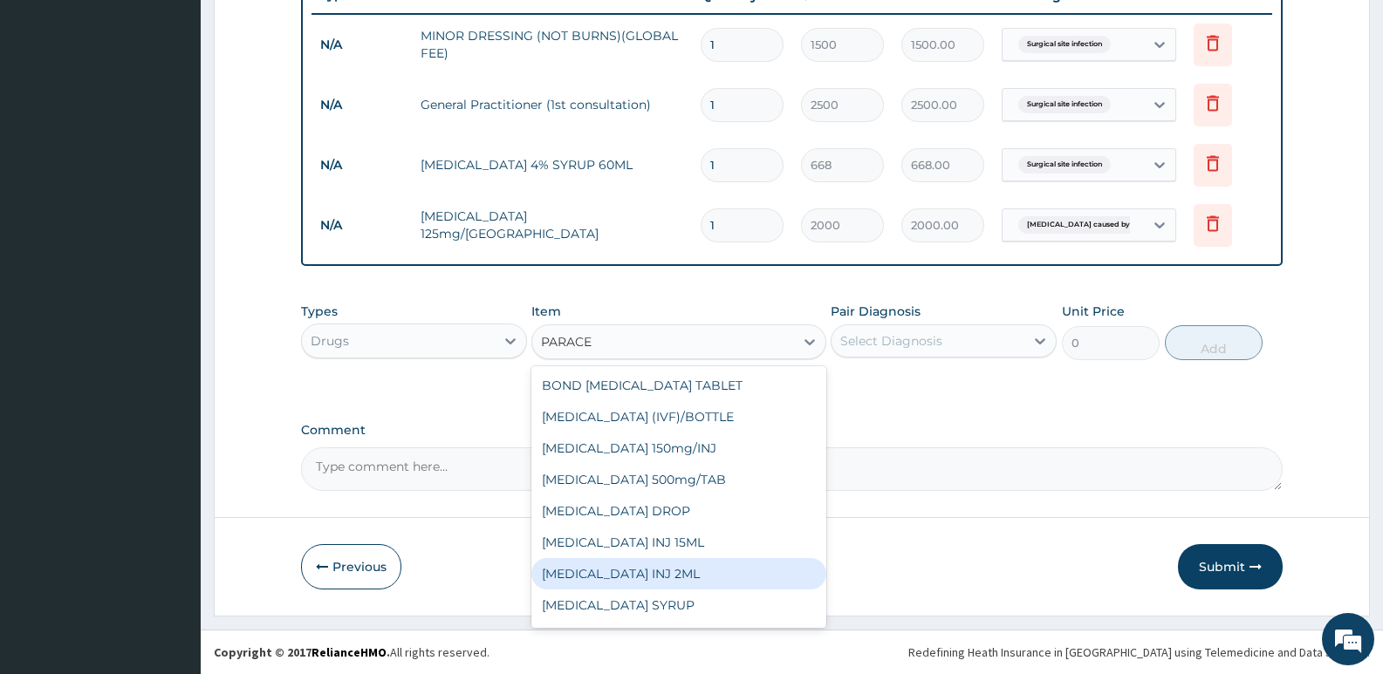
scroll to position [28, 0]
click at [666, 583] on div "PARACETAMOL SYRUP" at bounding box center [678, 577] width 294 height 31
type input "315"
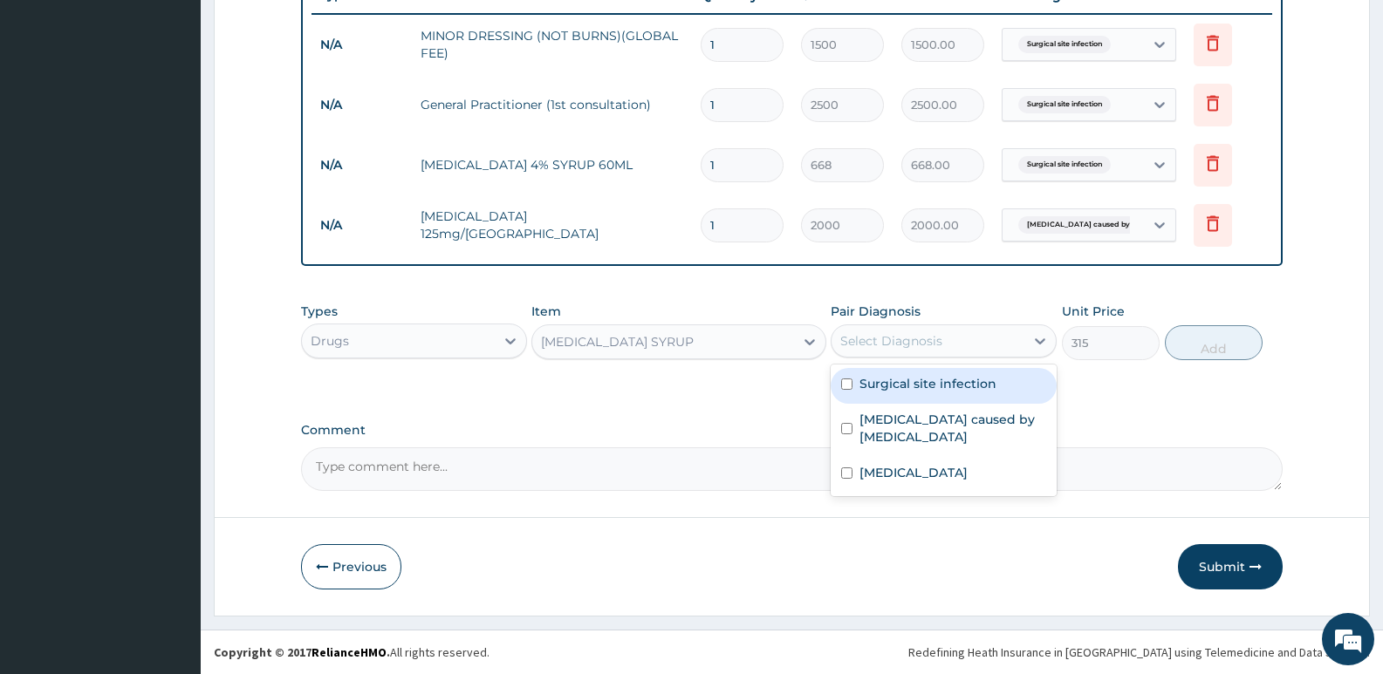
click at [877, 339] on div "Select Diagnosis" at bounding box center [891, 340] width 102 height 17
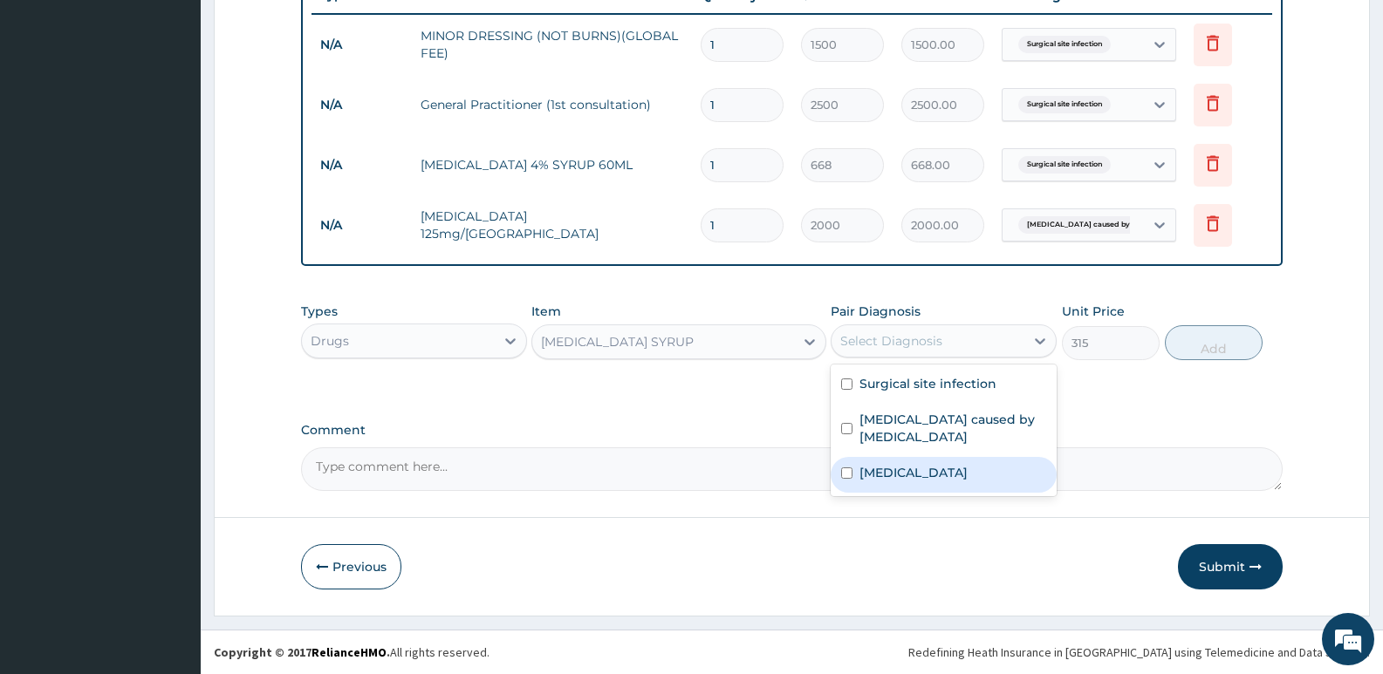
click at [849, 468] on input "checkbox" at bounding box center [846, 473] width 11 height 11
checkbox input "true"
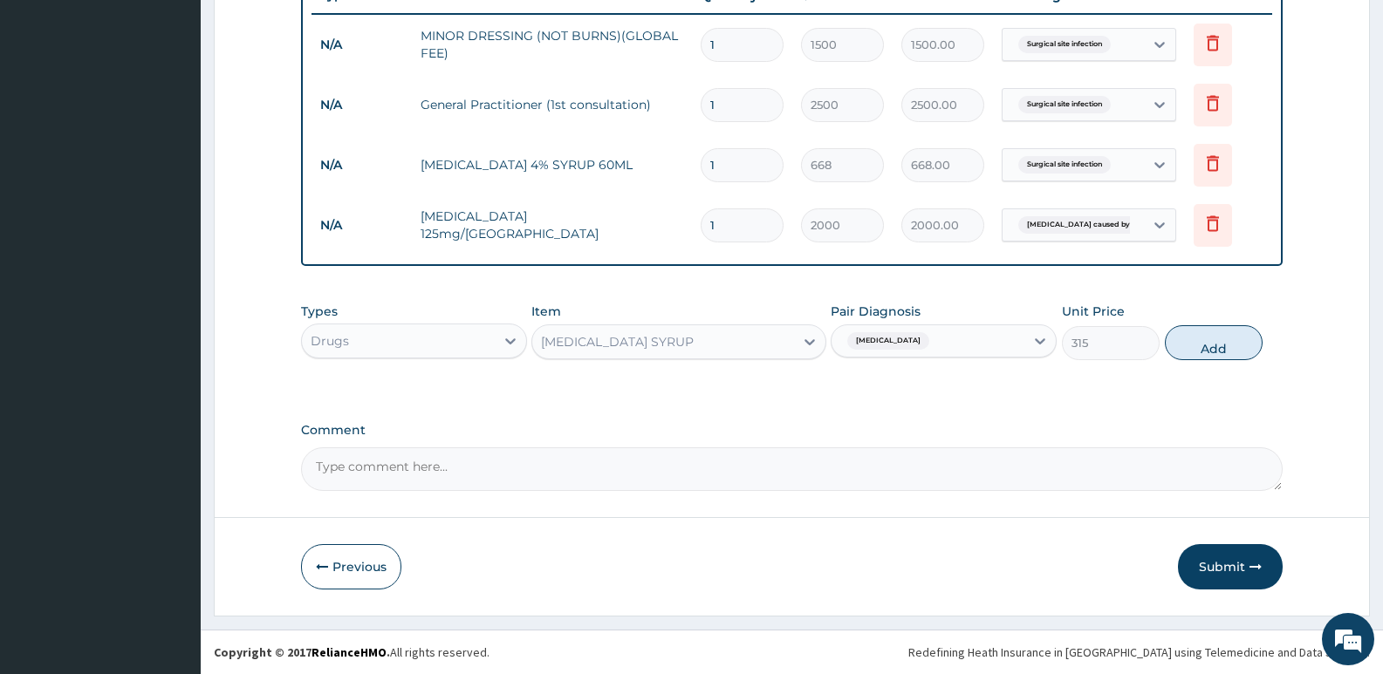
click at [1223, 340] on button "Add" at bounding box center [1214, 342] width 98 height 35
type input "0"
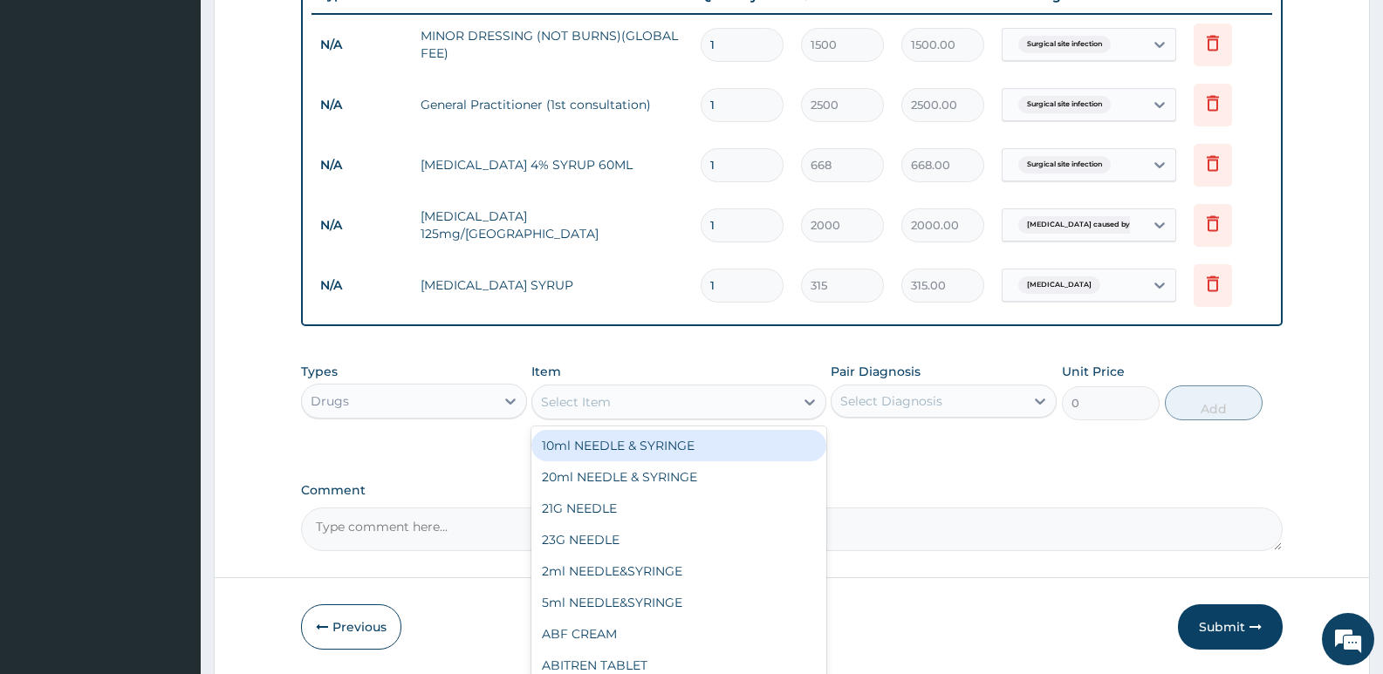
click at [616, 404] on div "Select Item" at bounding box center [662, 402] width 261 height 28
type input "MAL"
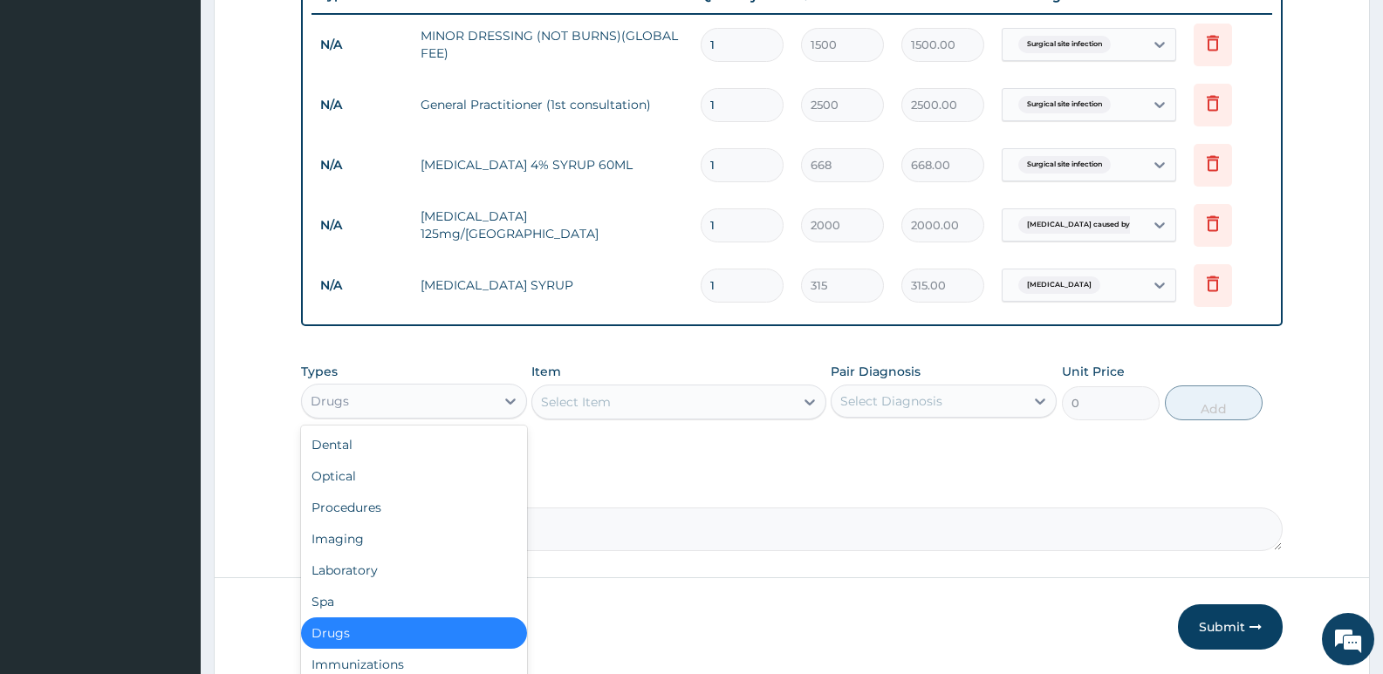
click at [392, 412] on div "Drugs" at bounding box center [398, 401] width 193 height 28
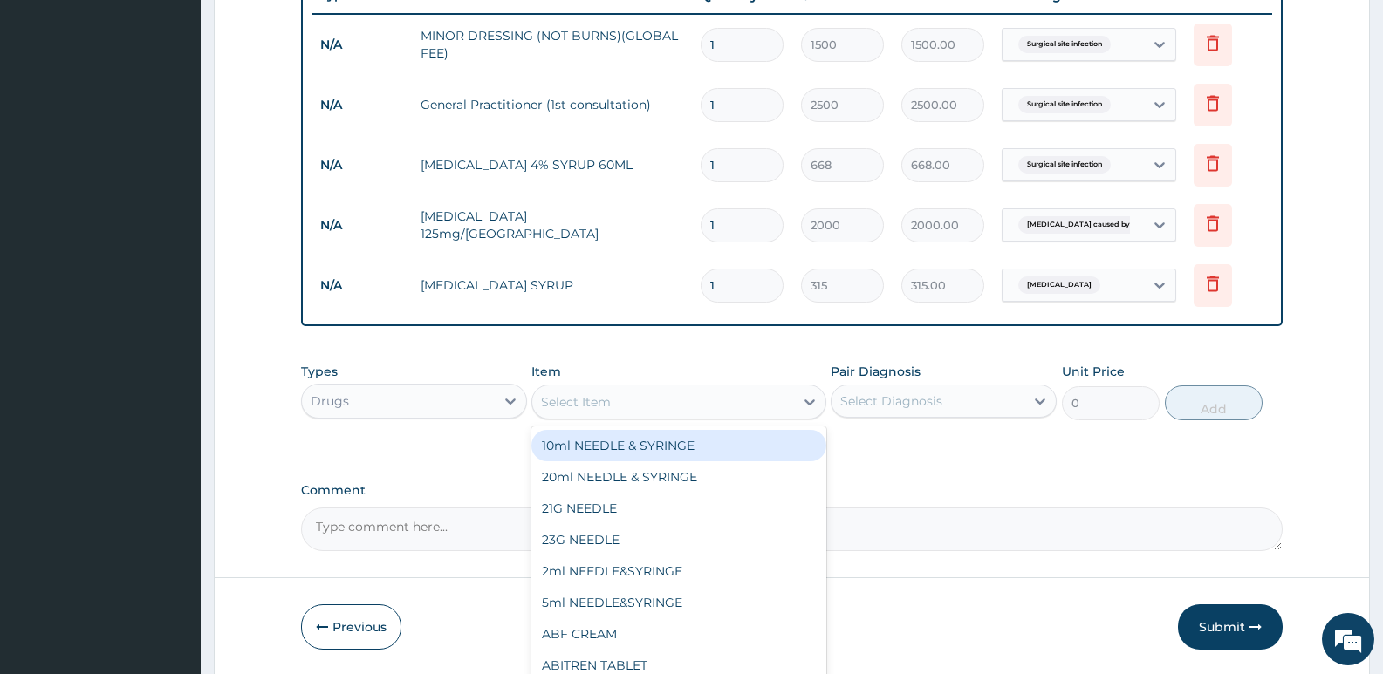
click at [593, 408] on div "Select Item" at bounding box center [576, 402] width 70 height 17
type input "PARACE"
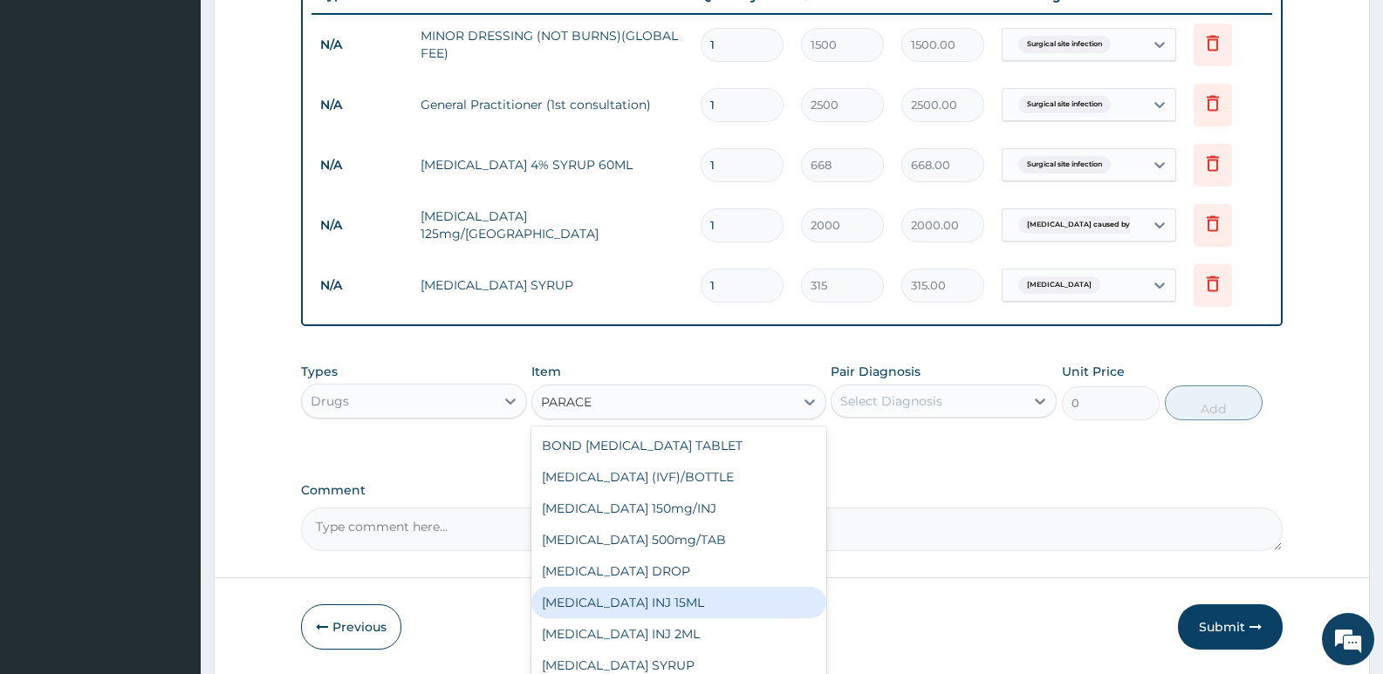
click at [650, 604] on div "PARACETAMOL INJ 15ML" at bounding box center [678, 602] width 294 height 31
type input "441"
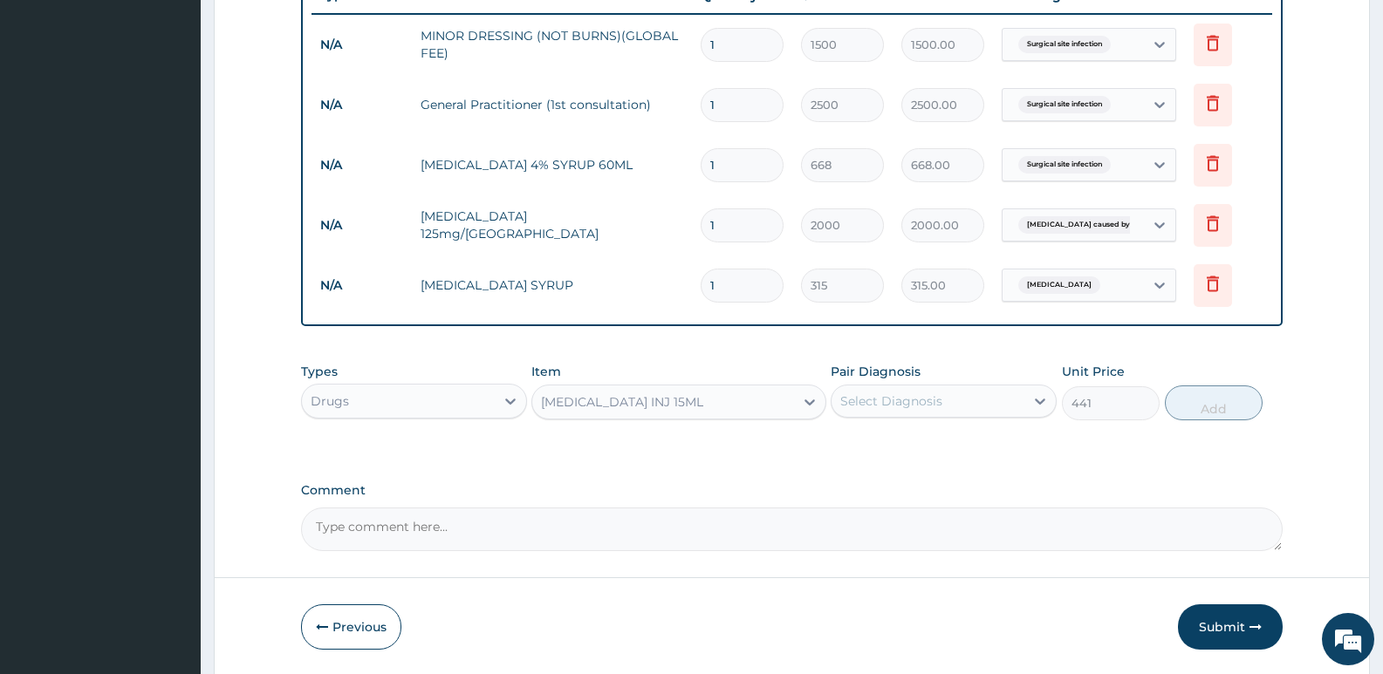
click at [938, 407] on div "Select Diagnosis" at bounding box center [891, 401] width 102 height 17
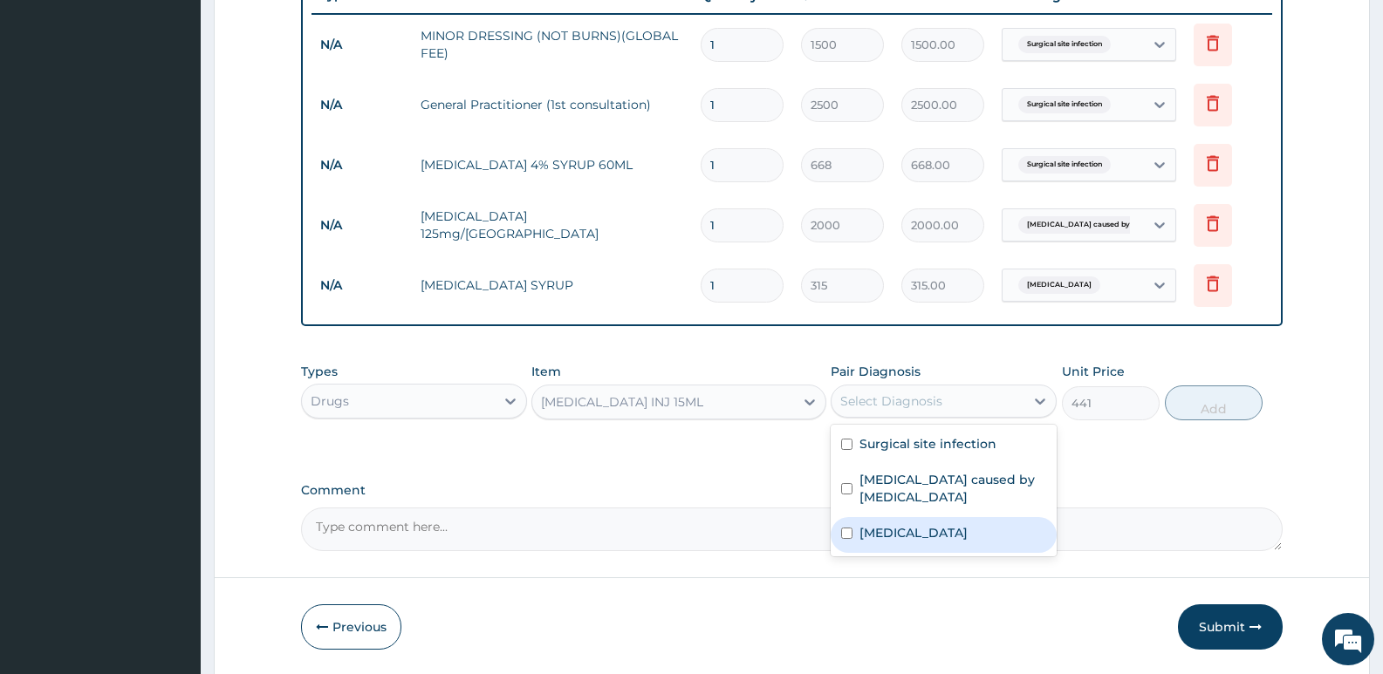
click at [845, 528] on input "checkbox" at bounding box center [846, 533] width 11 height 11
checkbox input "true"
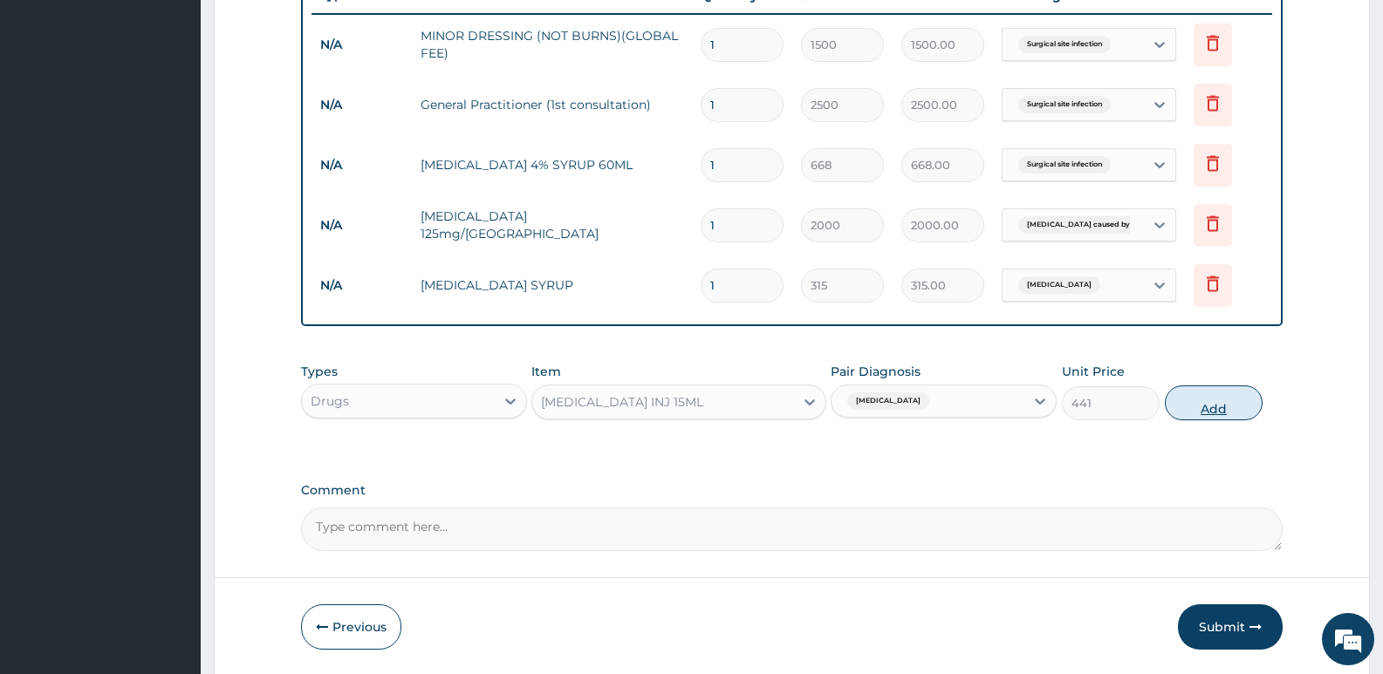
click at [1212, 408] on button "Add" at bounding box center [1214, 403] width 98 height 35
type input "0"
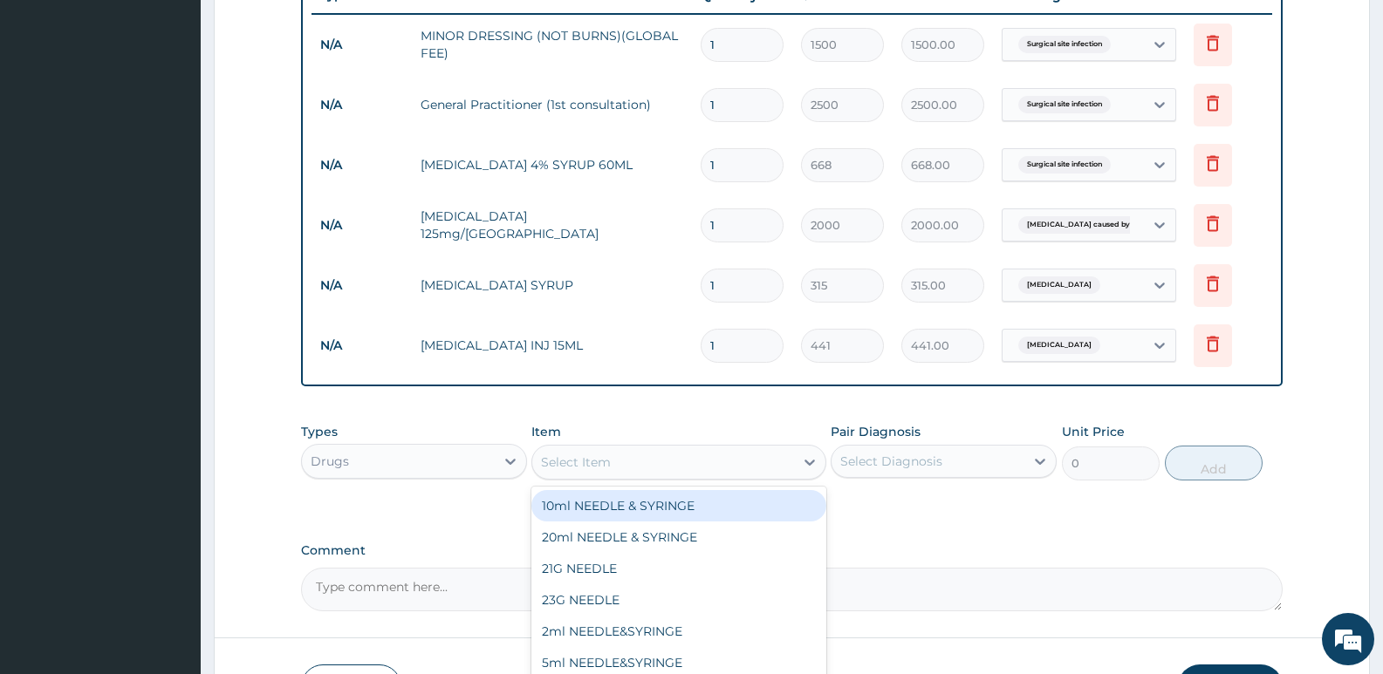
click at [582, 462] on div "Select Item" at bounding box center [576, 462] width 70 height 17
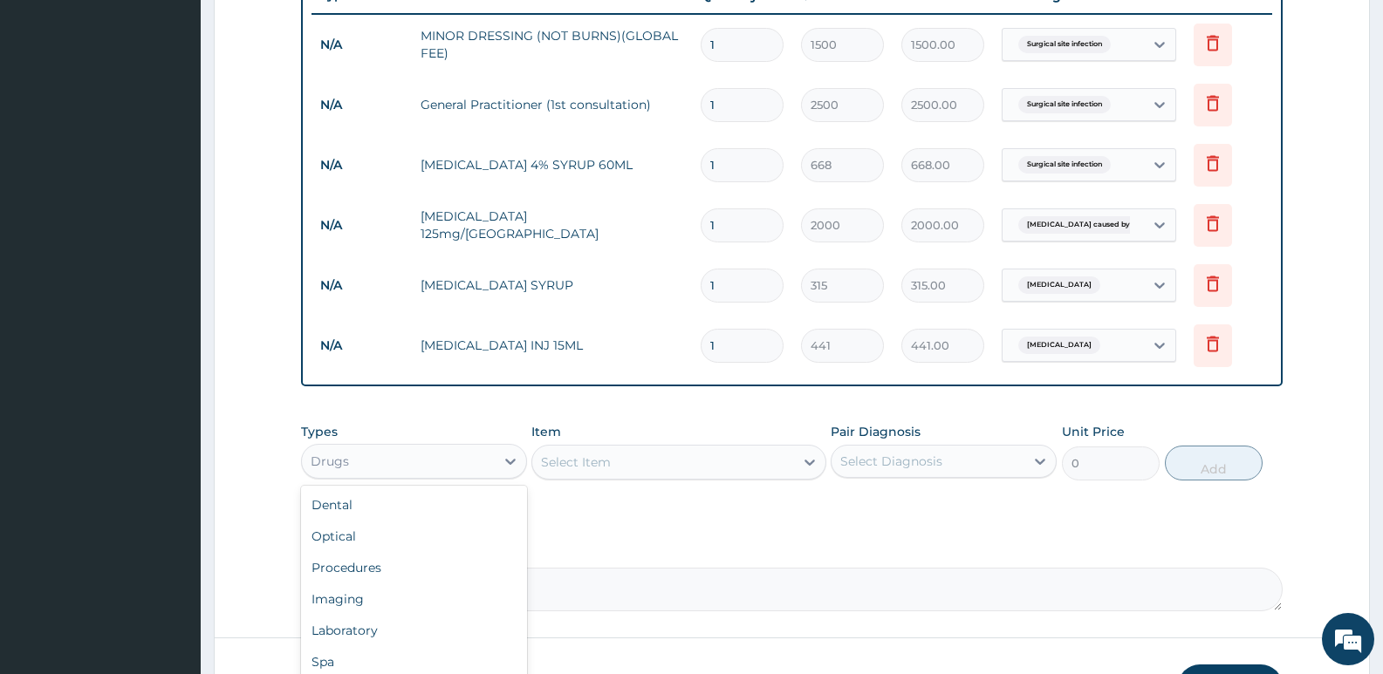
click at [466, 465] on div "Drugs" at bounding box center [398, 462] width 193 height 28
click at [377, 567] on div "Procedures" at bounding box center [414, 567] width 226 height 31
drag, startPoint x: 472, startPoint y: 446, endPoint x: 469, endPoint y: 455, distance: 10.2
click at [471, 446] on div "Procedures" at bounding box center [414, 461] width 226 height 35
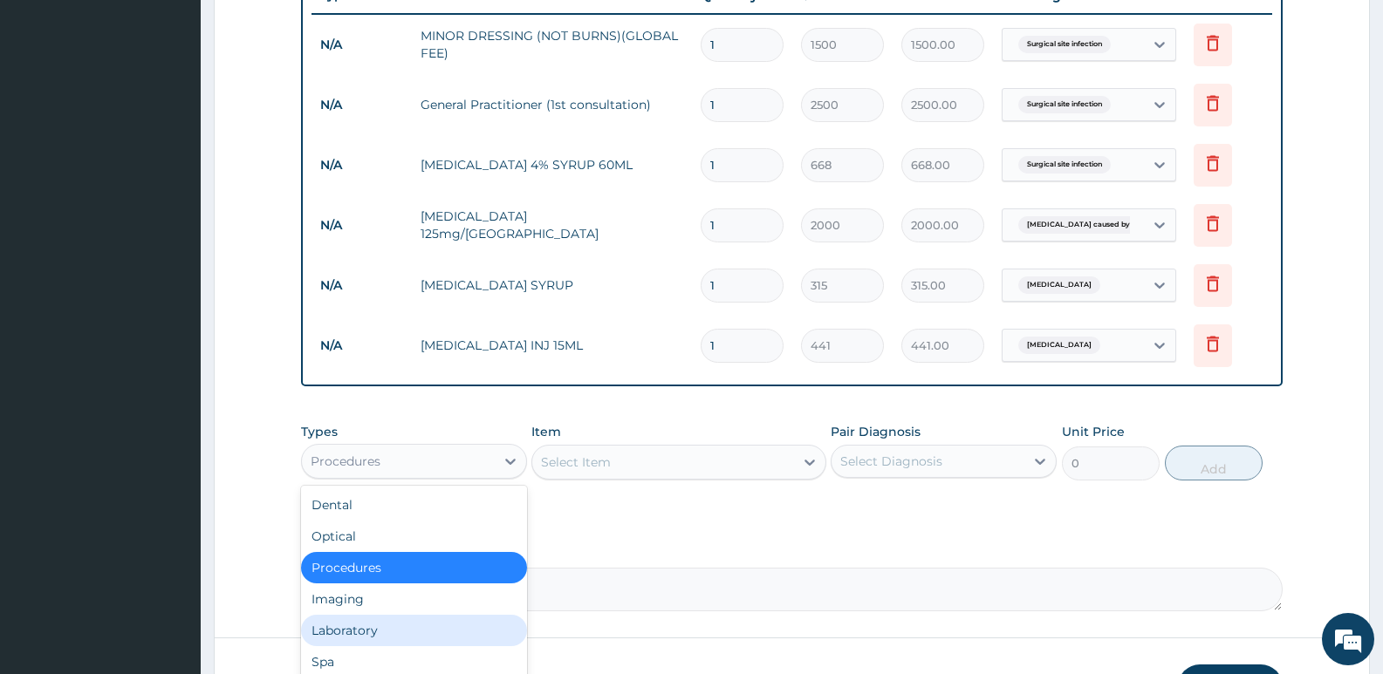
click at [382, 634] on div "Laboratory" at bounding box center [414, 630] width 226 height 31
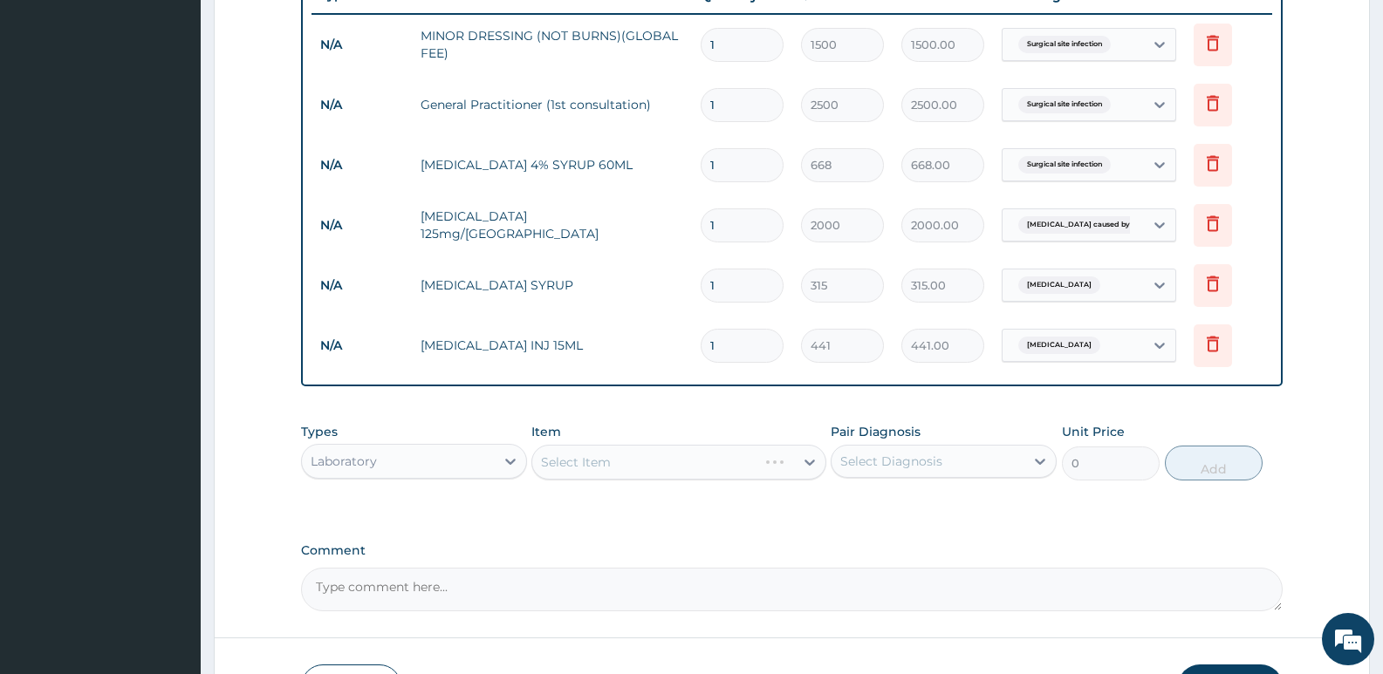
click at [640, 470] on div "Select Item" at bounding box center [678, 462] width 294 height 35
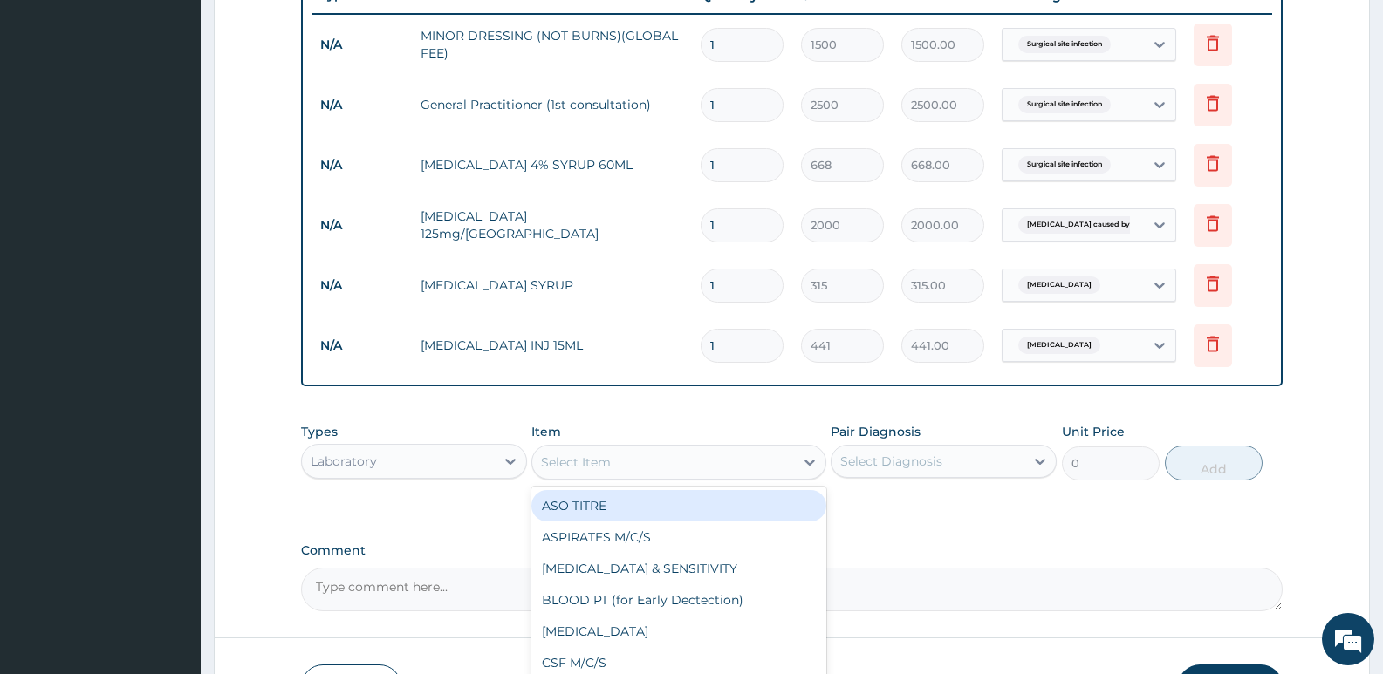
click at [640, 465] on div "Select Item" at bounding box center [662, 462] width 261 height 28
type input "MAL"
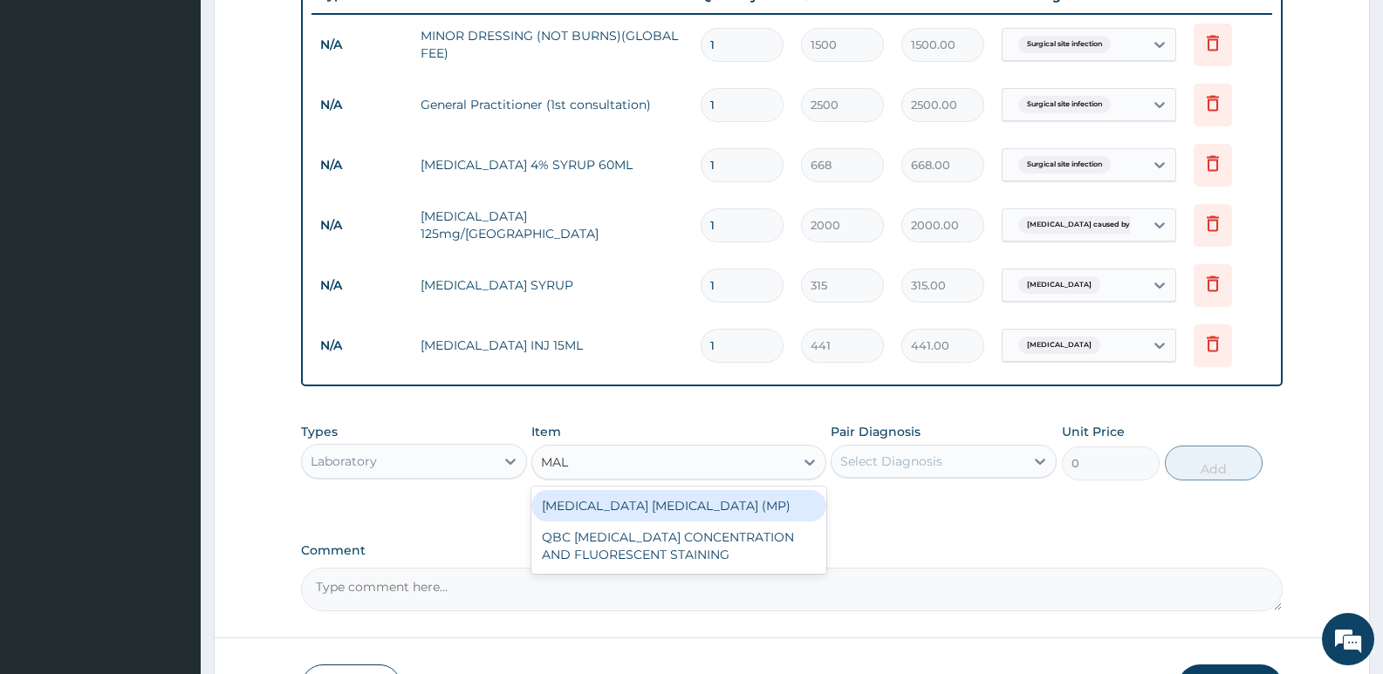
click at [648, 514] on div "MALARIA PARASITE (MP)" at bounding box center [678, 505] width 294 height 31
type input "1400"
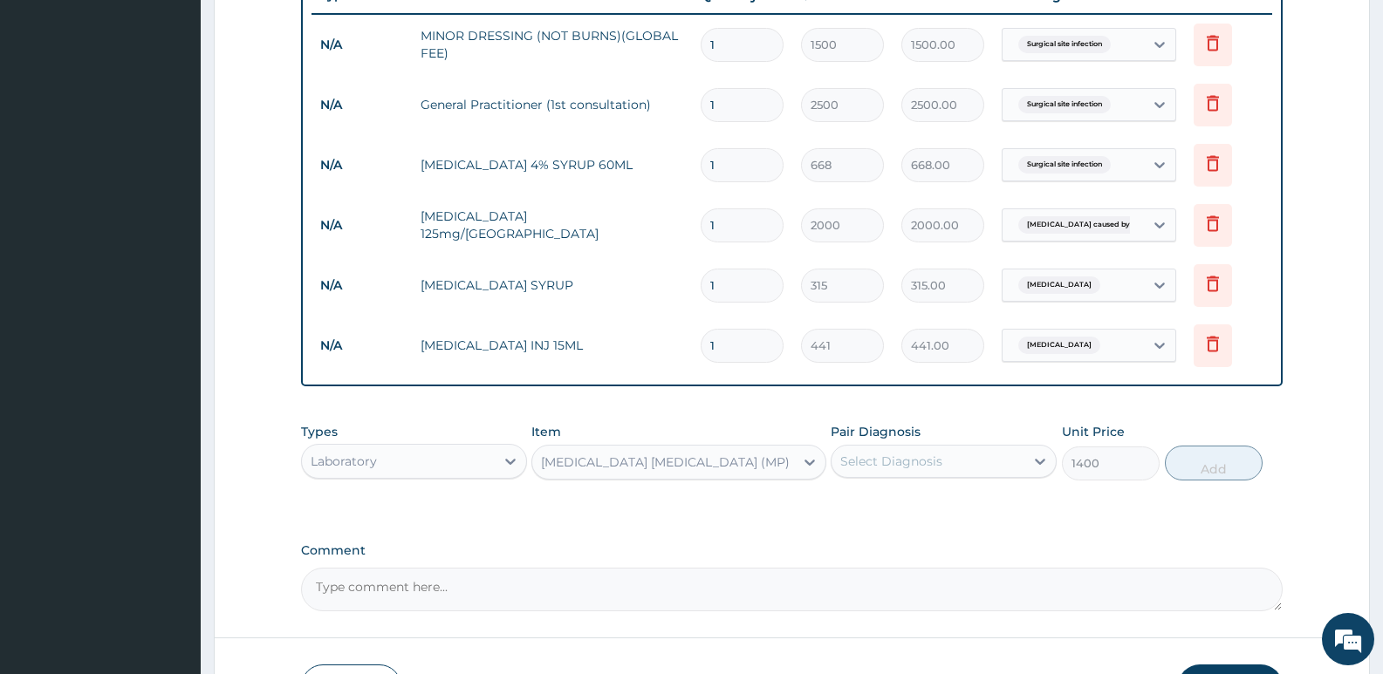
click at [873, 467] on div "Select Diagnosis" at bounding box center [891, 461] width 102 height 17
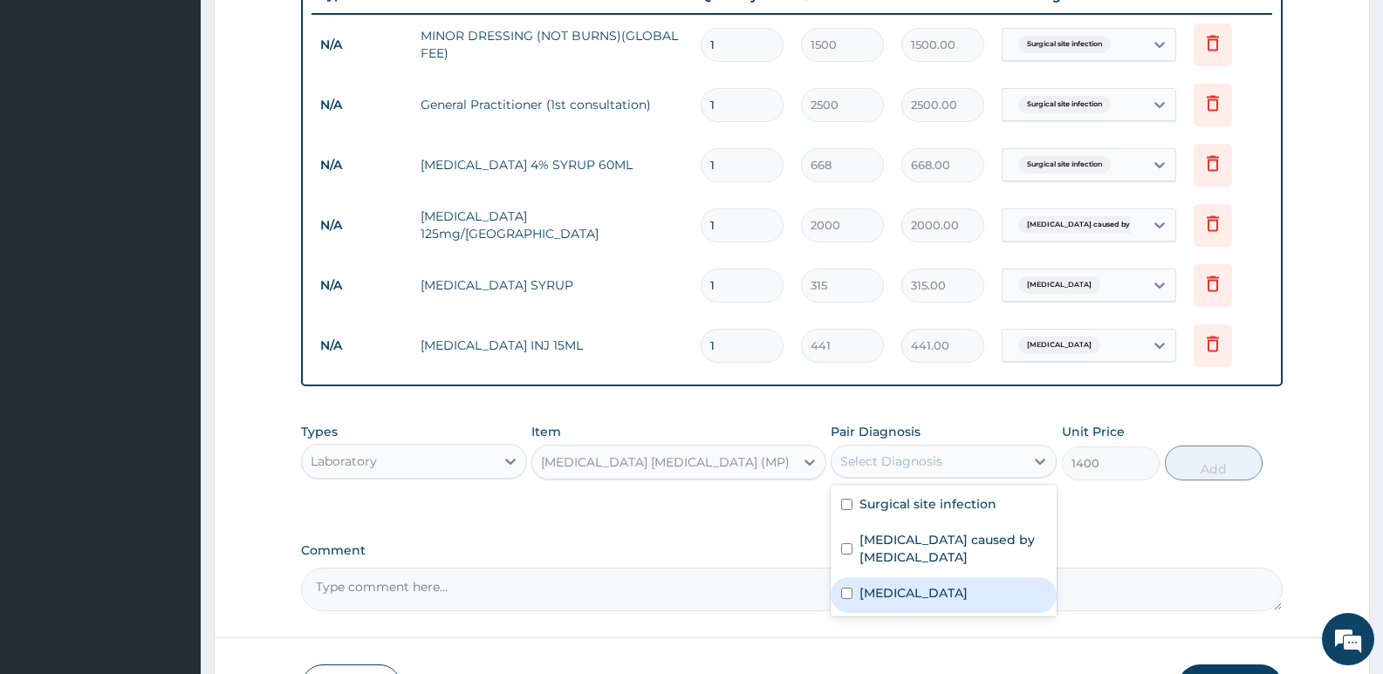
click at [848, 588] on input "checkbox" at bounding box center [846, 593] width 11 height 11
checkbox input "true"
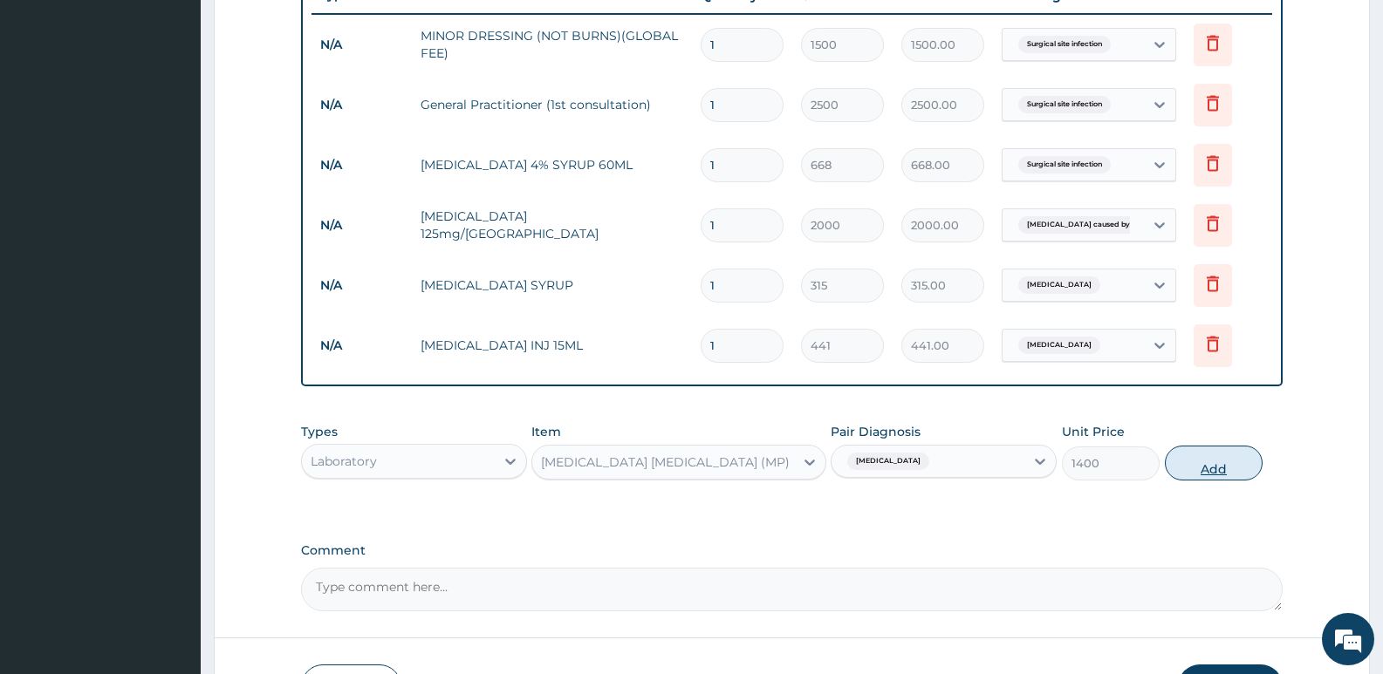
click at [1222, 449] on button "Add" at bounding box center [1214, 463] width 98 height 35
type input "0"
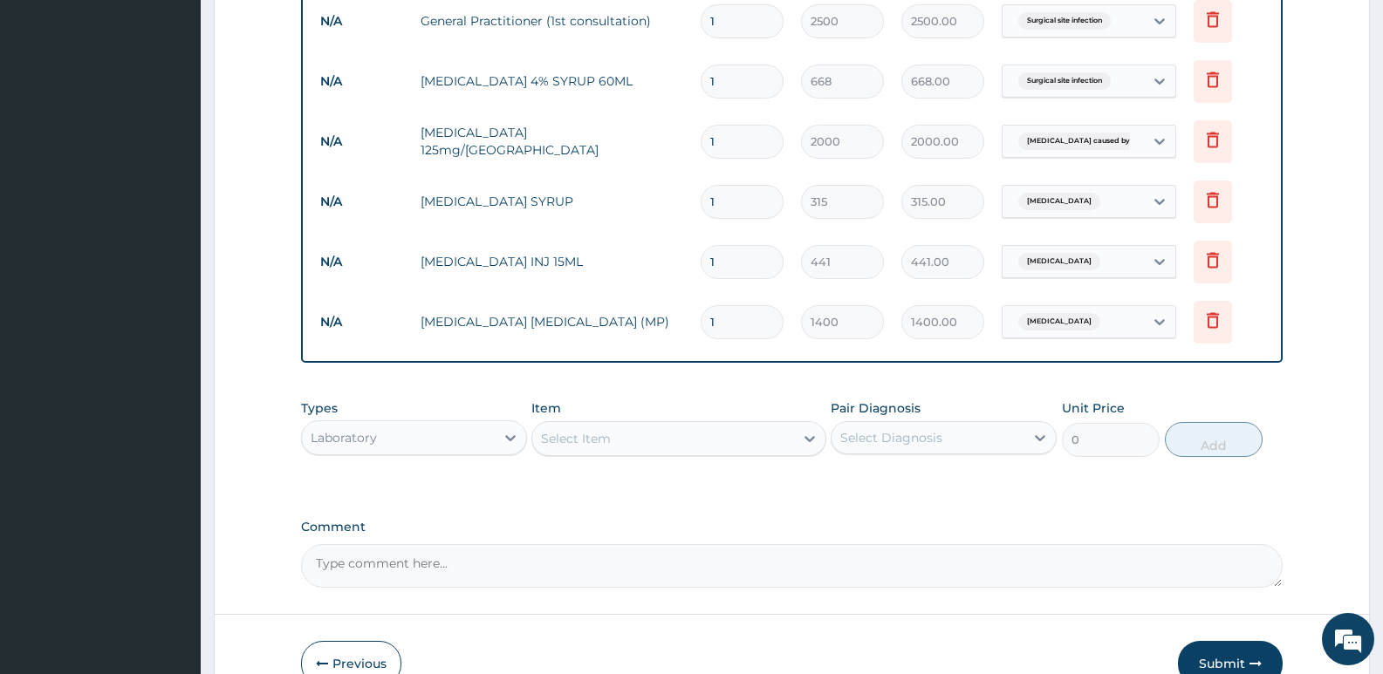
scroll to position [862, 0]
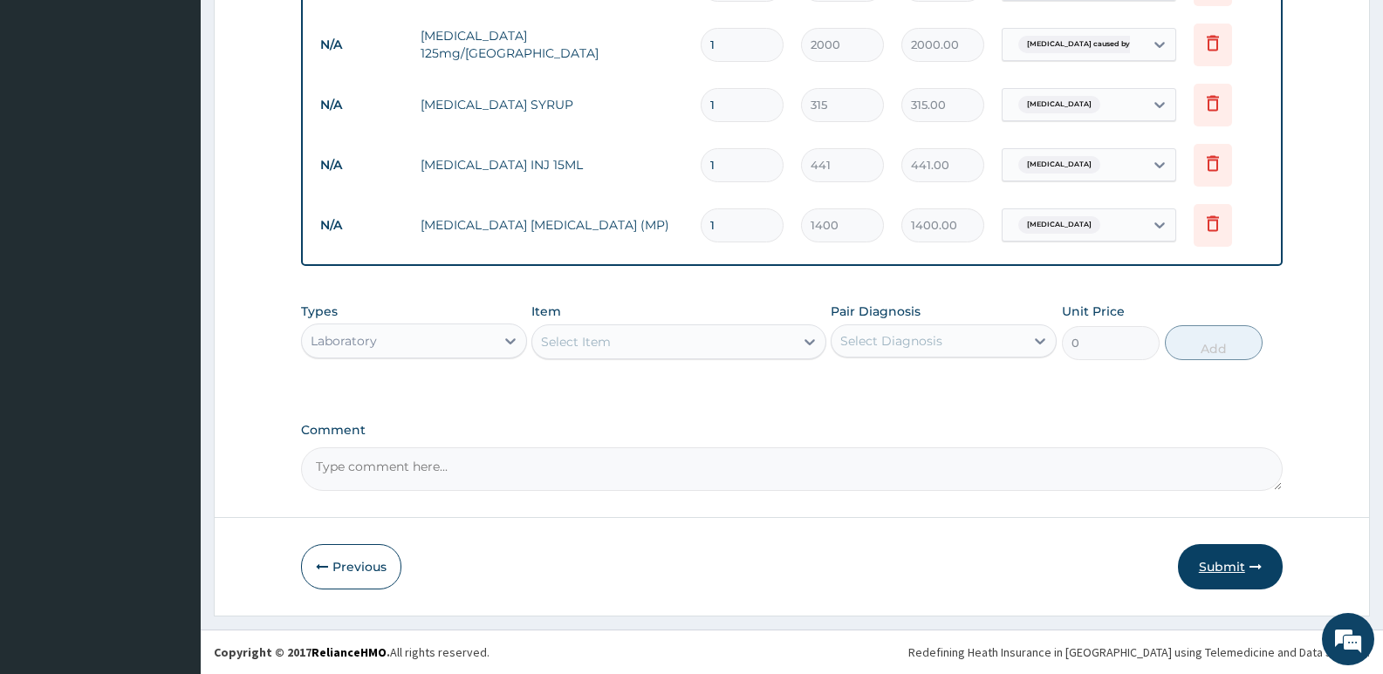
click at [1242, 562] on button "Submit" at bounding box center [1230, 566] width 105 height 45
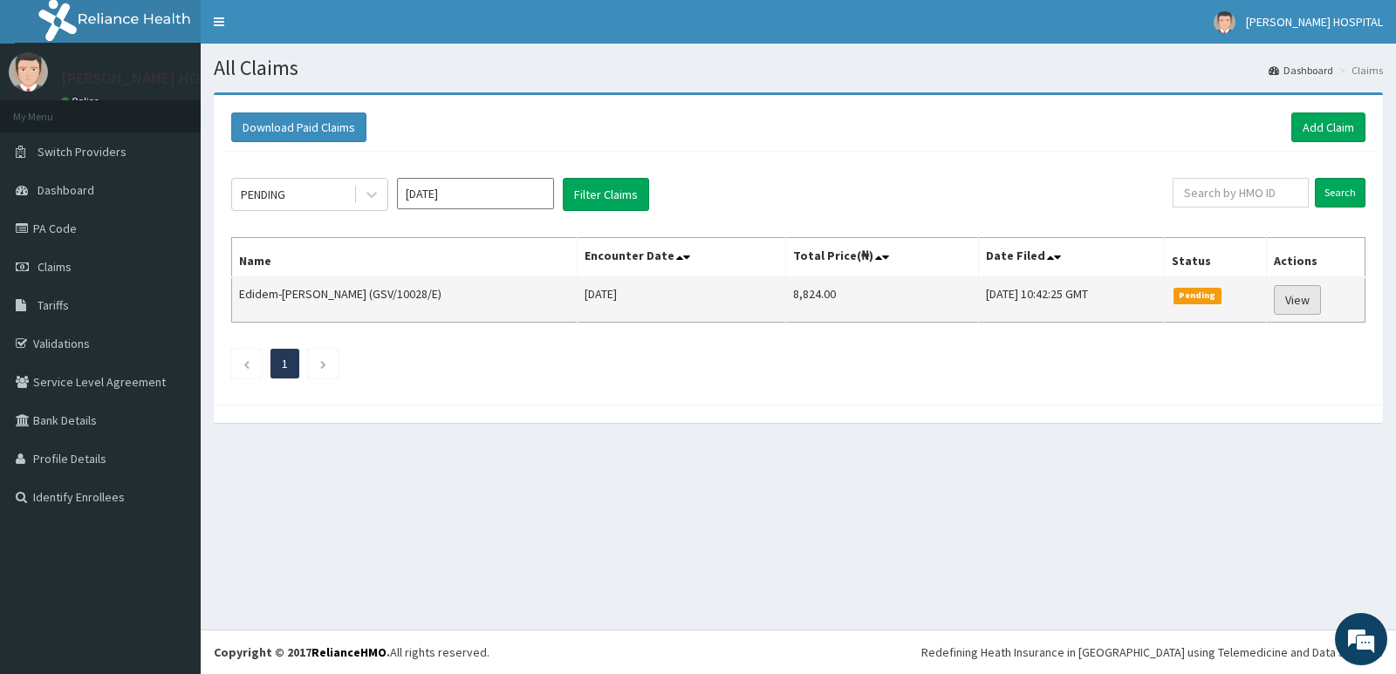
click at [1292, 299] on link "View" at bounding box center [1297, 300] width 47 height 30
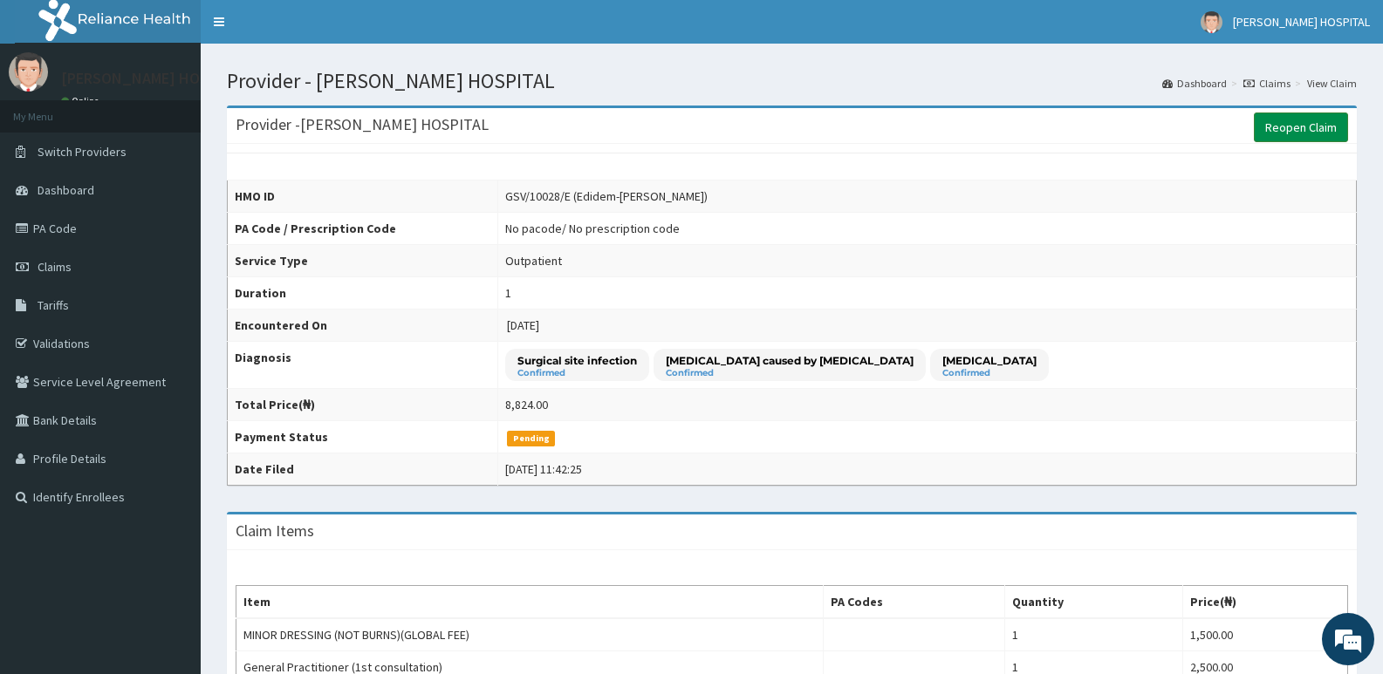
click at [1270, 133] on link "Reopen Claim" at bounding box center [1301, 128] width 94 height 30
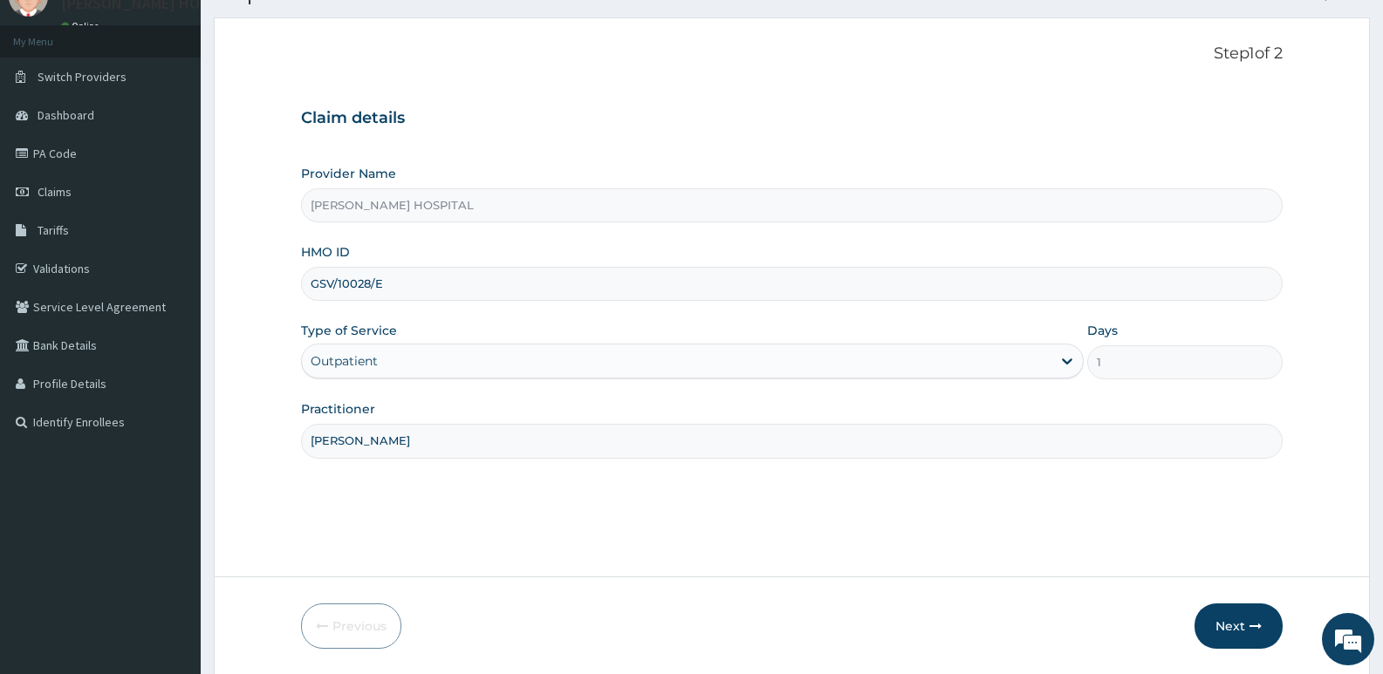
scroll to position [134, 0]
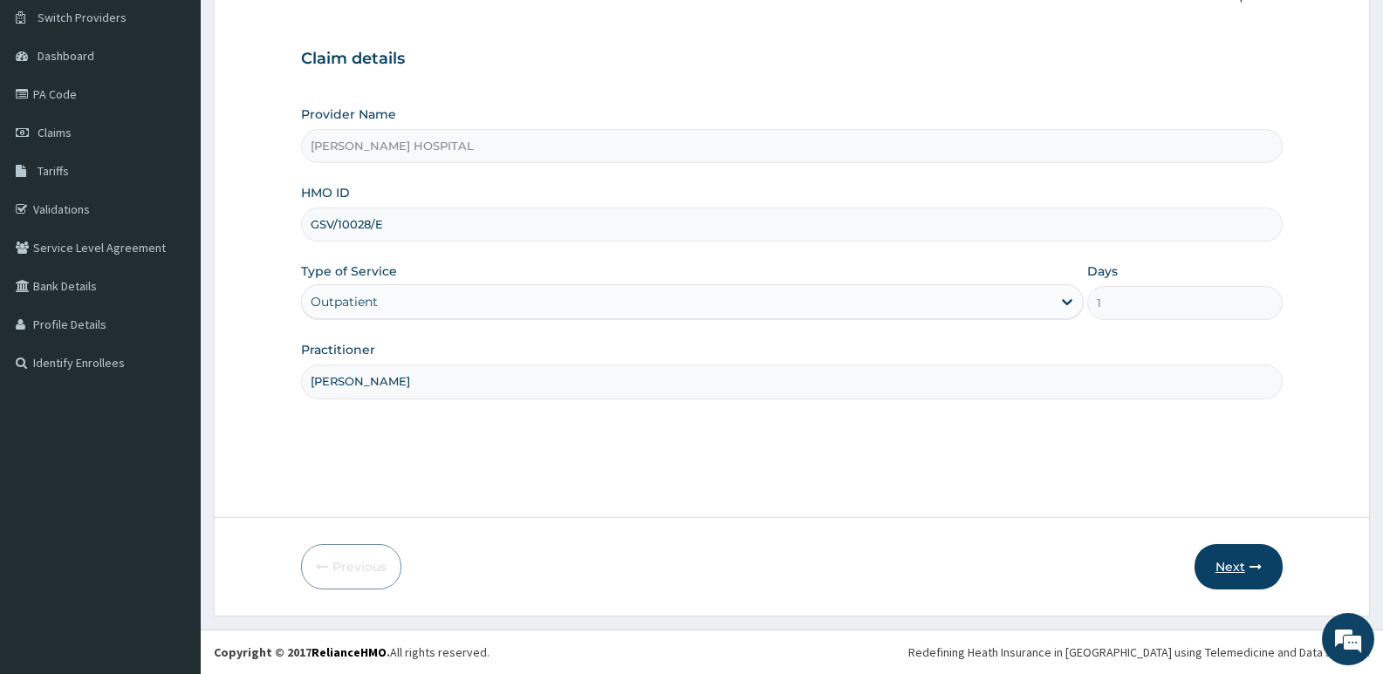
click at [1238, 563] on button "Next" at bounding box center [1238, 566] width 88 height 45
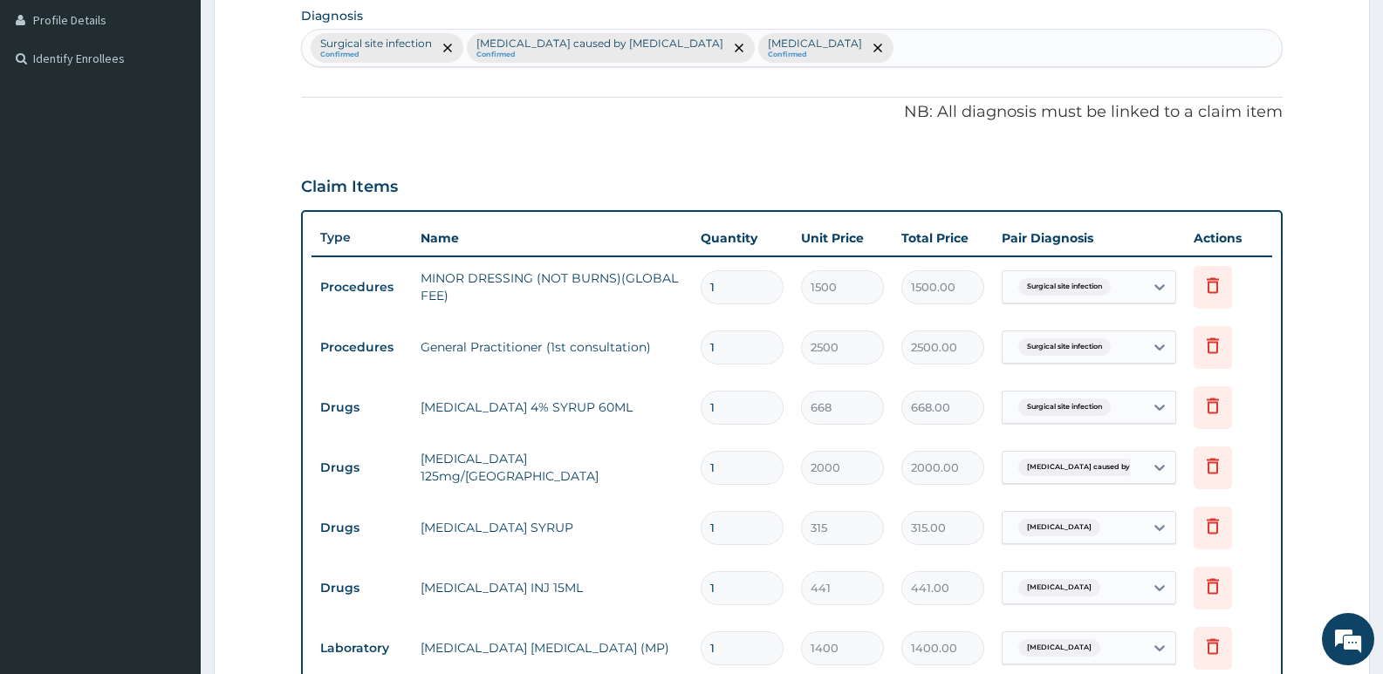
scroll to position [0, 0]
click at [776, 49] on div "Surgical site infection Confirmed [MEDICAL_DATA] caused by [MEDICAL_DATA] Confi…" at bounding box center [792, 47] width 980 height 37
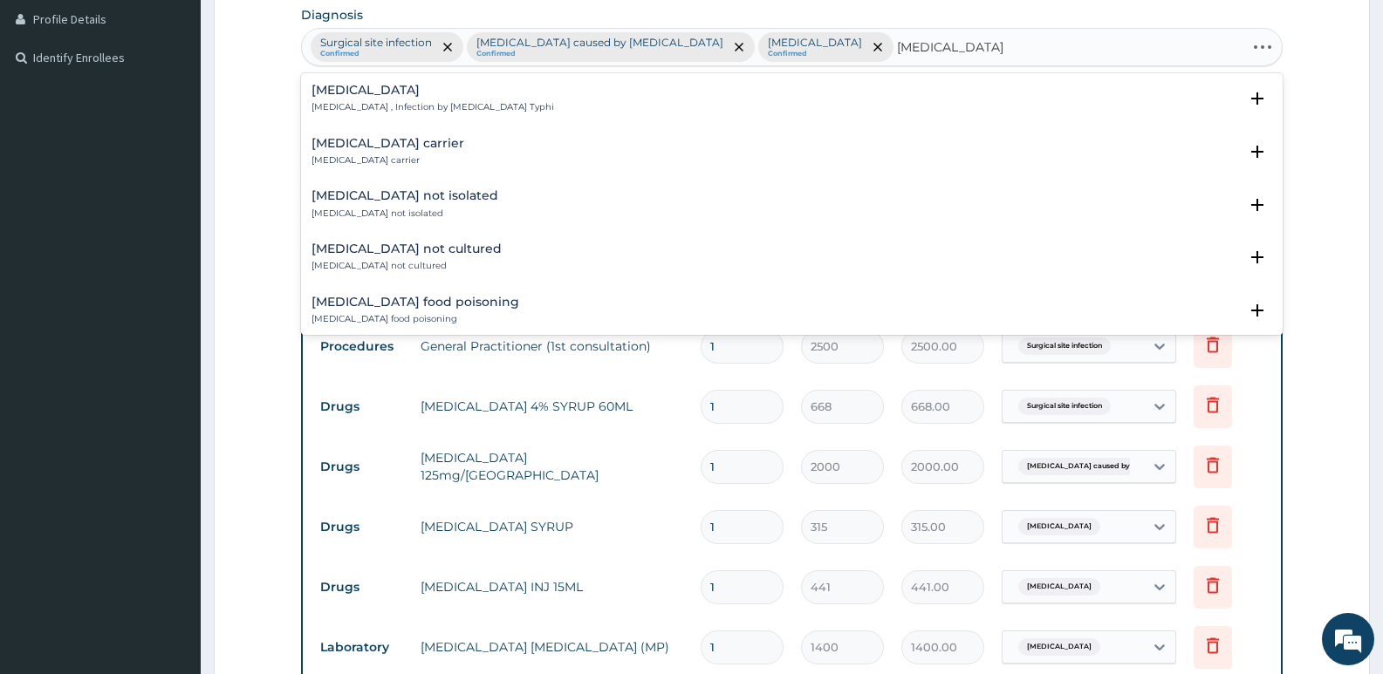
type input "[MEDICAL_DATA] GAS"
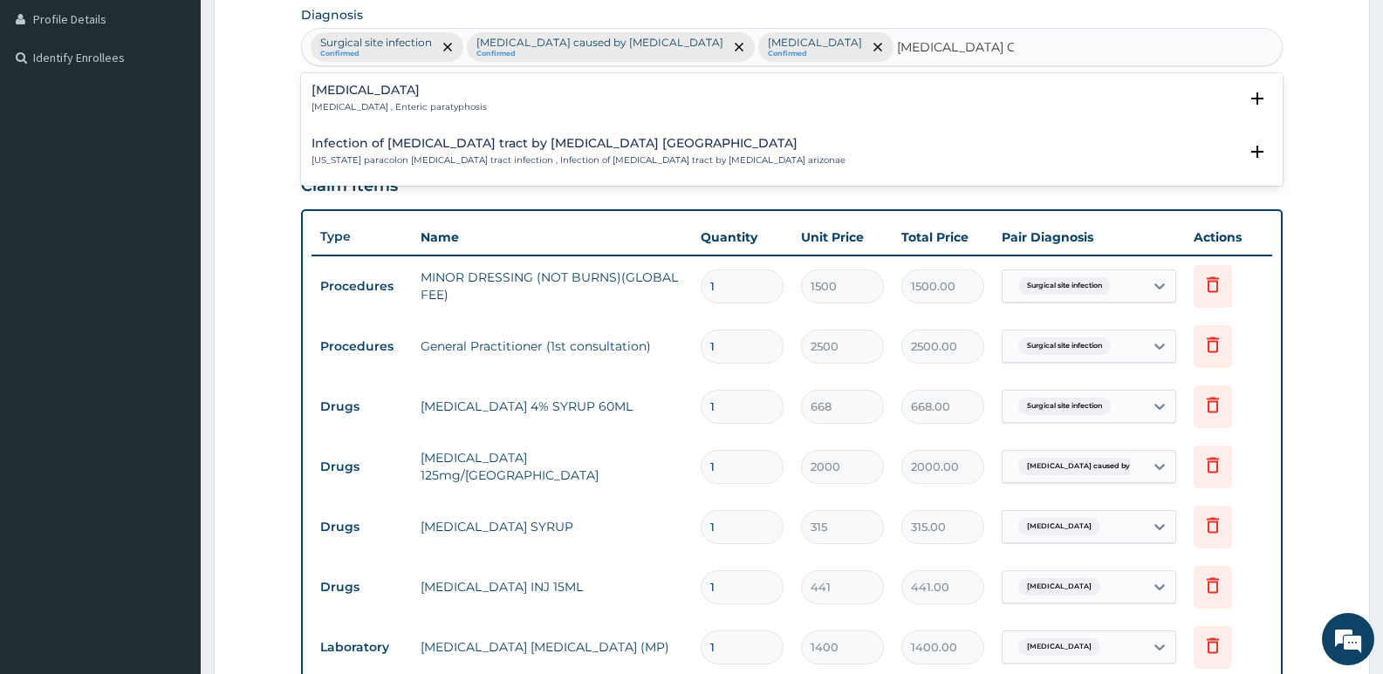
click at [595, 110] on div "[MEDICAL_DATA] [MEDICAL_DATA] , Enteric paratyphosis" at bounding box center [791, 99] width 961 height 31
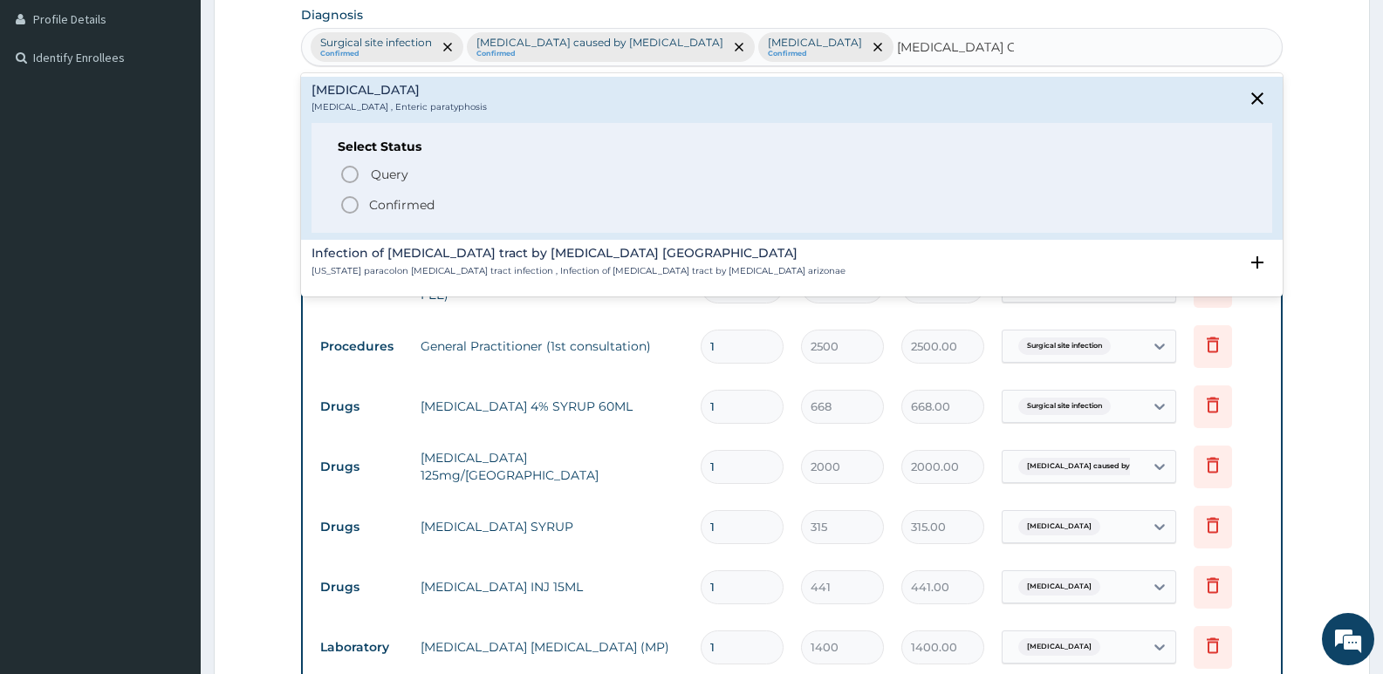
click at [348, 207] on icon "status option filled" at bounding box center [349, 205] width 21 height 21
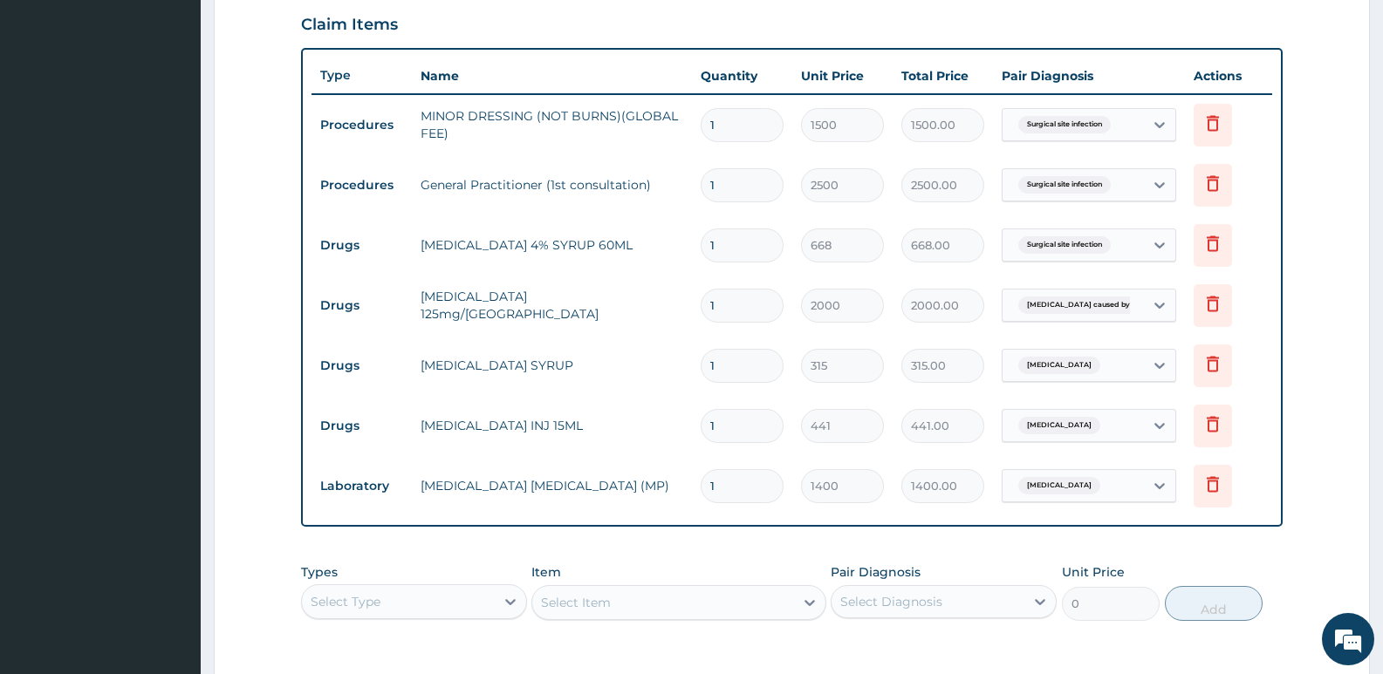
scroll to position [618, 0]
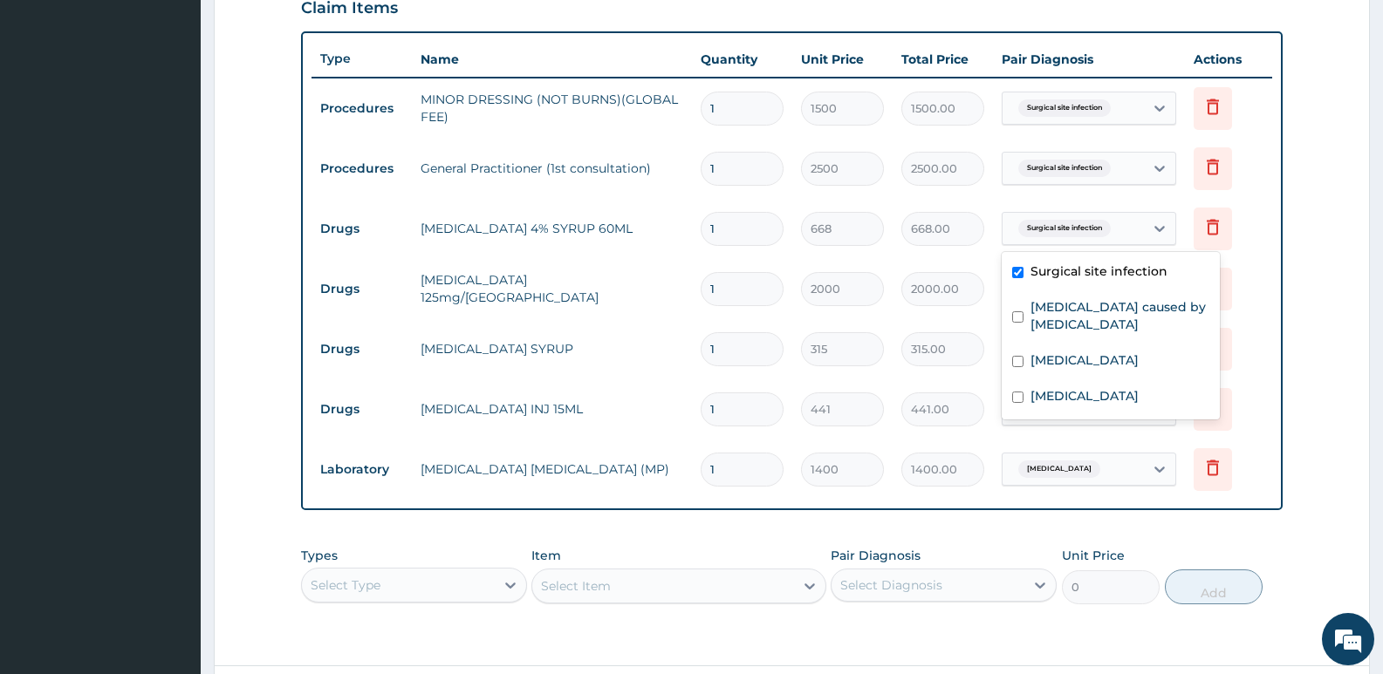
click at [1085, 223] on span "Surgical site infection" at bounding box center [1064, 228] width 92 height 17
click at [1020, 392] on input "checkbox" at bounding box center [1017, 397] width 11 height 11
checkbox input "true"
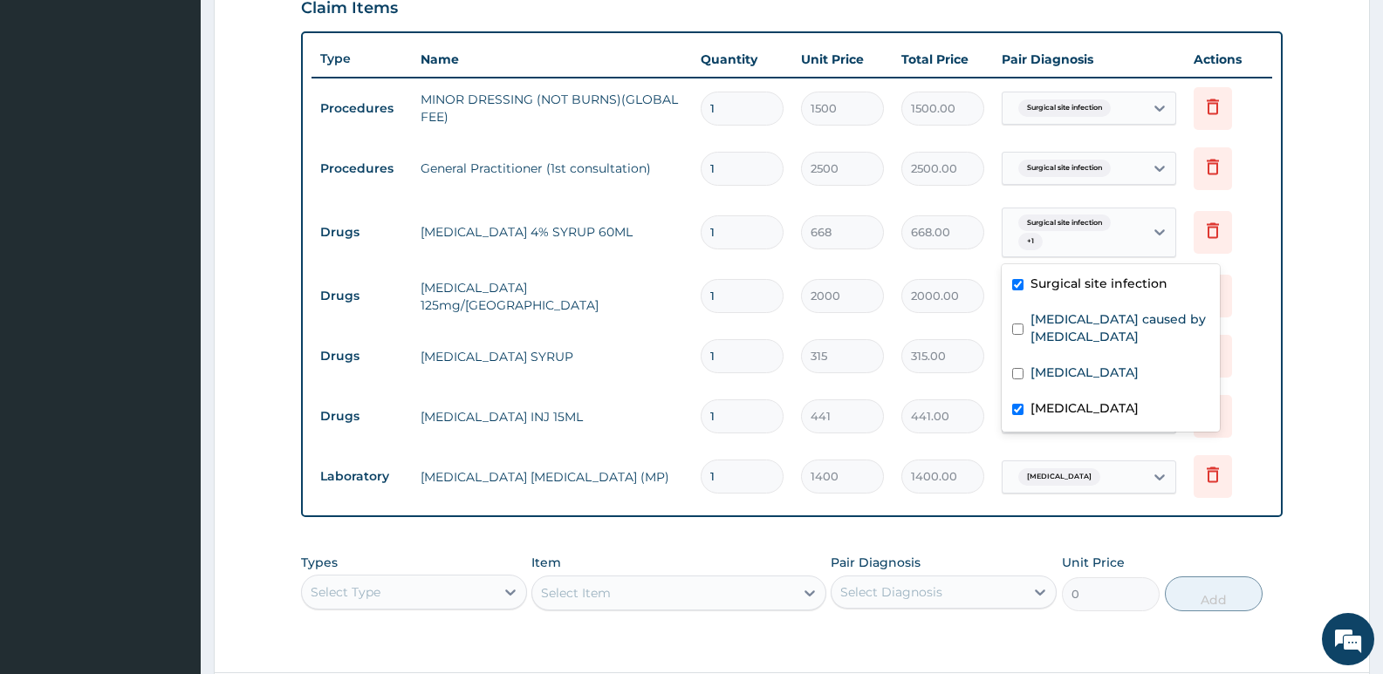
click at [1052, 235] on div "Surgical site infection + 1" at bounding box center [1070, 233] width 119 height 42
click at [1047, 224] on span "Surgical site infection" at bounding box center [1064, 223] width 92 height 17
click at [1017, 287] on input "checkbox" at bounding box center [1017, 284] width 11 height 11
checkbox input "false"
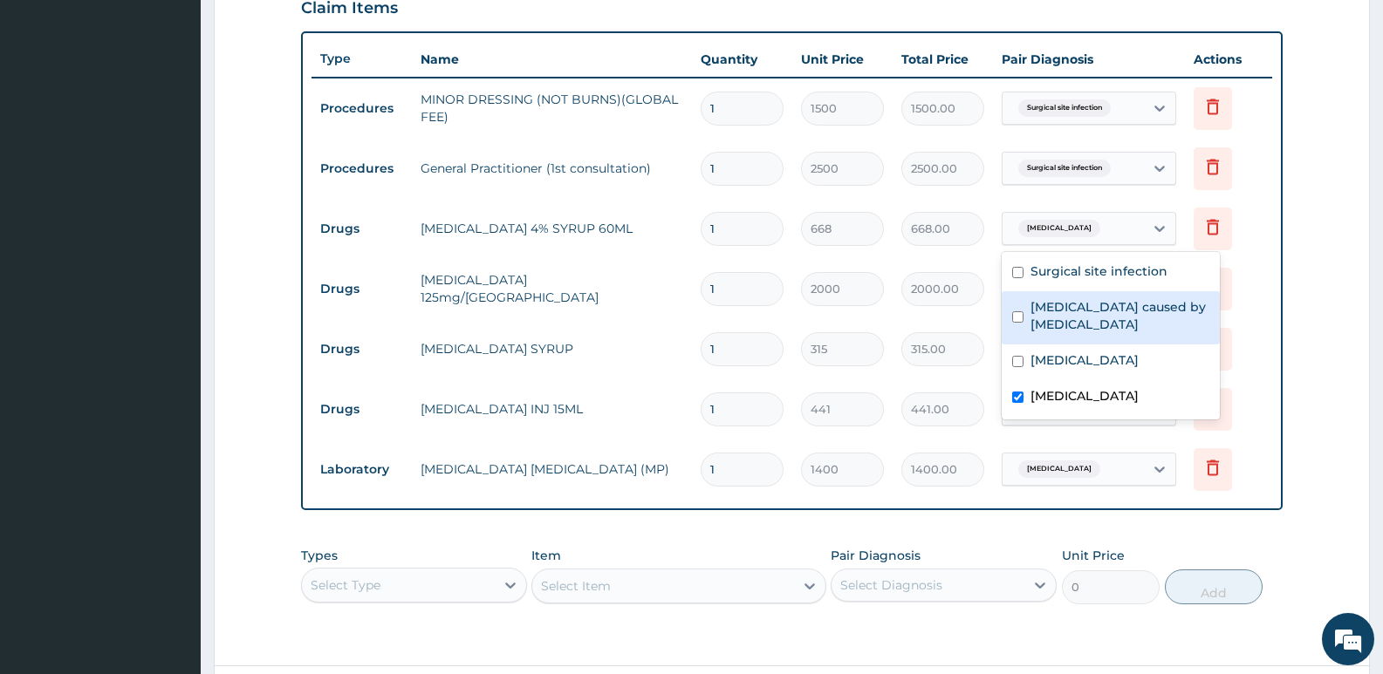
click at [988, 524] on div "PA Code / Prescription Code Enter Code(Secondary Care Only) Encounter Date 14-0…" at bounding box center [792, 94] width 982 height 1090
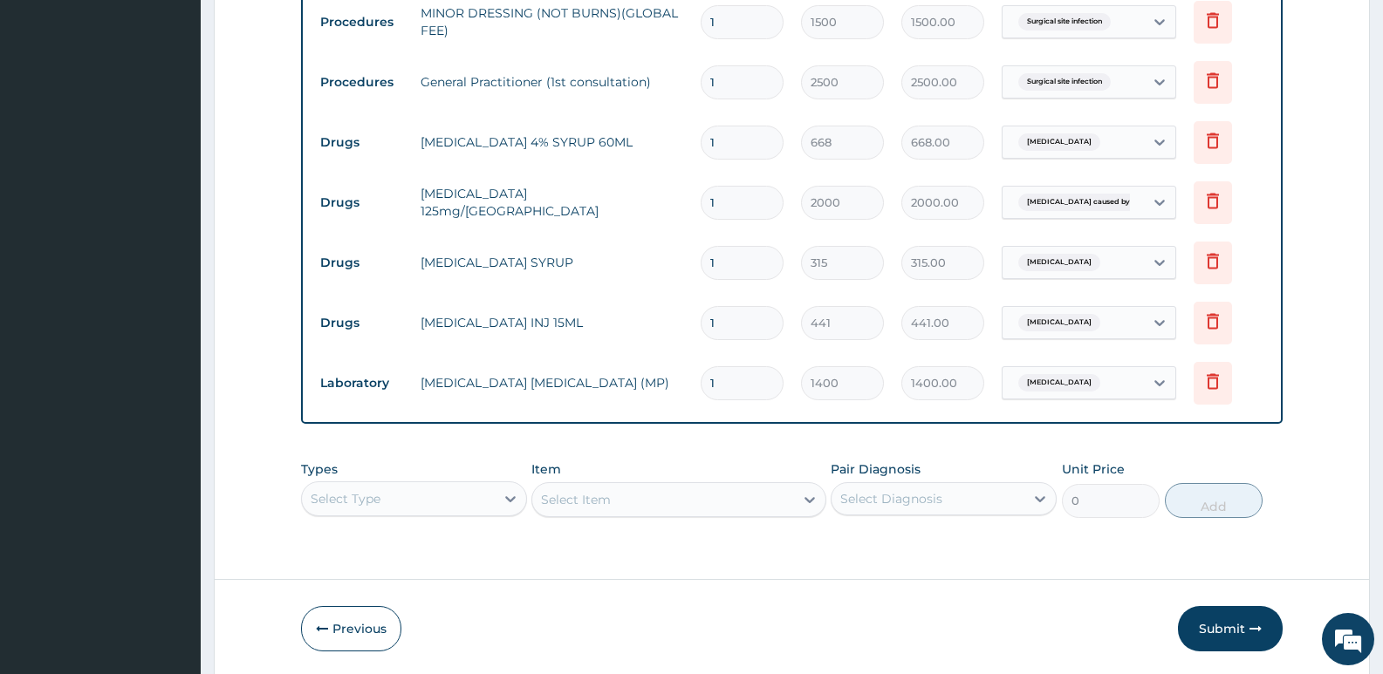
scroll to position [766, 0]
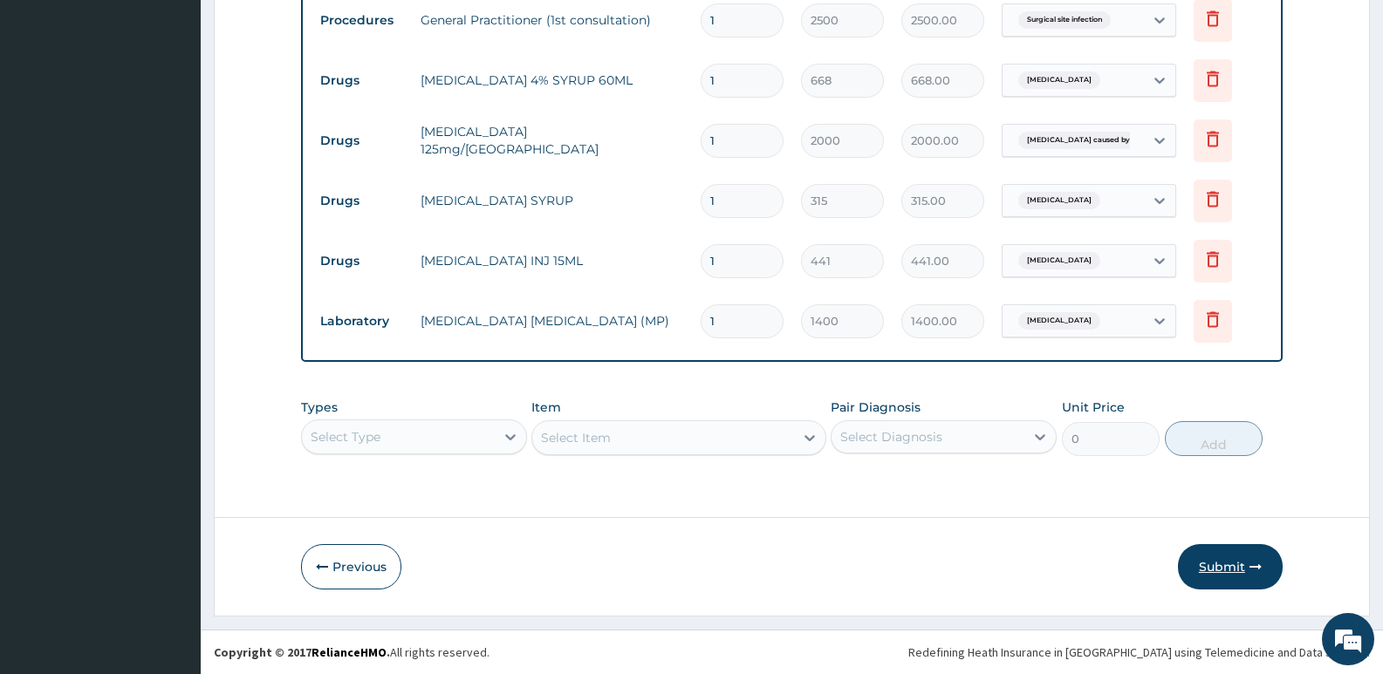
click at [1194, 567] on button "Submit" at bounding box center [1230, 566] width 105 height 45
